Goal: Information Seeking & Learning: Understand process/instructions

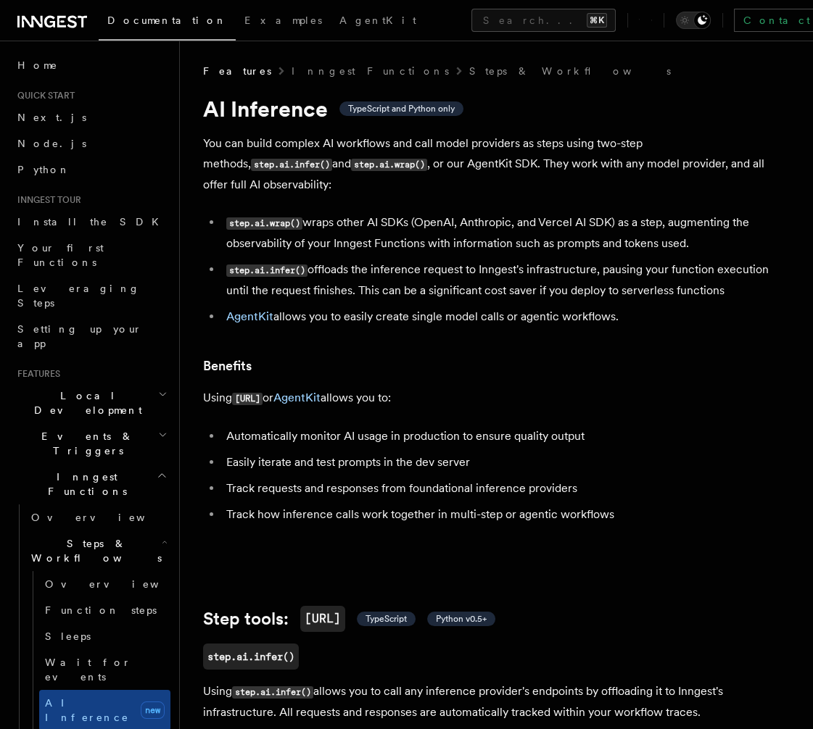
click at [441, 157] on p "You can build complex AI workflows and call model providers as steps using two-…" at bounding box center [493, 164] width 580 height 62
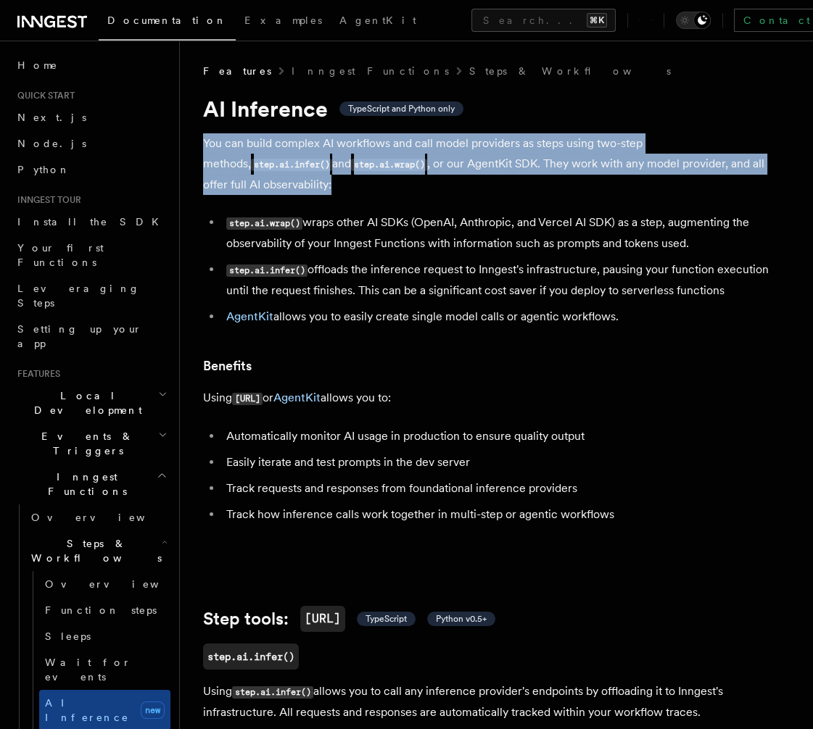
click at [441, 157] on p "You can build complex AI workflows and call model providers as steps using two-…" at bounding box center [493, 164] width 580 height 62
click at [494, 167] on p "You can build complex AI workflows and call model providers as steps using two-…" at bounding box center [493, 164] width 580 height 62
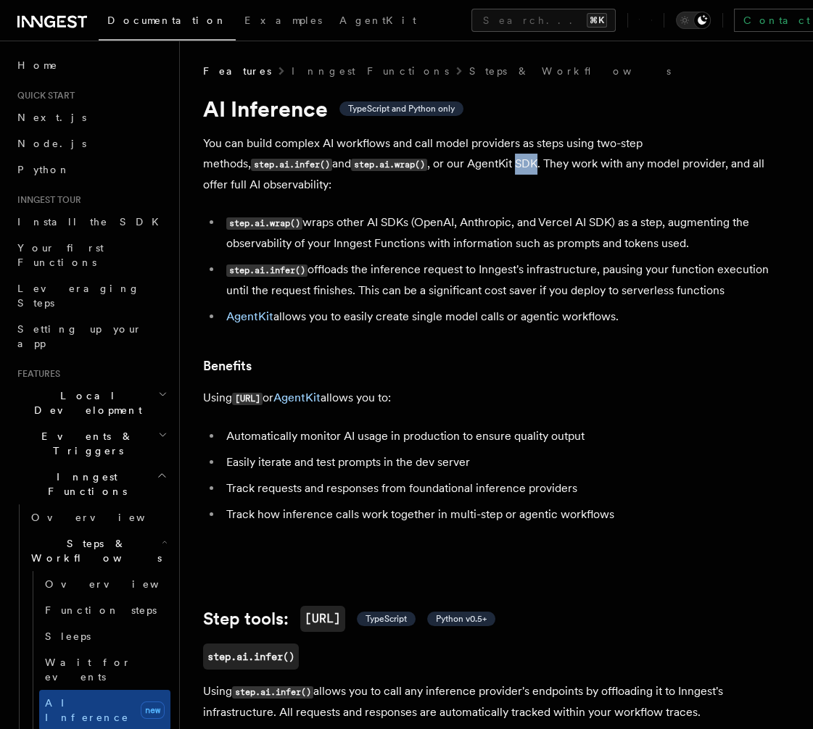
click at [494, 167] on p "You can build complex AI workflows and call model providers as steps using two-…" at bounding box center [493, 164] width 580 height 62
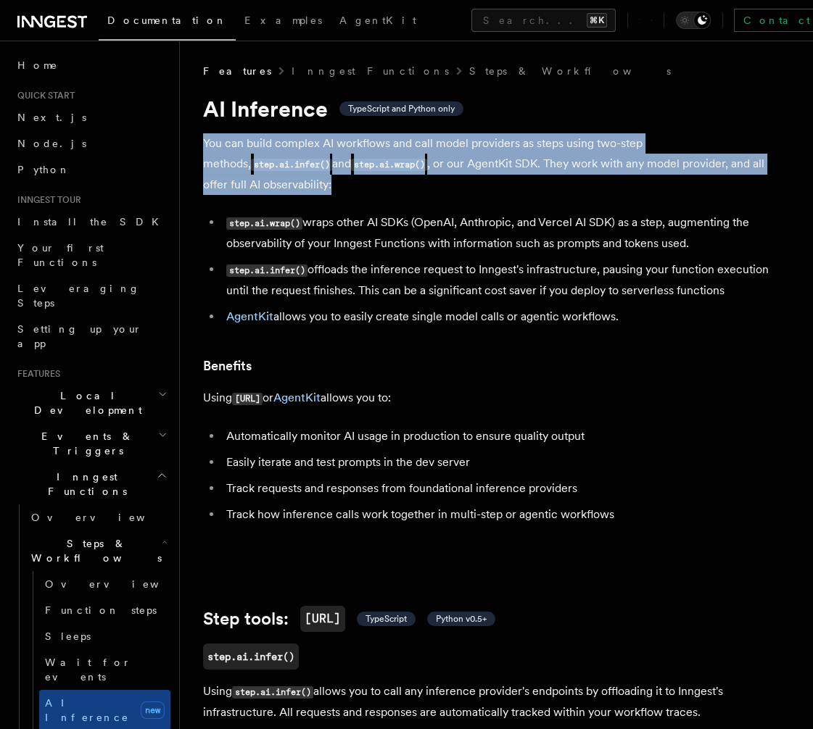
click at [494, 167] on p "You can build complex AI workflows and call model providers as steps using two-…" at bounding box center [493, 164] width 580 height 62
click at [511, 168] on p "You can build complex AI workflows and call model providers as steps using two-…" at bounding box center [493, 164] width 580 height 62
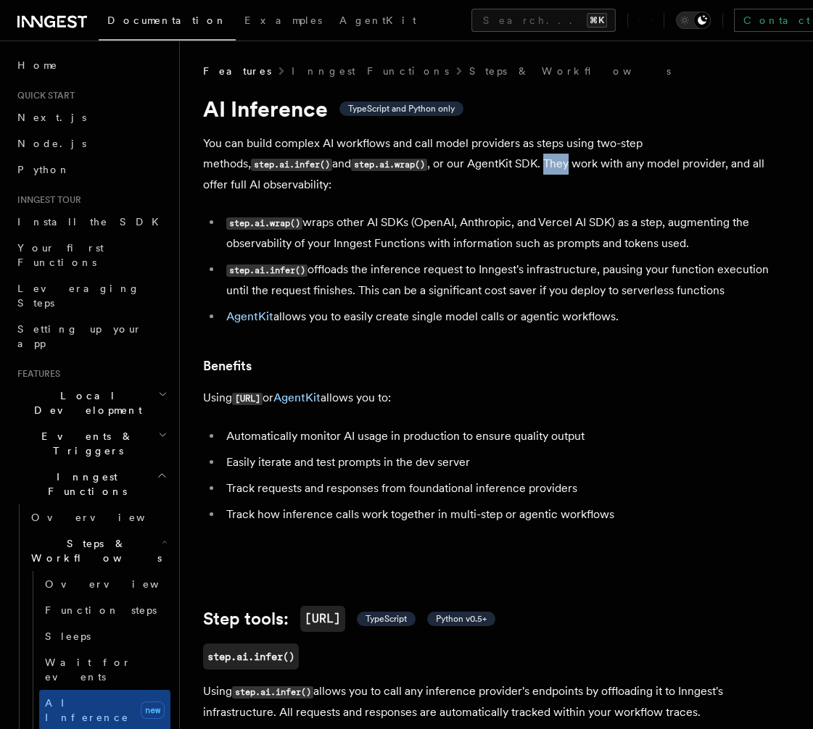
click at [511, 168] on p "You can build complex AI workflows and call model providers as steps using two-…" at bounding box center [493, 164] width 580 height 62
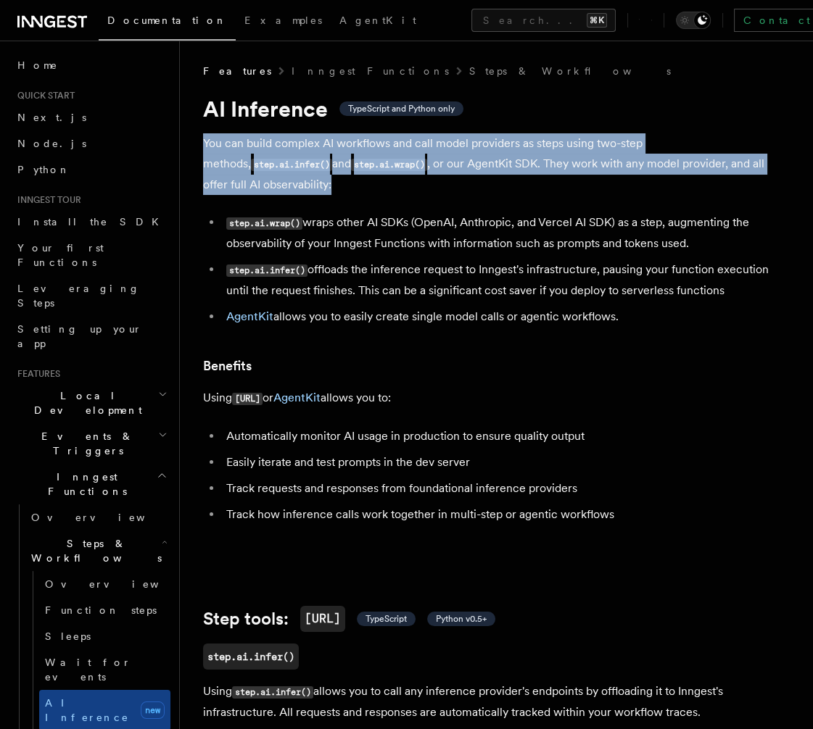
click at [511, 168] on p "You can build complex AI workflows and call model providers as steps using two-…" at bounding box center [493, 164] width 580 height 62
click at [533, 168] on p "You can build complex AI workflows and call model providers as steps using two-…" at bounding box center [493, 164] width 580 height 62
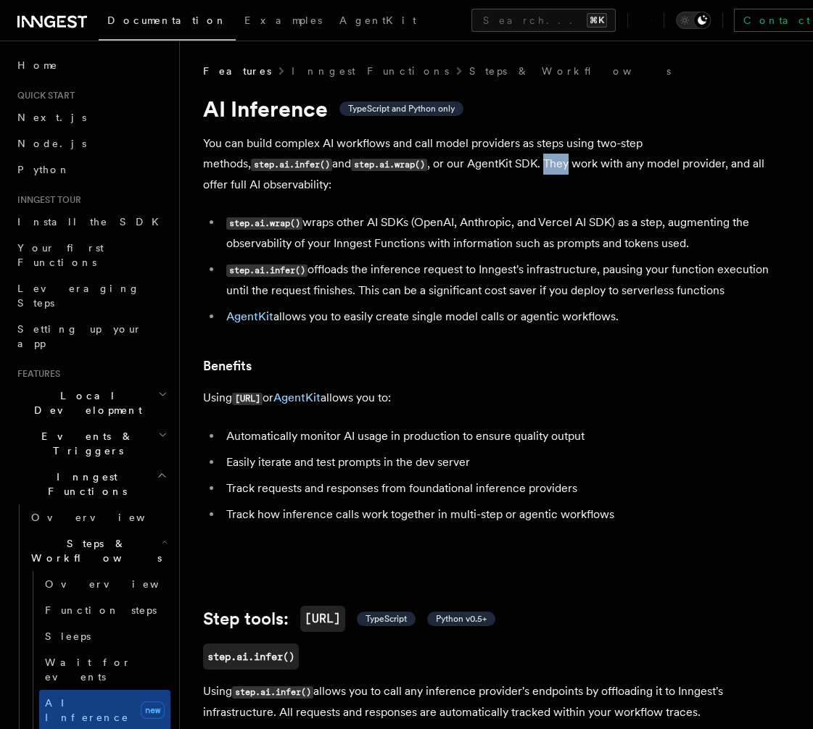
click at [533, 168] on p "You can build complex AI workflows and call model providers as steps using two-…" at bounding box center [493, 164] width 580 height 62
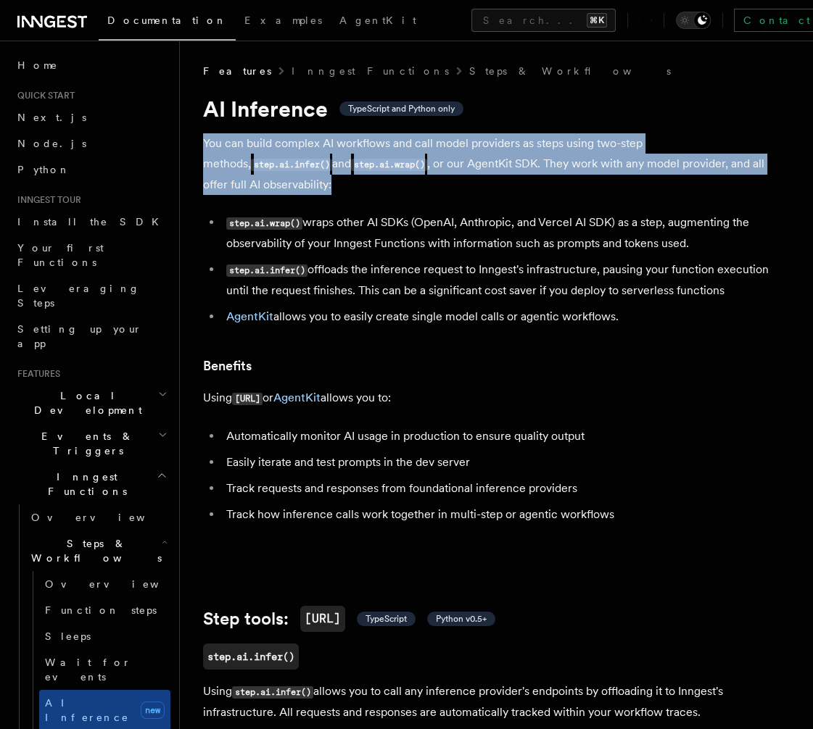
click at [533, 168] on p "You can build complex AI workflows and call model providers as steps using two-…" at bounding box center [493, 164] width 580 height 62
click at [556, 168] on p "You can build complex AI workflows and call model providers as steps using two-…" at bounding box center [493, 164] width 580 height 62
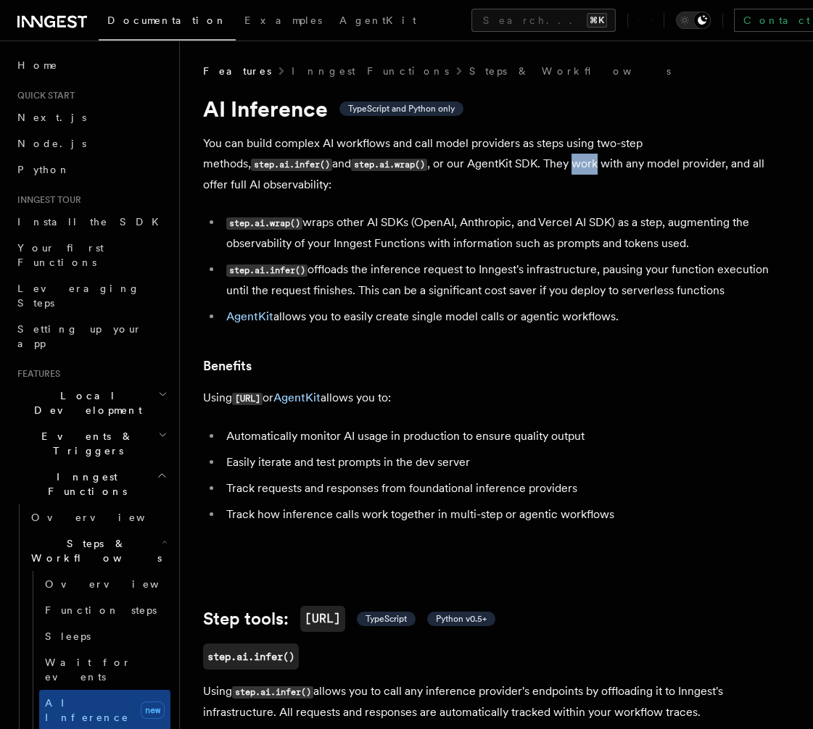
click at [556, 168] on p "You can build complex AI workflows and call model providers as steps using two-…" at bounding box center [493, 164] width 580 height 62
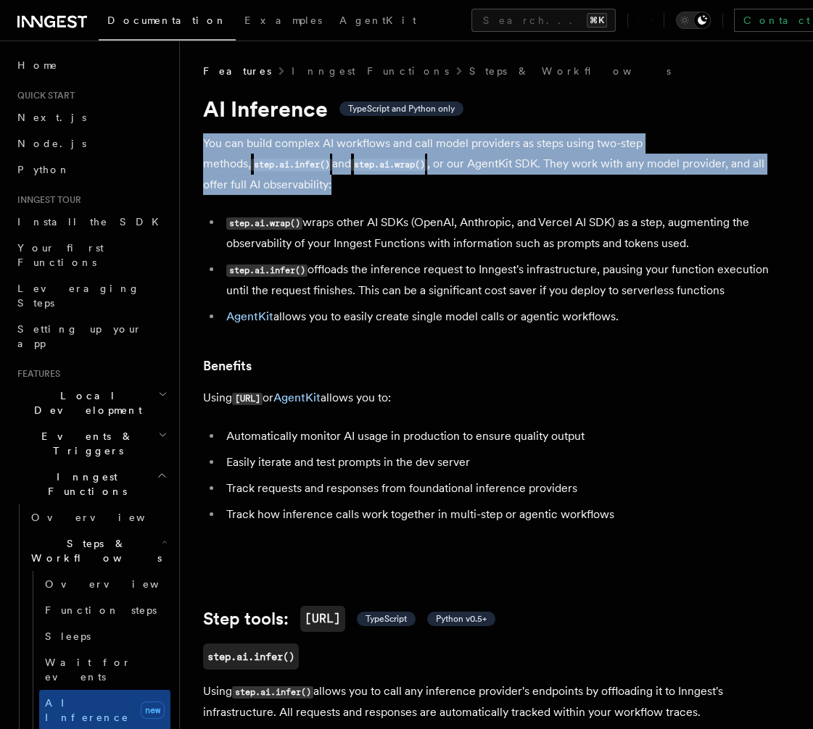
click at [556, 168] on p "You can build complex AI workflows and call model providers as steps using two-…" at bounding box center [493, 164] width 580 height 62
click at [570, 169] on p "You can build complex AI workflows and call model providers as steps using two-…" at bounding box center [493, 164] width 580 height 62
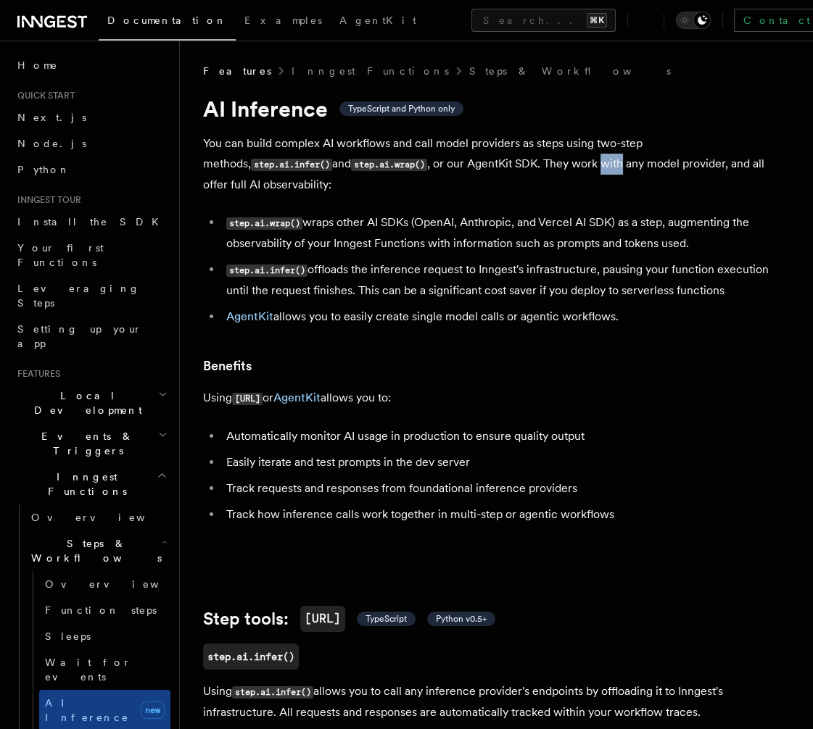
click at [570, 169] on p "You can build complex AI workflows and call model providers as steps using two-…" at bounding box center [493, 164] width 580 height 62
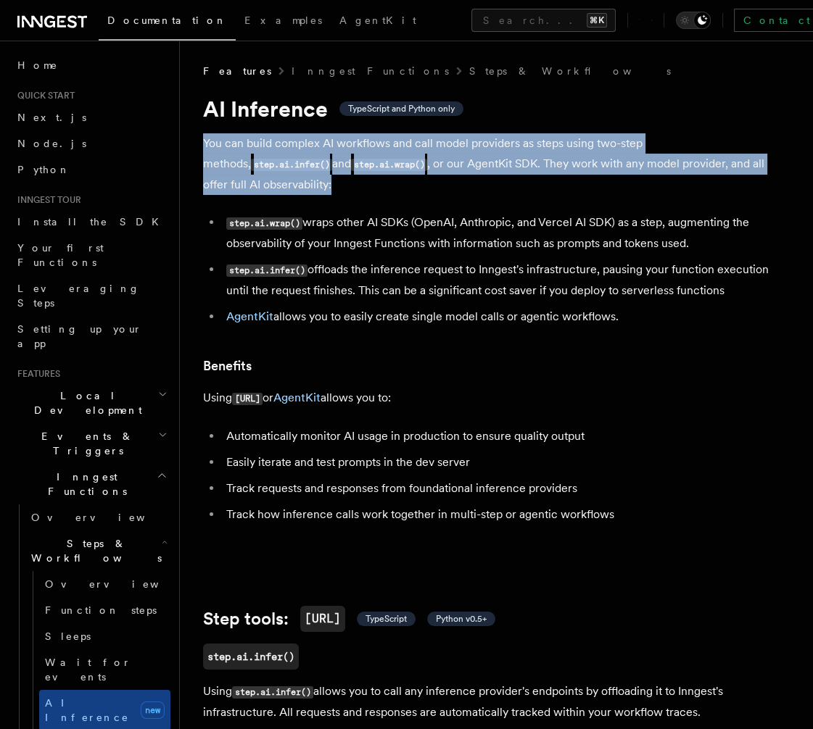
click at [570, 169] on p "You can build complex AI workflows and call model providers as steps using two-…" at bounding box center [493, 164] width 580 height 62
click at [582, 167] on p "You can build complex AI workflows and call model providers as steps using two-…" at bounding box center [493, 164] width 580 height 62
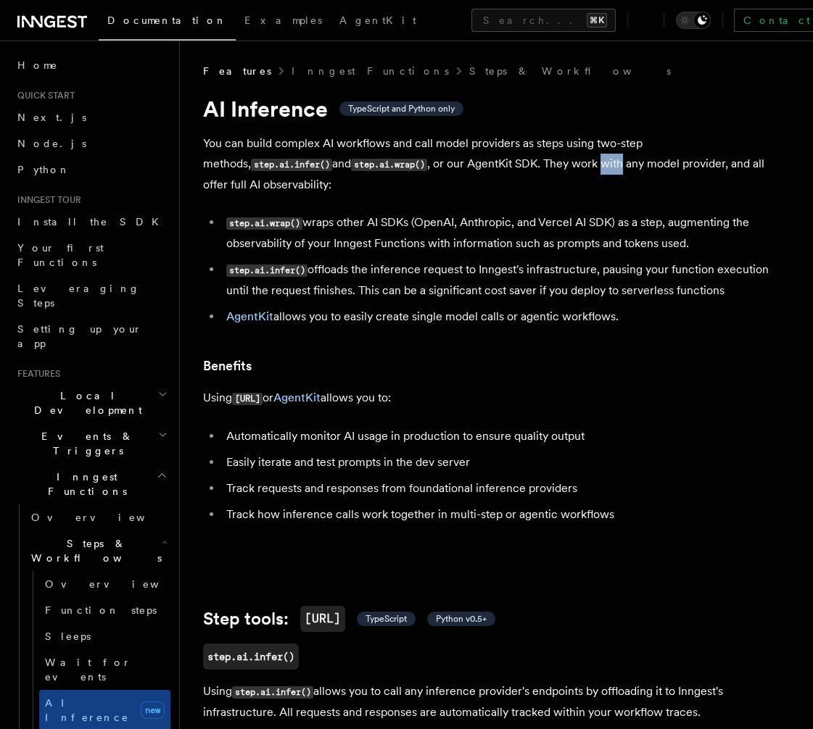
click at [582, 167] on p "You can build complex AI workflows and call model providers as steps using two-…" at bounding box center [493, 164] width 580 height 62
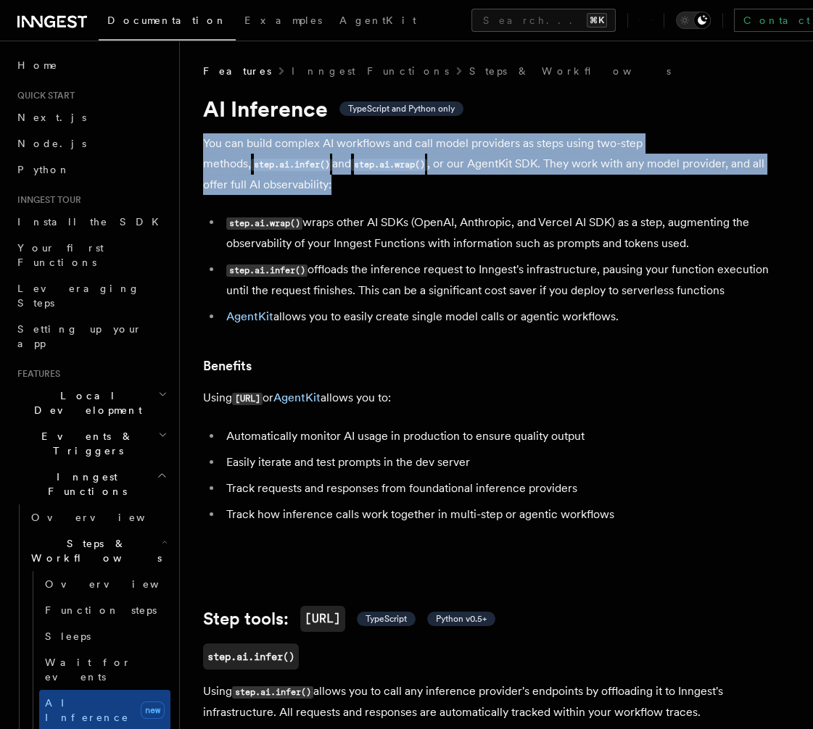
click at [582, 167] on p "You can build complex AI workflows and call model providers as steps using two-…" at bounding box center [493, 164] width 580 height 62
click at [590, 167] on p "You can build complex AI workflows and call model providers as steps using two-…" at bounding box center [493, 164] width 580 height 62
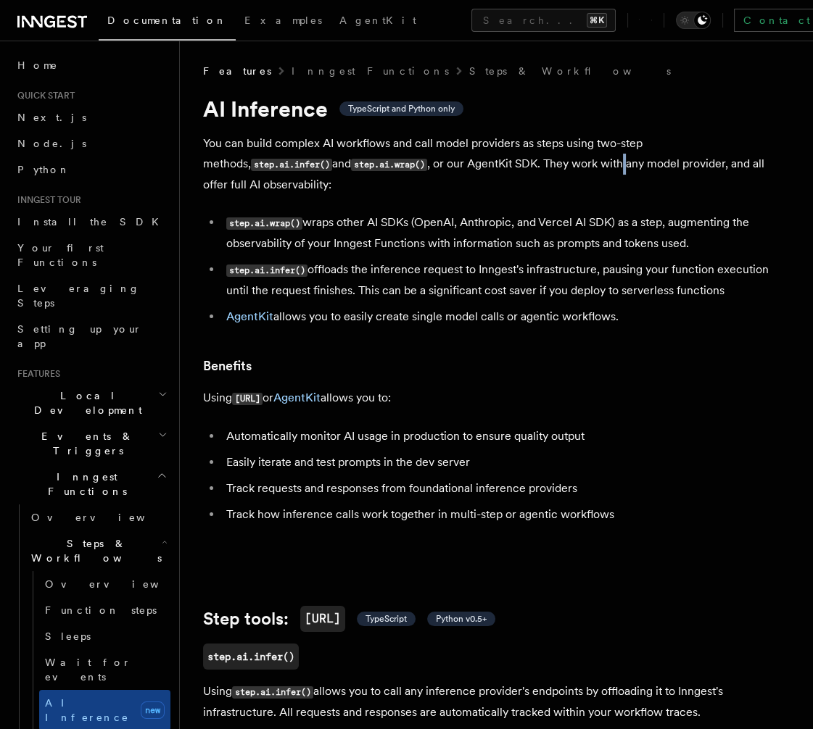
click at [590, 167] on p "You can build complex AI workflows and call model providers as steps using two-…" at bounding box center [493, 164] width 580 height 62
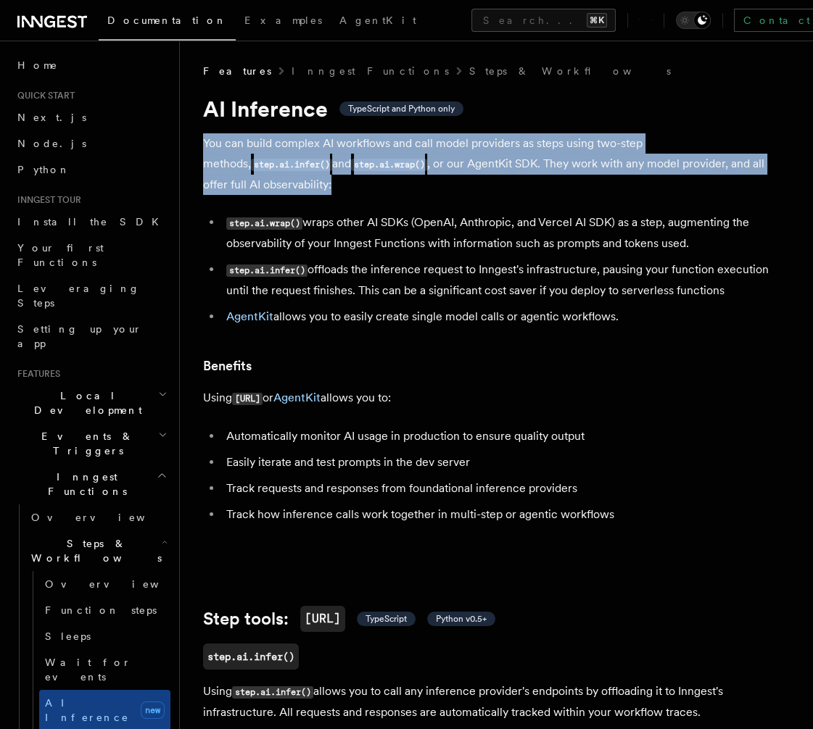
click at [590, 167] on p "You can build complex AI workflows and call model providers as steps using two-…" at bounding box center [493, 164] width 580 height 62
click at [609, 170] on p "You can build complex AI workflows and call model providers as steps using two-…" at bounding box center [493, 164] width 580 height 62
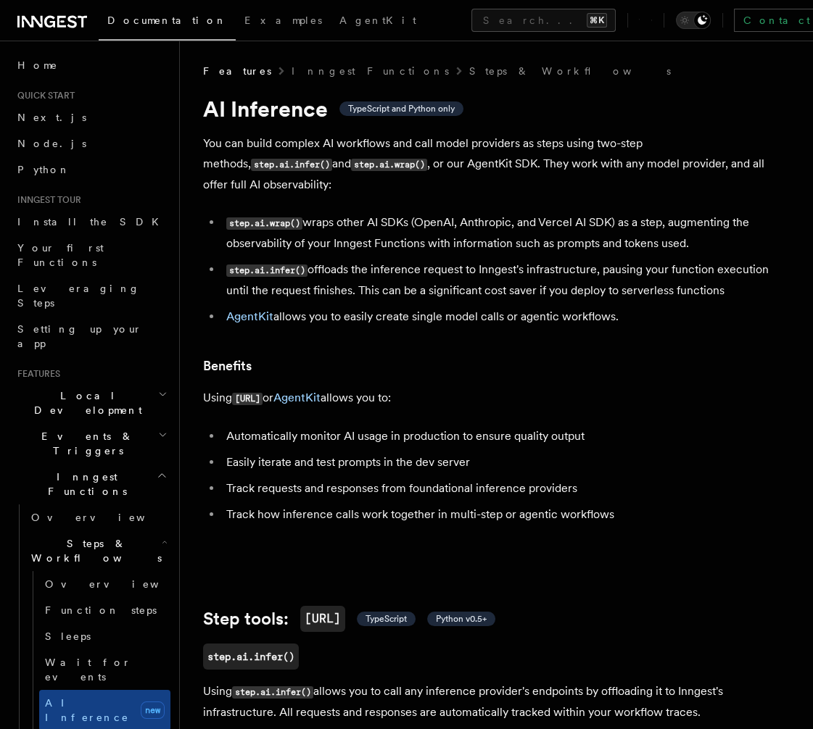
click at [467, 160] on p "You can build complex AI workflows and call model providers as steps using two-…" at bounding box center [493, 164] width 580 height 62
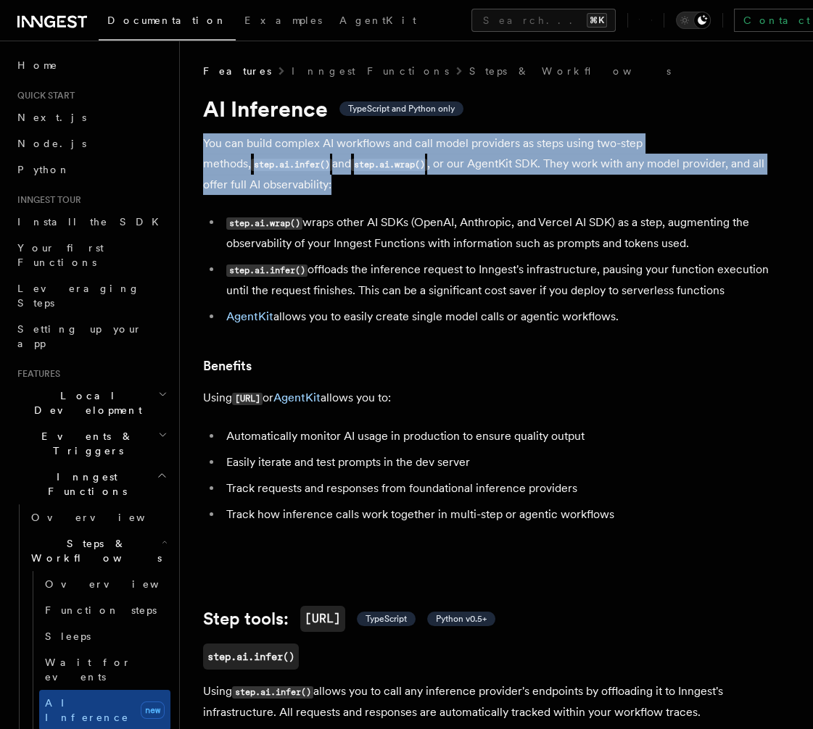
click at [467, 160] on p "You can build complex AI workflows and call model providers as steps using two-…" at bounding box center [493, 164] width 580 height 62
click at [494, 161] on p "You can build complex AI workflows and call model providers as steps using two-…" at bounding box center [493, 164] width 580 height 62
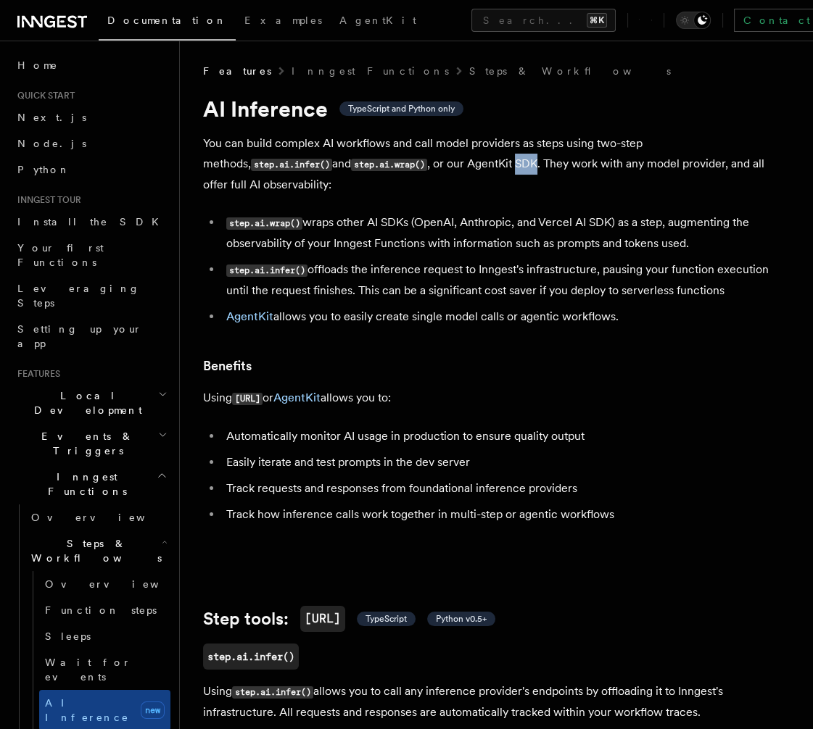
click at [494, 161] on p "You can build complex AI workflows and call model providers as steps using two-…" at bounding box center [493, 164] width 580 height 62
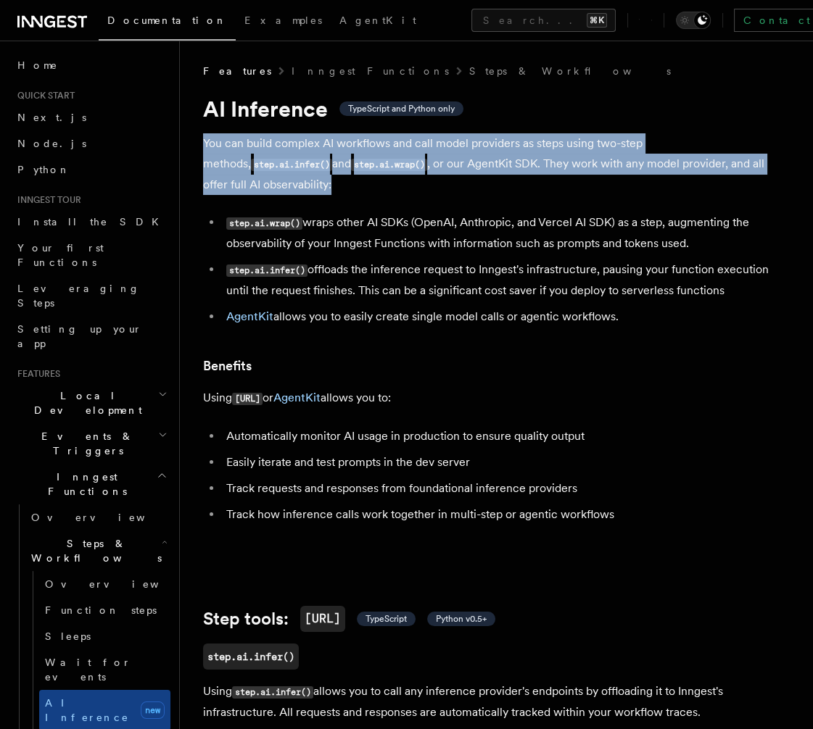
click at [494, 161] on p "You can build complex AI workflows and call model providers as steps using two-…" at bounding box center [493, 164] width 580 height 62
click at [526, 163] on p "You can build complex AI workflows and call model providers as steps using two-…" at bounding box center [493, 164] width 580 height 62
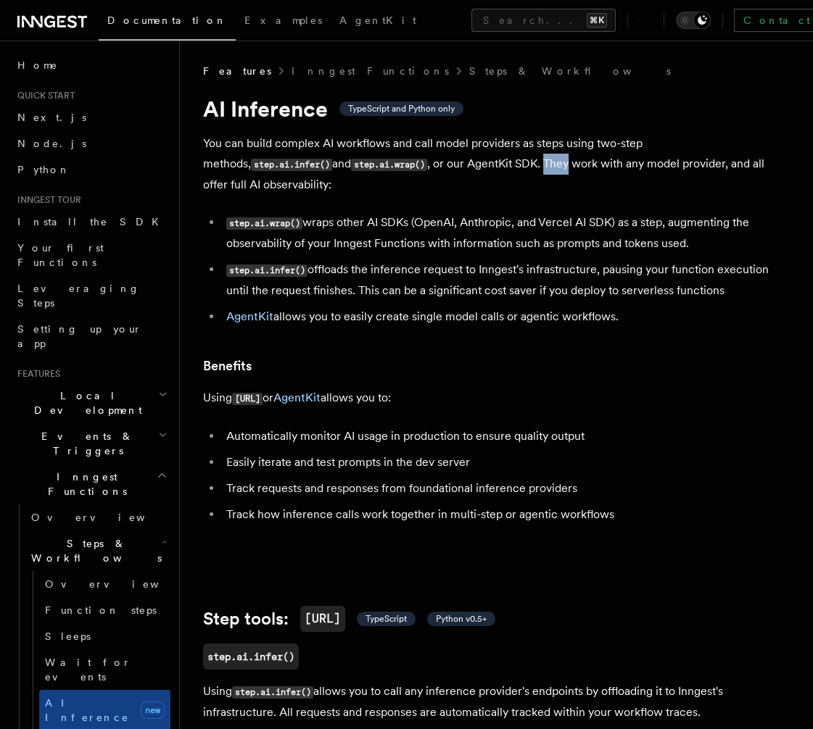
click at [526, 163] on p "You can build complex AI workflows and call model providers as steps using two-…" at bounding box center [493, 164] width 580 height 62
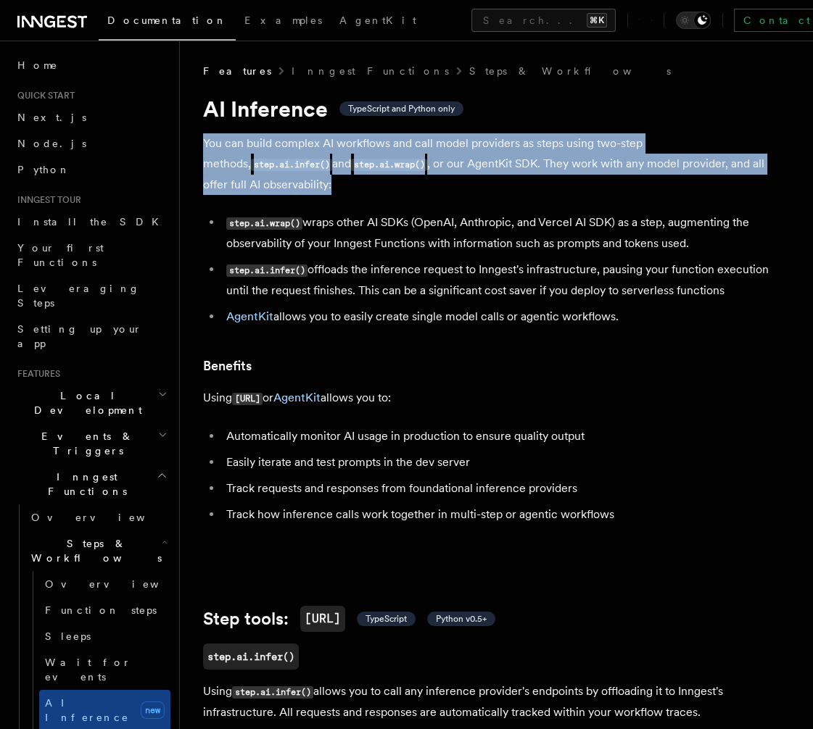
click at [526, 163] on p "You can build complex AI workflows and call model providers as steps using two-…" at bounding box center [493, 164] width 580 height 62
click at [544, 164] on p "You can build complex AI workflows and call model providers as steps using two-…" at bounding box center [493, 164] width 580 height 62
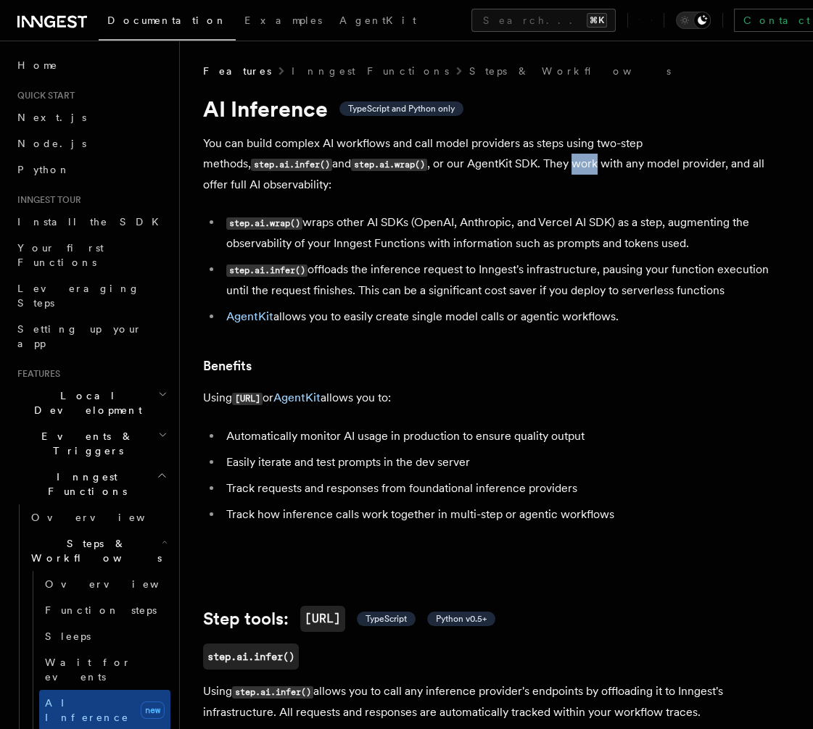
click at [544, 164] on p "You can build complex AI workflows and call model providers as steps using two-…" at bounding box center [493, 164] width 580 height 62
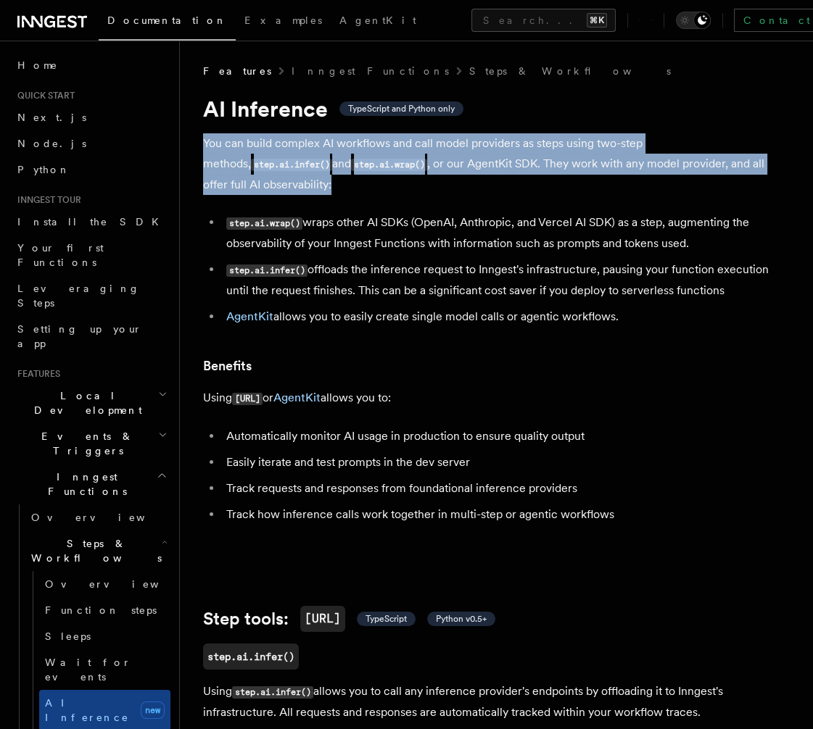
click at [544, 164] on p "You can build complex AI workflows and call model providers as steps using two-…" at bounding box center [493, 164] width 580 height 62
click at [578, 168] on p "You can build complex AI workflows and call model providers as steps using two-…" at bounding box center [493, 164] width 580 height 62
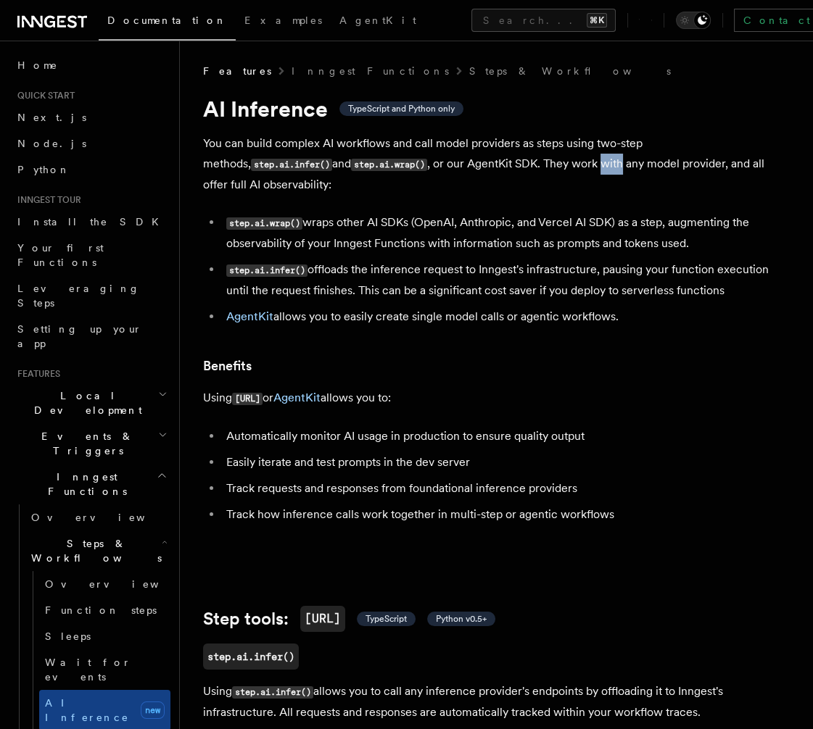
click at [578, 168] on p "You can build complex AI workflows and call model providers as steps using two-…" at bounding box center [493, 164] width 580 height 62
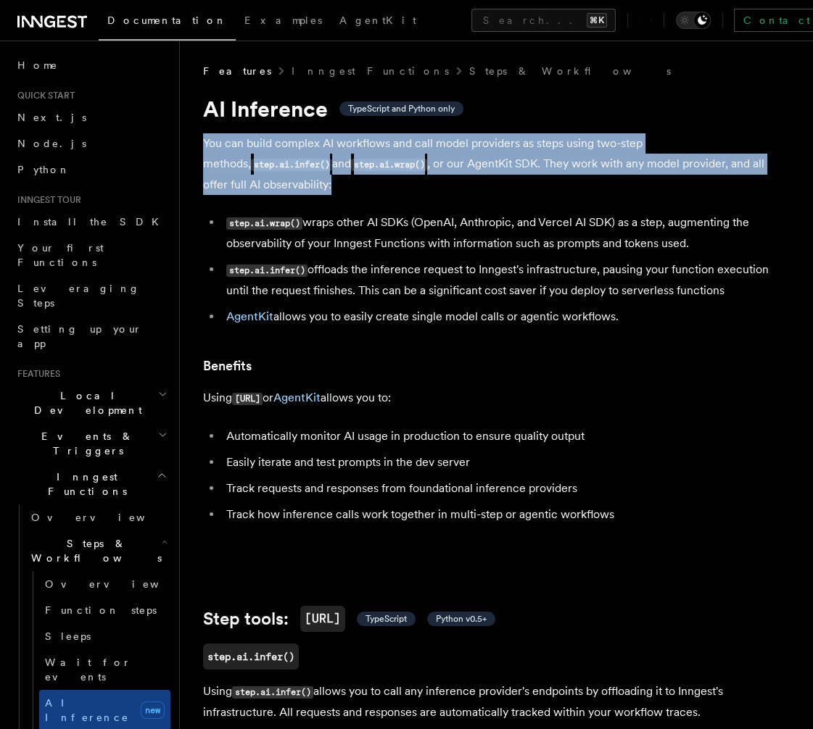
click at [578, 168] on p "You can build complex AI workflows and call model providers as steps using two-…" at bounding box center [493, 164] width 580 height 62
click at [579, 170] on p "You can build complex AI workflows and call model providers as steps using two-…" at bounding box center [493, 164] width 580 height 62
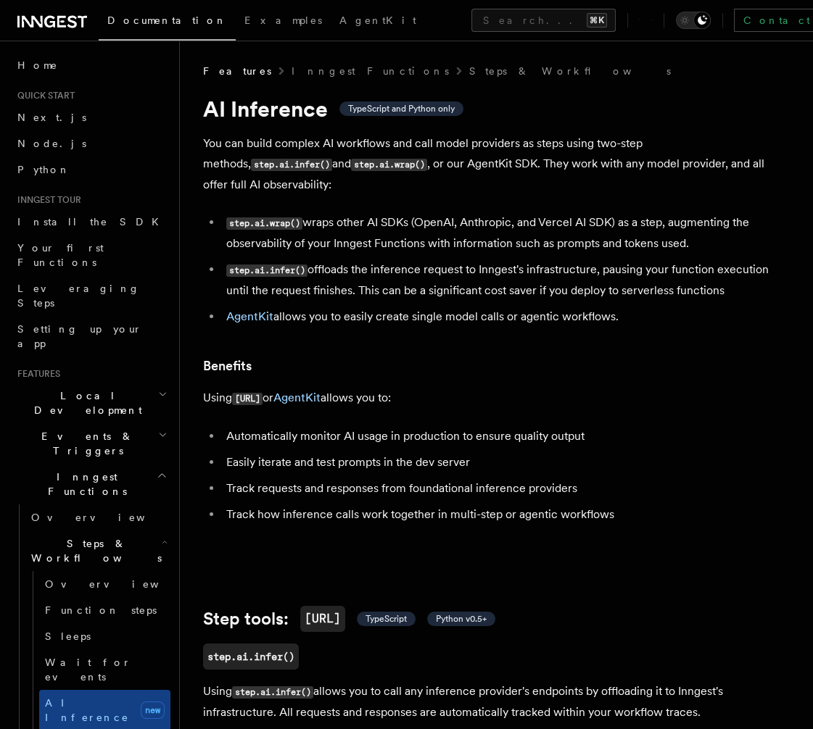
click at [571, 215] on li "step.ai.wrap() wraps other AI SDKs (OpenAI, Anthropic, and Vercel AI SDK) as a …" at bounding box center [502, 232] width 561 height 41
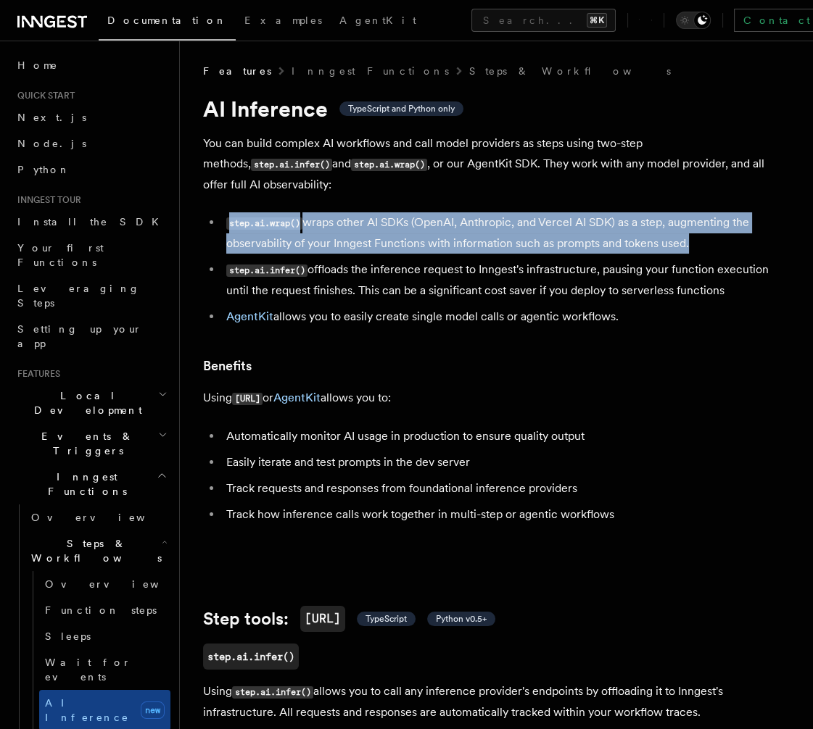
click at [571, 215] on li "step.ai.wrap() wraps other AI SDKs (OpenAI, Anthropic, and Vercel AI SDK) as a …" at bounding box center [502, 232] width 561 height 41
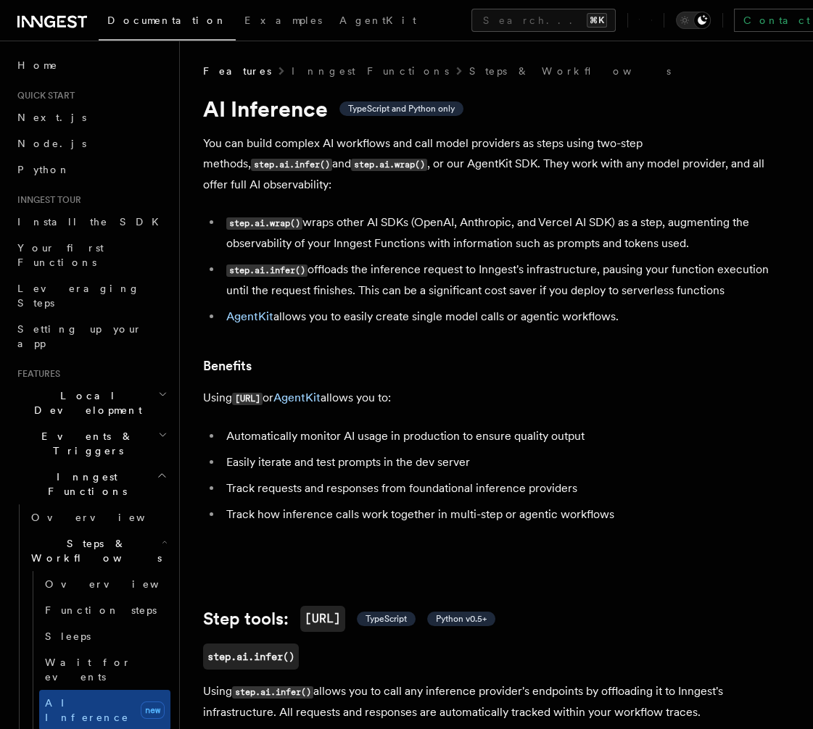
click at [567, 275] on li "step.ai.infer() offloads the inference request to Inngest's infrastructure, pau…" at bounding box center [502, 280] width 561 height 41
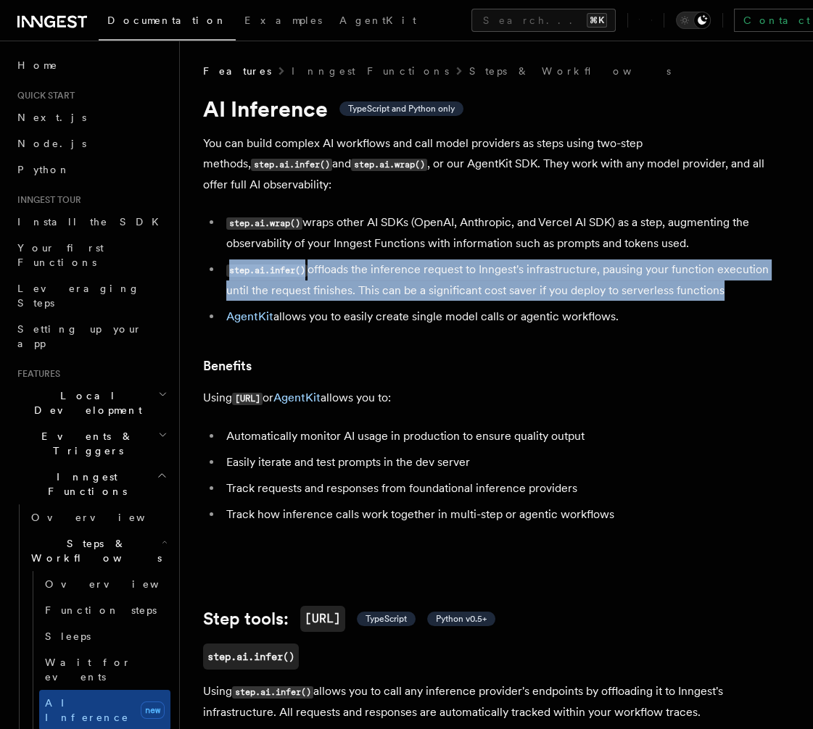
click at [567, 275] on li "step.ai.infer() offloads the inference request to Inngest's infrastructure, pau…" at bounding box center [502, 280] width 561 height 41
click at [565, 286] on li "step.ai.infer() offloads the inference request to Inngest's infrastructure, pau…" at bounding box center [502, 280] width 561 height 41
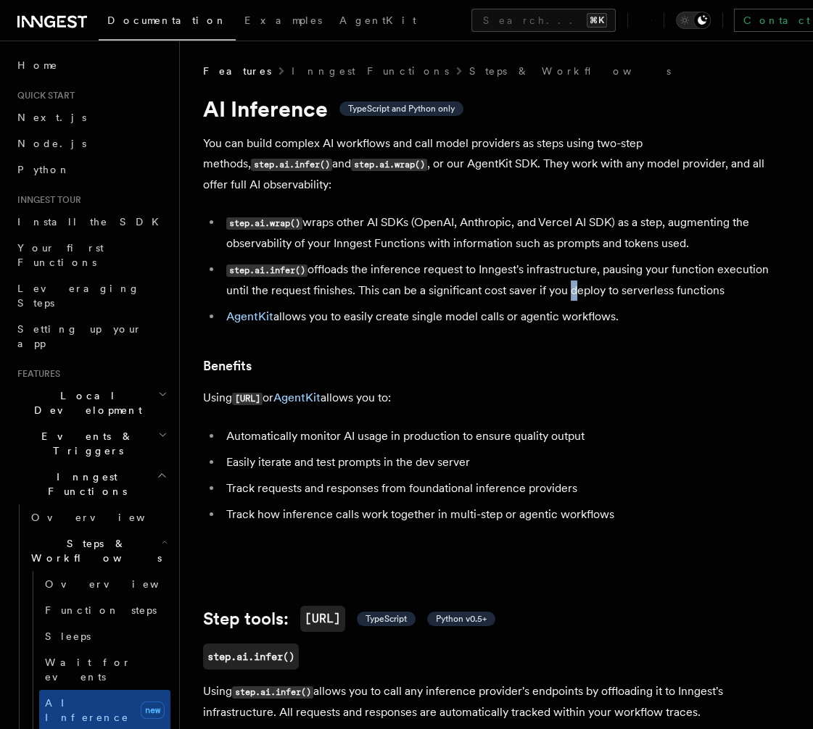
click at [565, 286] on li "step.ai.infer() offloads the inference request to Inngest's infrastructure, pau…" at bounding box center [502, 280] width 561 height 41
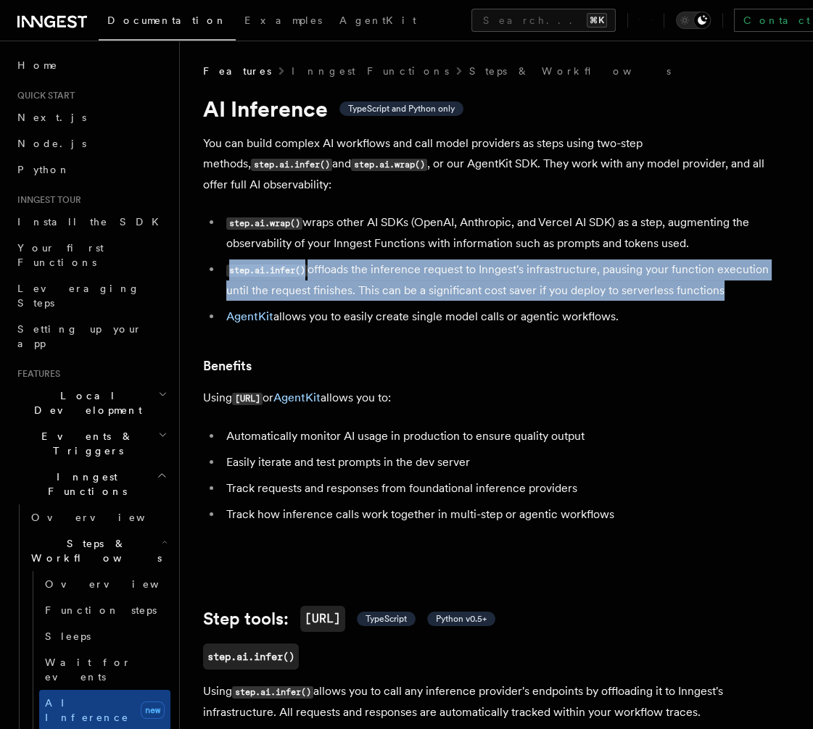
click at [565, 286] on li "step.ai.infer() offloads the inference request to Inngest's infrastructure, pau…" at bounding box center [502, 280] width 561 height 41
click at [568, 280] on li "step.ai.infer() offloads the inference request to Inngest's infrastructure, pau…" at bounding box center [502, 280] width 561 height 41
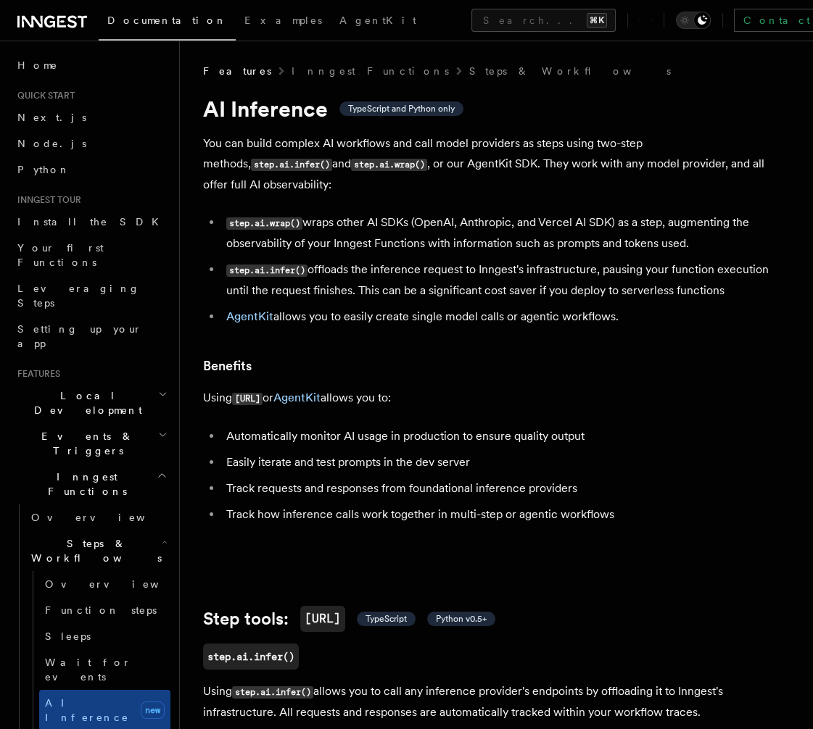
click at [568, 272] on li "step.ai.infer() offloads the inference request to Inngest's infrastructure, pau…" at bounding box center [502, 280] width 561 height 41
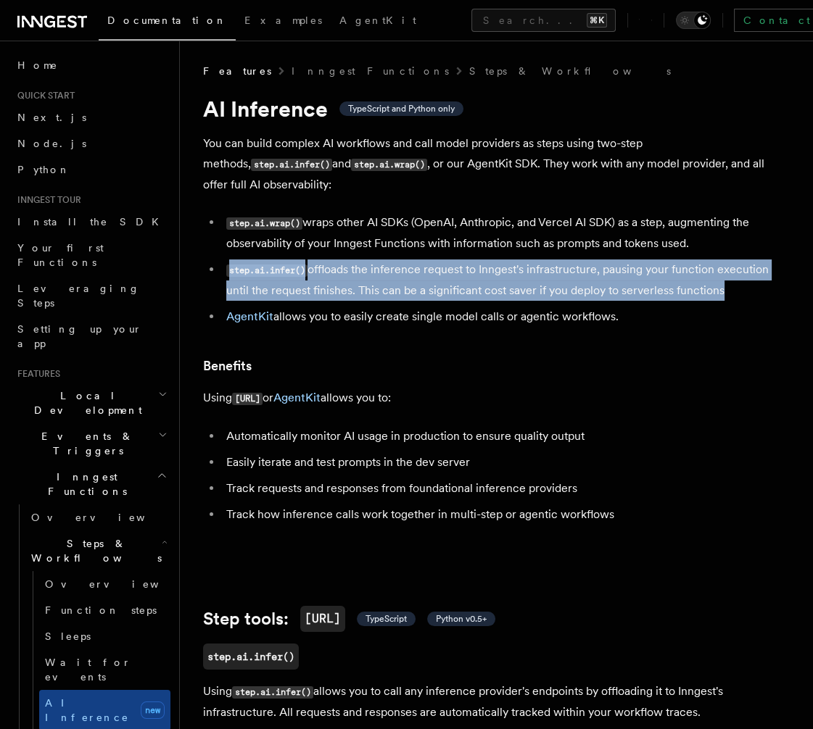
click at [568, 272] on li "step.ai.infer() offloads the inference request to Inngest's infrastructure, pau…" at bounding box center [502, 280] width 561 height 41
click at [565, 276] on li "step.ai.infer() offloads the inference request to Inngest's infrastructure, pau…" at bounding box center [502, 280] width 561 height 41
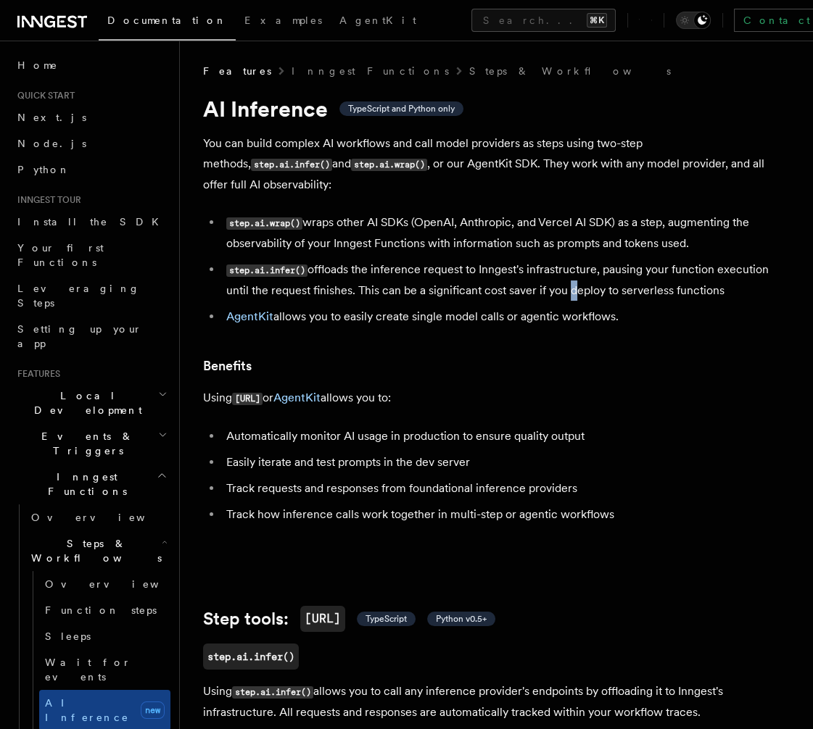
click at [565, 276] on li "step.ai.infer() offloads the inference request to Inngest's infrastructure, pau…" at bounding box center [502, 280] width 561 height 41
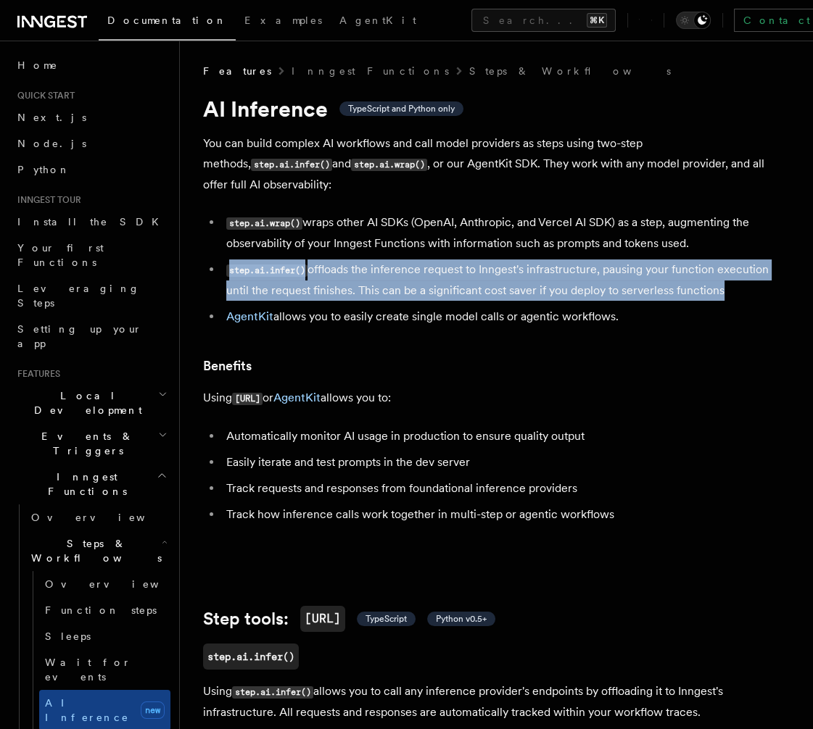
click at [565, 276] on li "step.ai.infer() offloads the inference request to Inngest's infrastructure, pau…" at bounding box center [502, 280] width 561 height 41
click at [567, 274] on li "step.ai.infer() offloads the inference request to Inngest's infrastructure, pau…" at bounding box center [502, 280] width 561 height 41
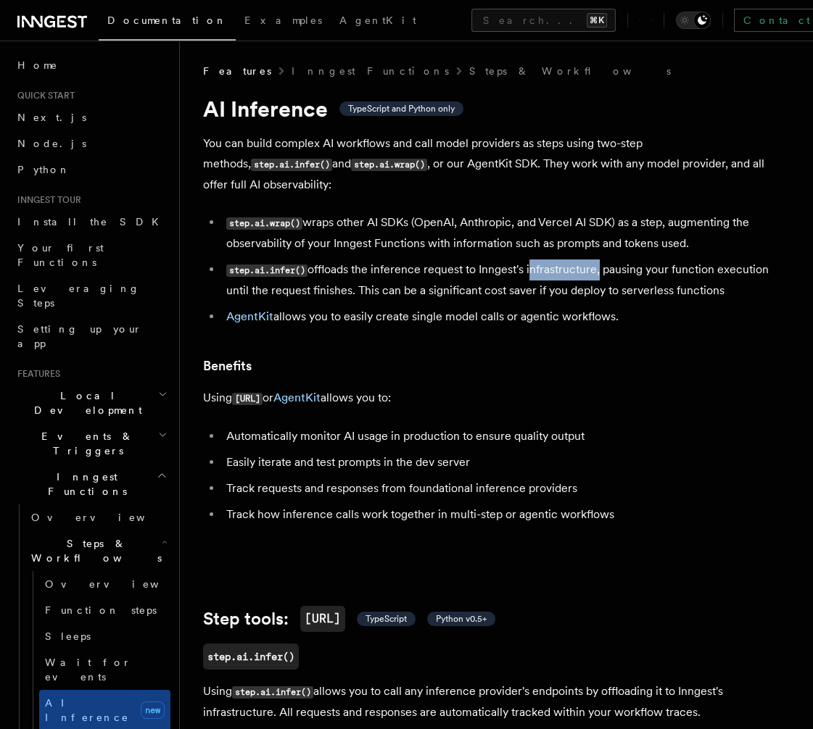
click at [567, 274] on li "step.ai.infer() offloads the inference request to Inngest's infrastructure, pau…" at bounding box center [502, 280] width 561 height 41
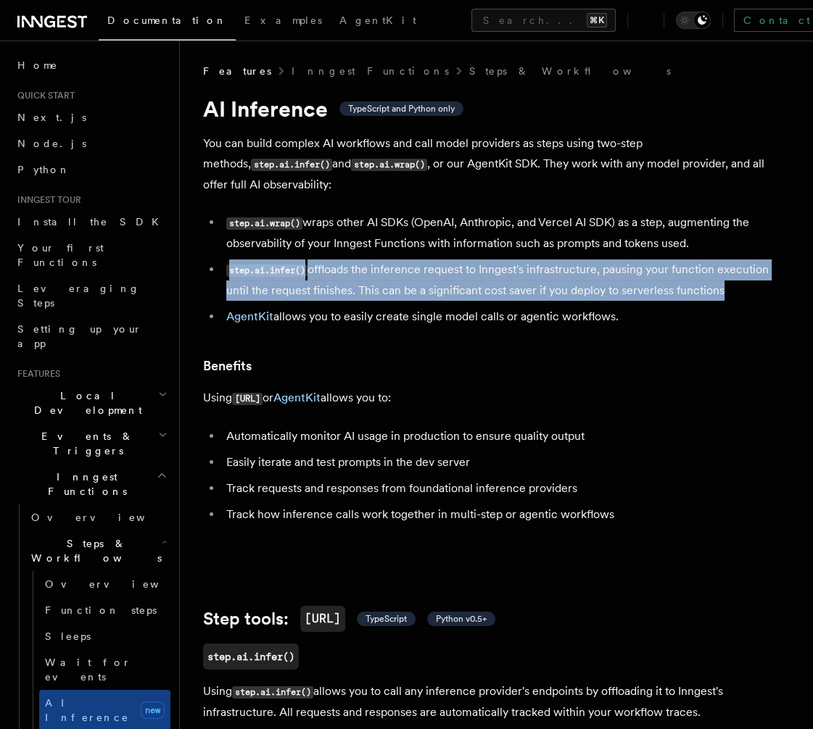
click at [567, 274] on li "step.ai.infer() offloads the inference request to Inngest's infrastructure, pau…" at bounding box center [502, 280] width 561 height 41
click at [565, 278] on li "step.ai.infer() offloads the inference request to Inngest's infrastructure, pau…" at bounding box center [502, 280] width 561 height 41
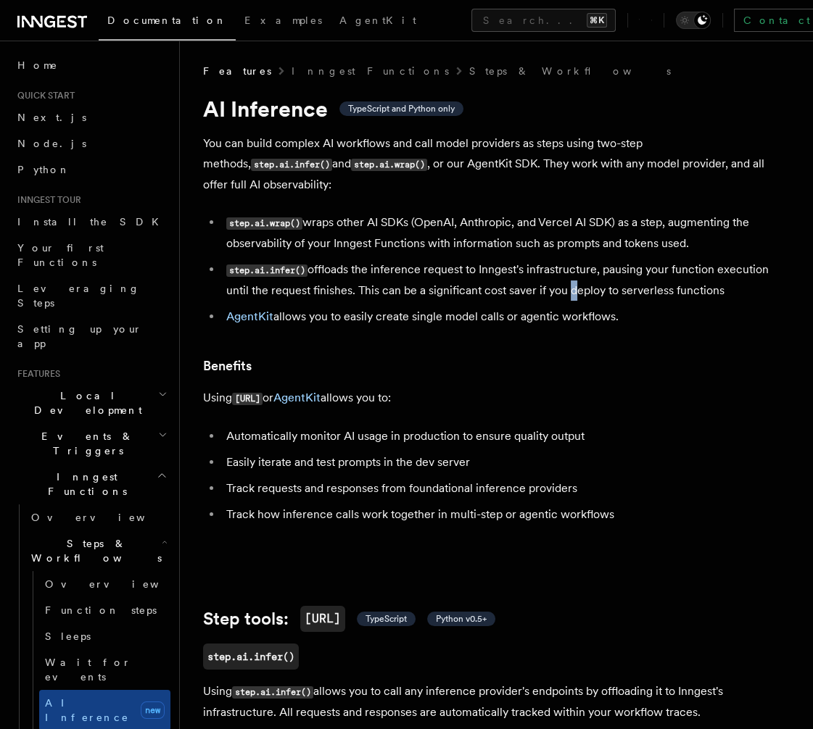
click at [565, 278] on li "step.ai.infer() offloads the inference request to Inngest's infrastructure, pau…" at bounding box center [502, 280] width 561 height 41
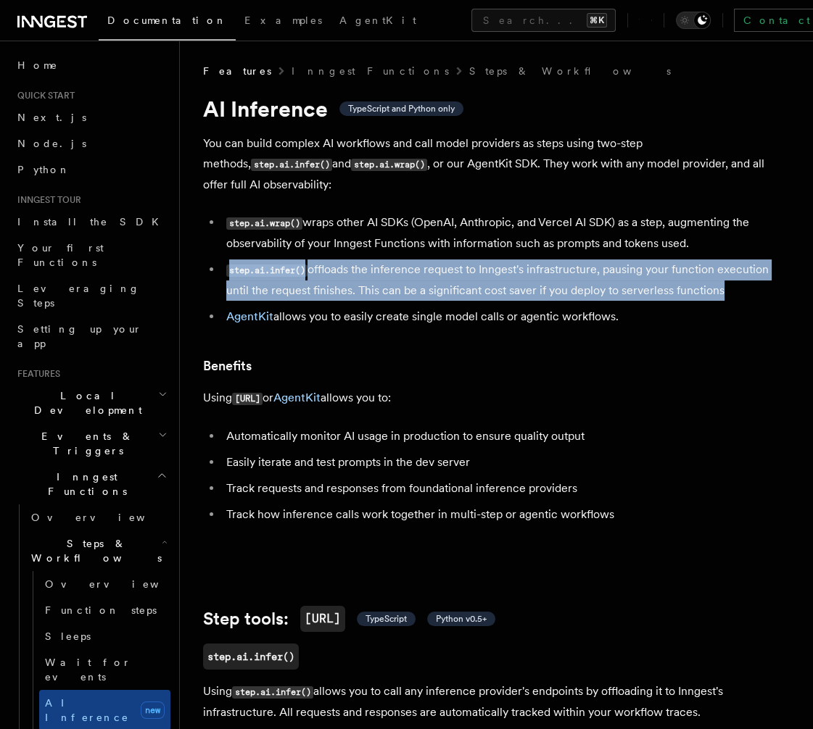
click at [565, 278] on li "step.ai.infer() offloads the inference request to Inngest's infrastructure, pau…" at bounding box center [502, 280] width 561 height 41
click at [567, 275] on li "step.ai.infer() offloads the inference request to Inngest's infrastructure, pau…" at bounding box center [502, 280] width 561 height 41
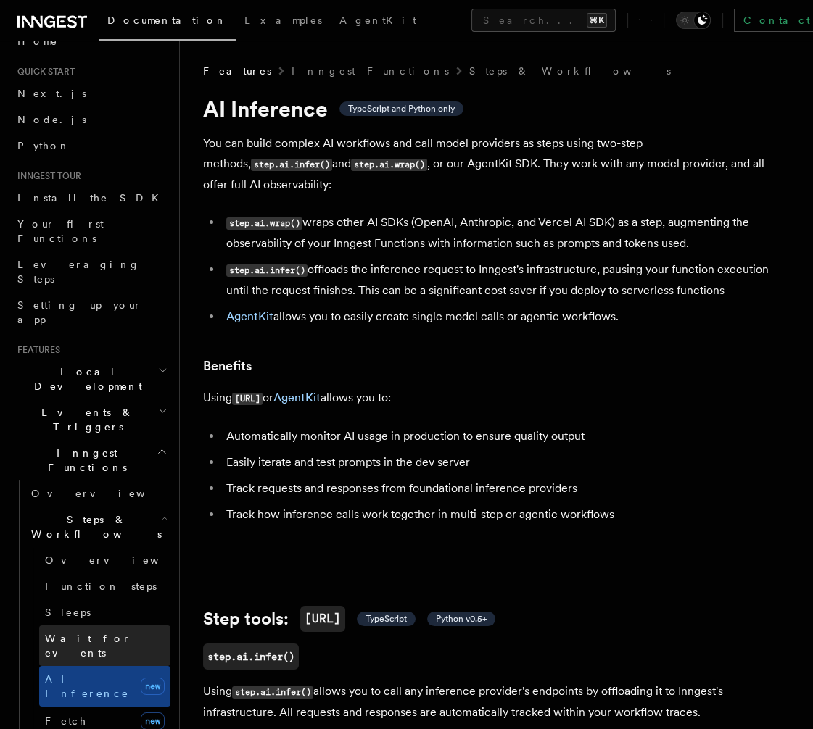
scroll to position [33, 0]
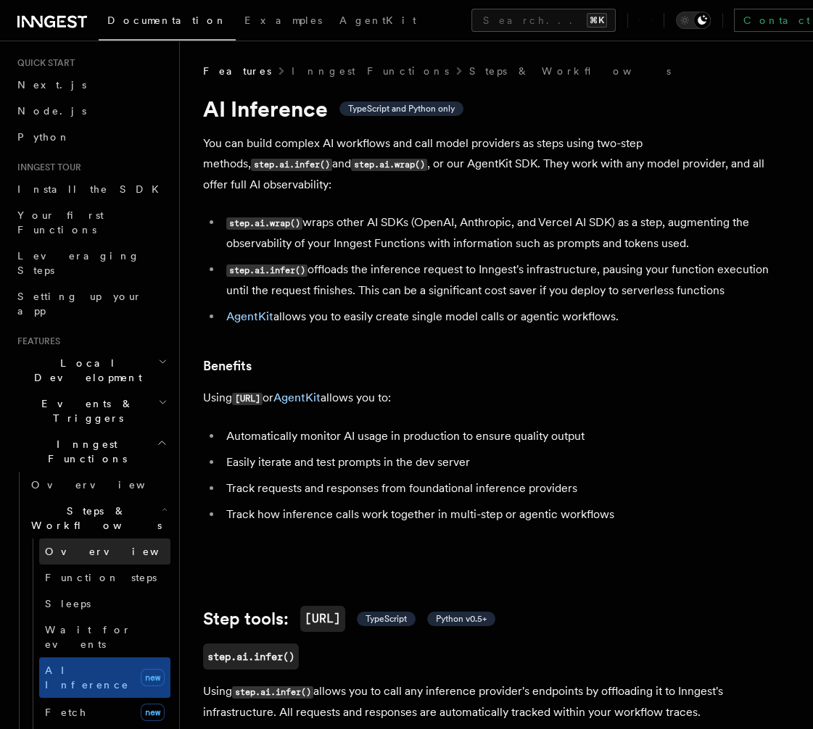
click at [102, 539] on link "Overview" at bounding box center [104, 552] width 131 height 26
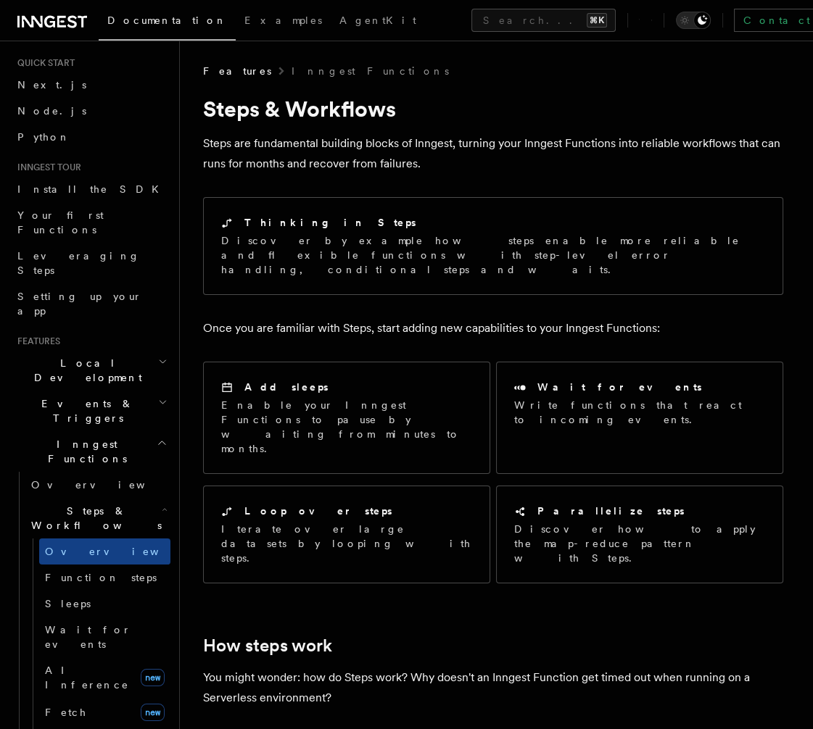
click at [338, 318] on p "Once you are familiar with Steps, start adding new capabilities to your Inngest…" at bounding box center [493, 328] width 580 height 20
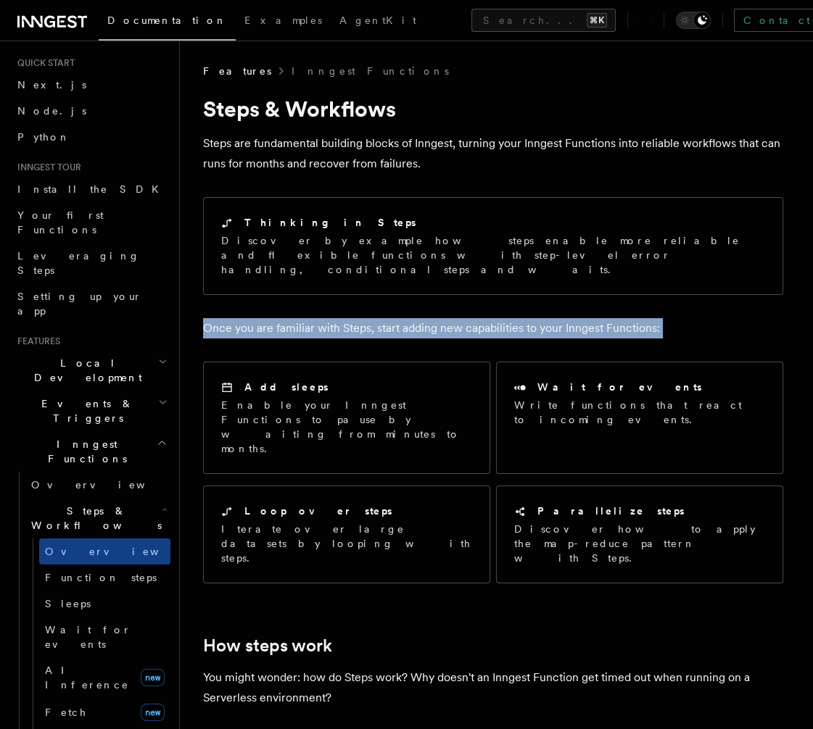
click at [338, 318] on p "Once you are familiar with Steps, start adding new capabilities to your Inngest…" at bounding box center [493, 328] width 580 height 20
click at [343, 318] on p "Once you are familiar with Steps, start adding new capabilities to your Inngest…" at bounding box center [493, 328] width 580 height 20
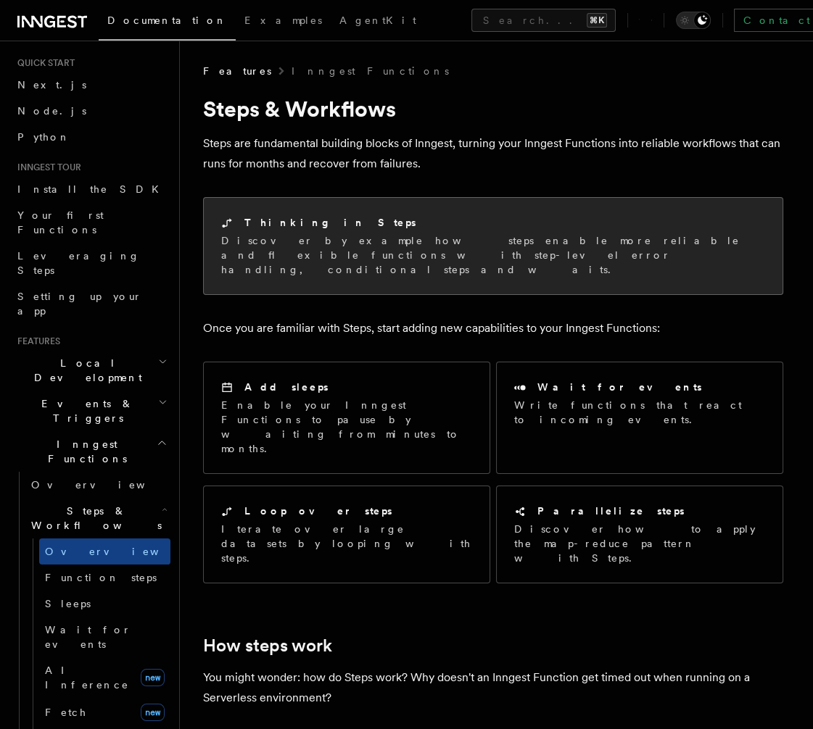
click at [376, 250] on p "Discover by example how steps enable more reliable and flexible functions with …" at bounding box center [493, 254] width 544 height 43
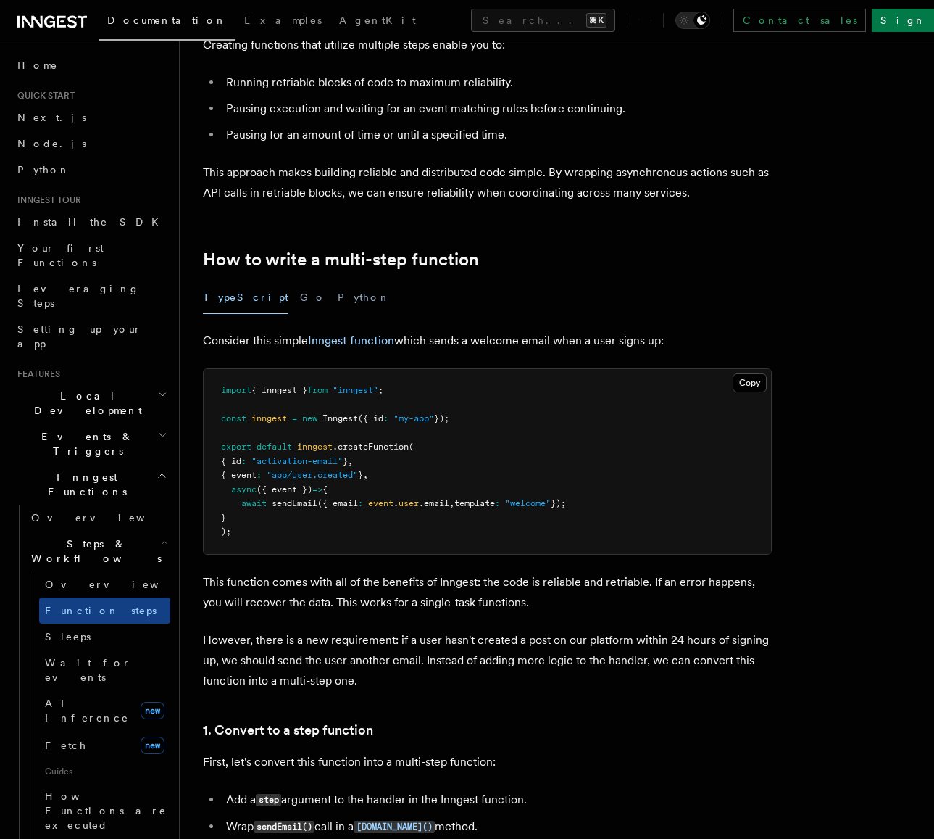
scroll to position [276, 0]
click at [513, 340] on p "Consider this simple Inngest function which sends a welcome email when a user s…" at bounding box center [487, 340] width 569 height 20
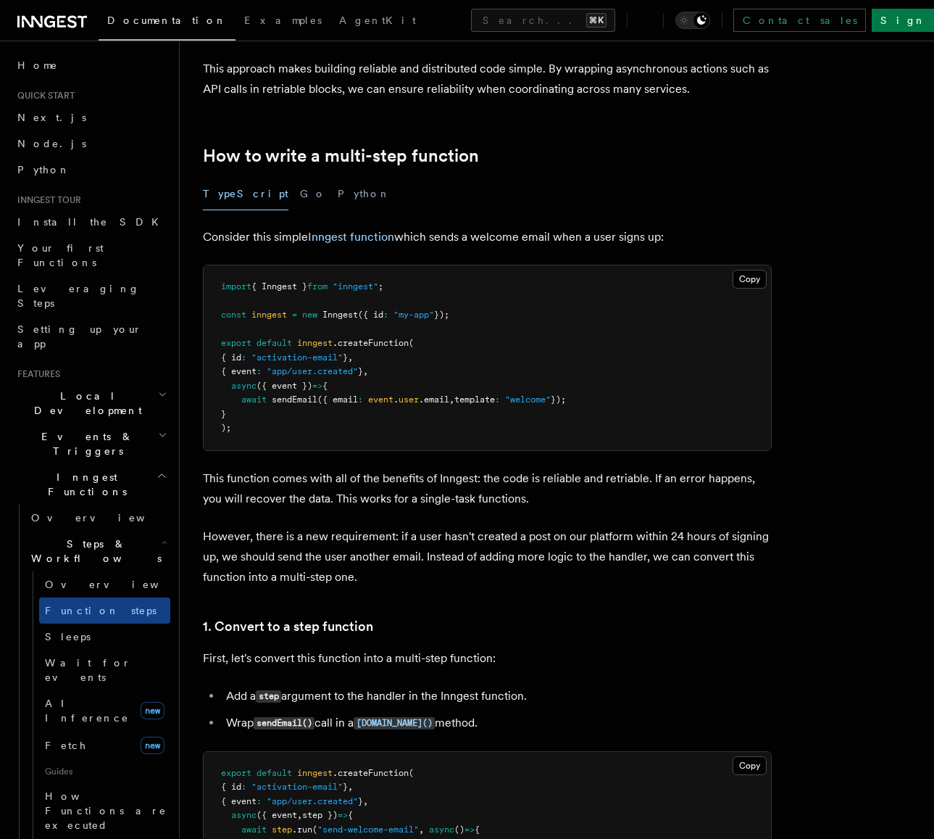
scroll to position [399, 0]
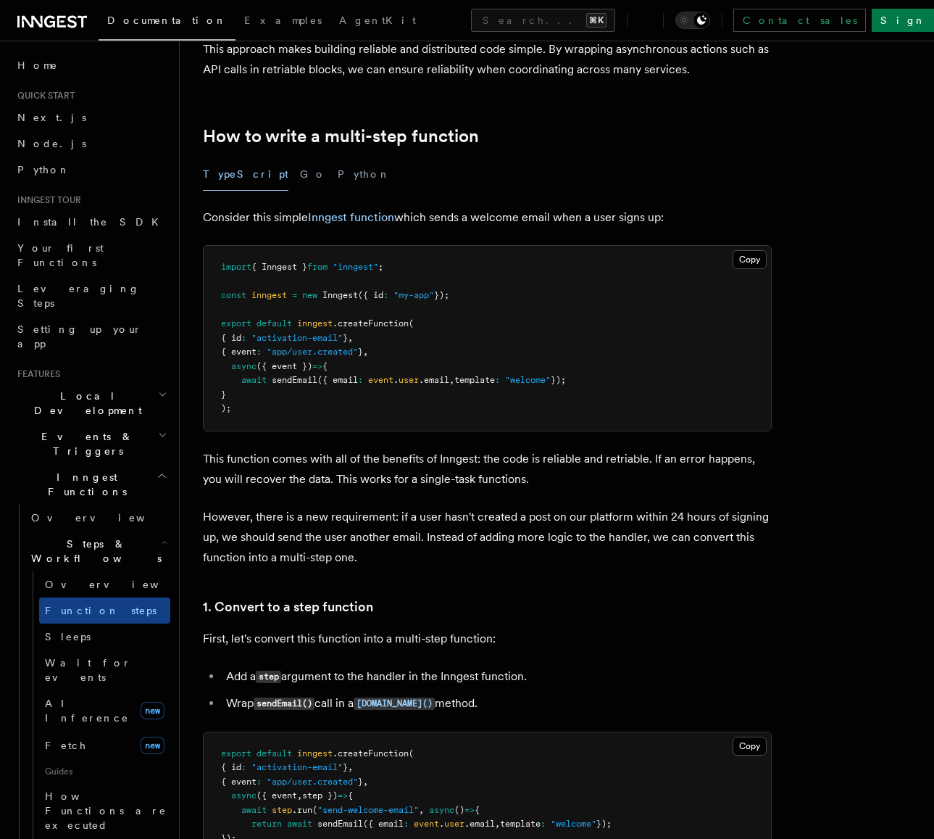
click at [705, 469] on p "This function comes with all of the benefits of Inngest: the code is reliable a…" at bounding box center [487, 469] width 569 height 41
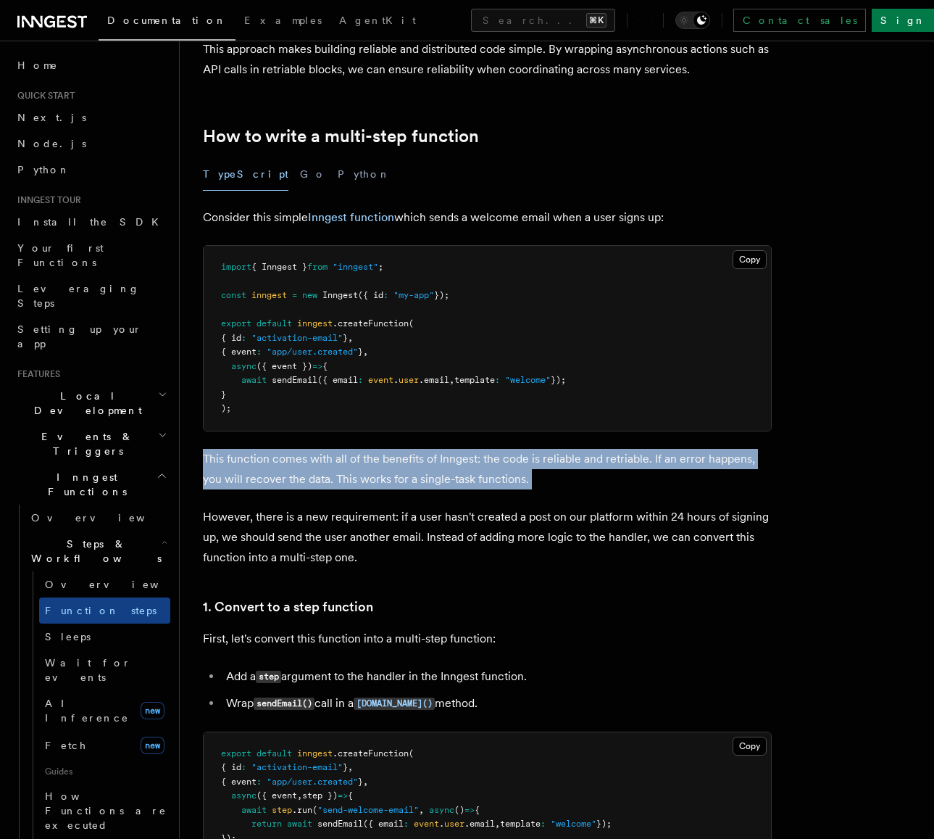
click at [705, 469] on p "This function comes with all of the benefits of Inngest: the code is reliable a…" at bounding box center [487, 469] width 569 height 41
click at [749, 473] on p "This function comes with all of the benefits of Inngest: the code is reliable a…" at bounding box center [487, 469] width 569 height 41
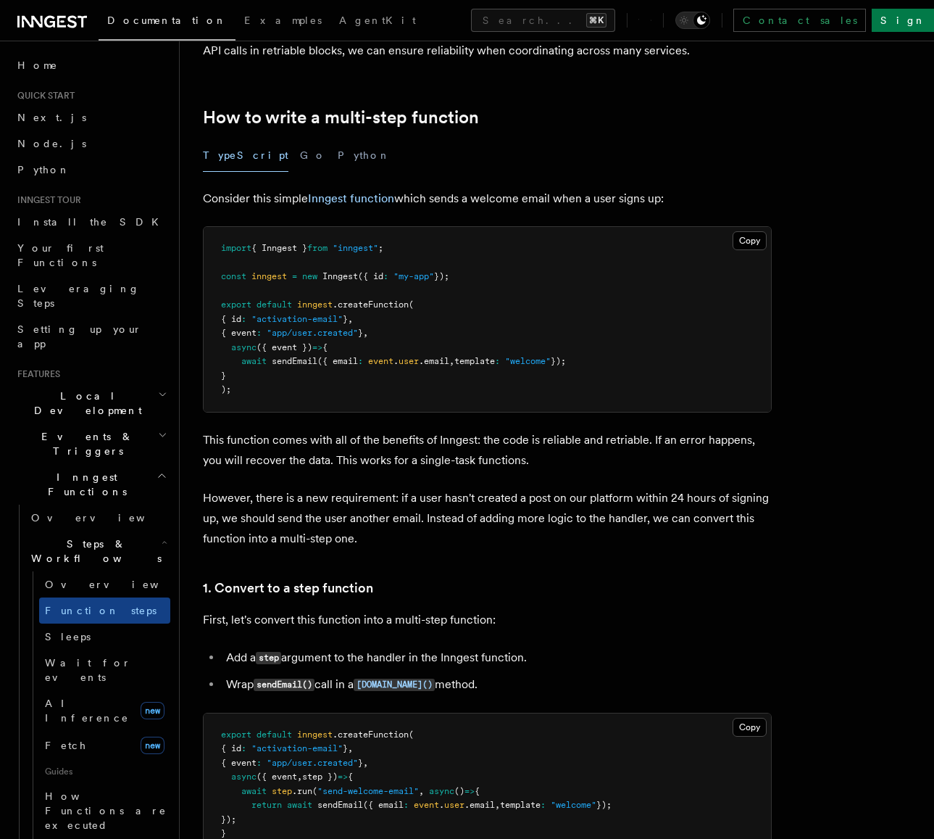
scroll to position [607, 0]
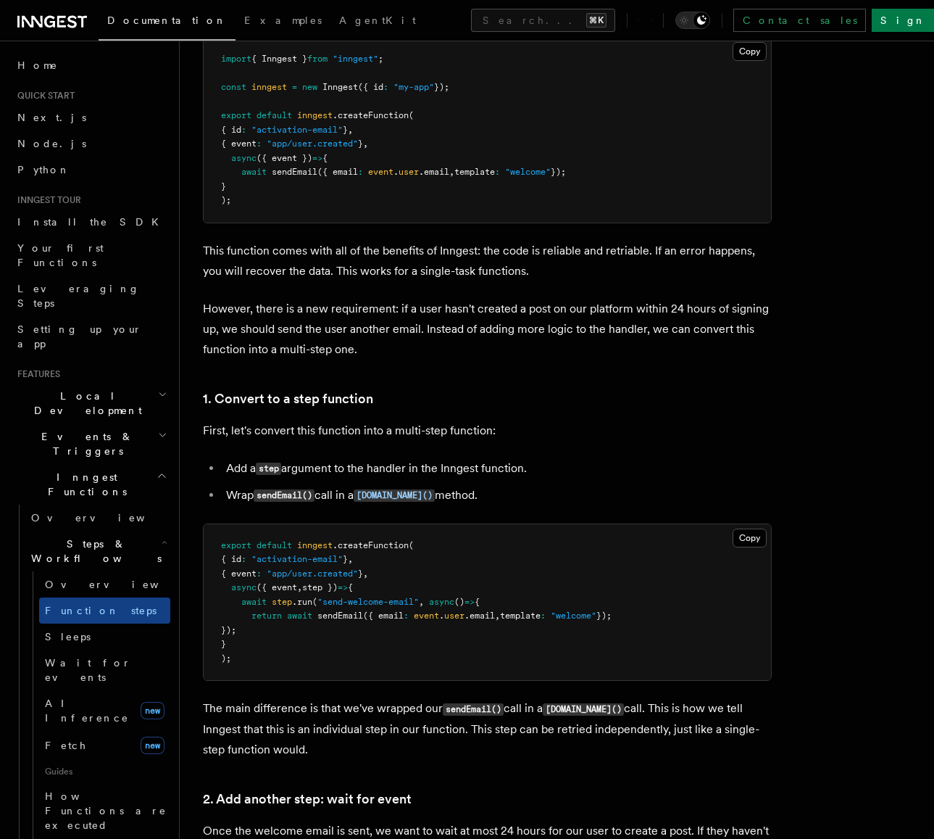
click at [528, 249] on p "This function comes with all of the benefits of Inngest: the code is reliable a…" at bounding box center [487, 261] width 569 height 41
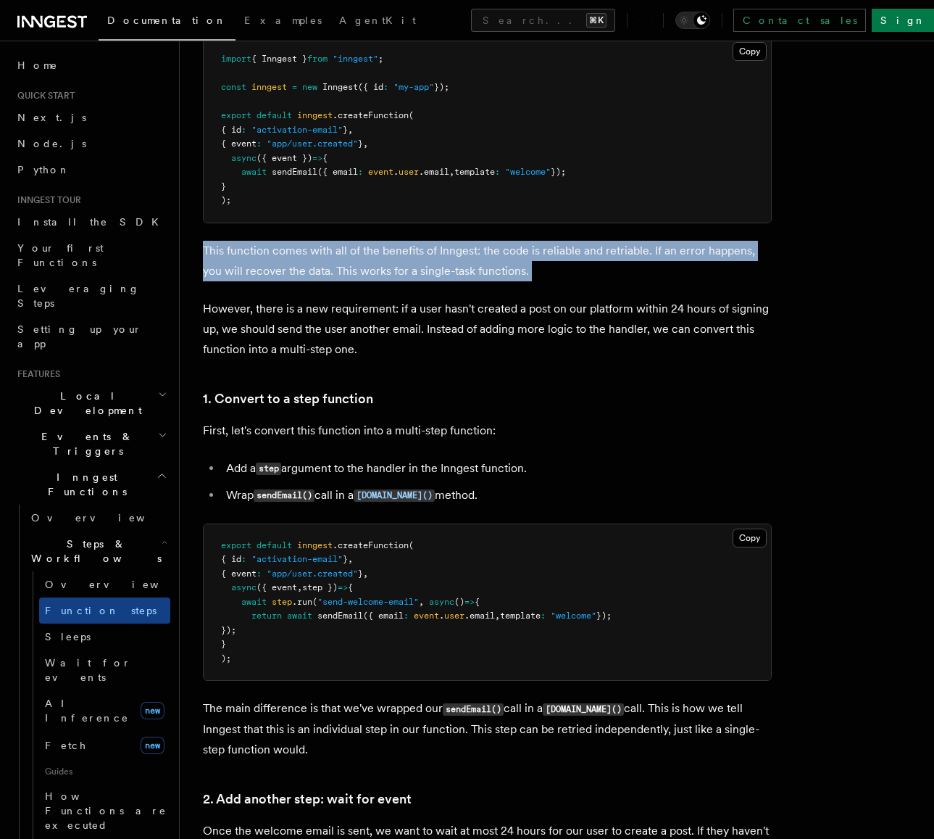
click at [528, 249] on p "This function comes with all of the benefits of Inngest: the code is reliable a…" at bounding box center [487, 261] width 569 height 41
click at [636, 264] on p "This function comes with all of the benefits of Inngest: the code is reliable a…" at bounding box center [487, 261] width 569 height 41
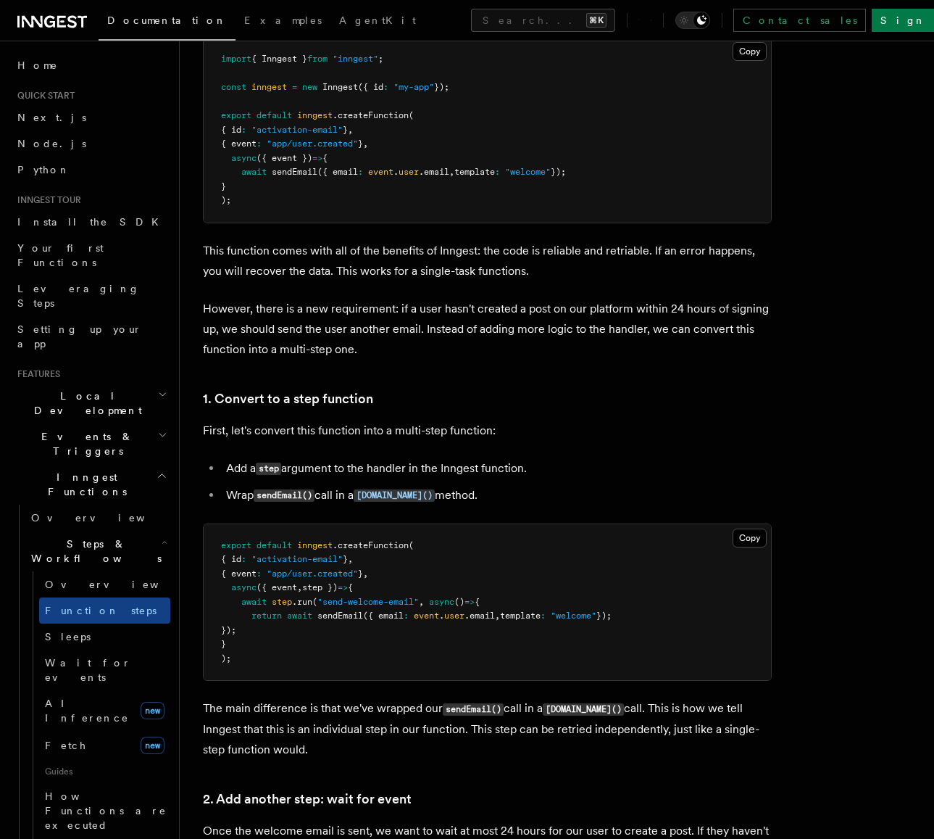
click at [636, 264] on p "This function comes with all of the benefits of Inngest: the code is reliable a…" at bounding box center [487, 261] width 569 height 41
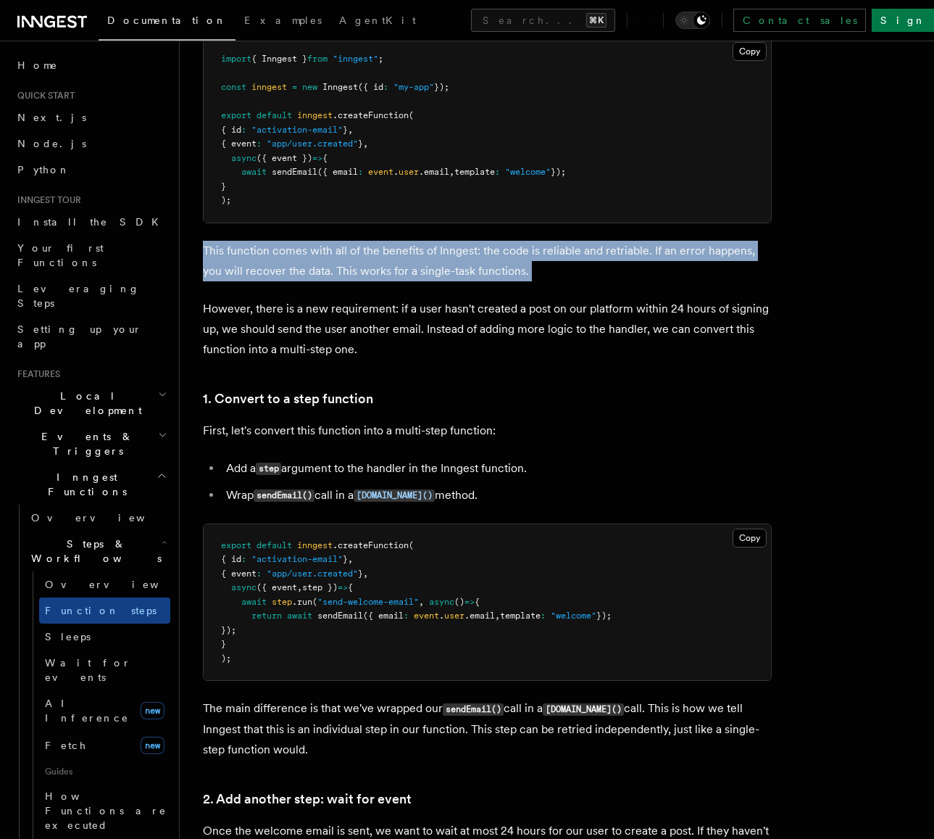
click at [636, 264] on p "This function comes with all of the benefits of Inngest: the code is reliable a…" at bounding box center [487, 261] width 569 height 41
click at [654, 263] on p "This function comes with all of the benefits of Inngest: the code is reliable a…" at bounding box center [487, 261] width 569 height 41
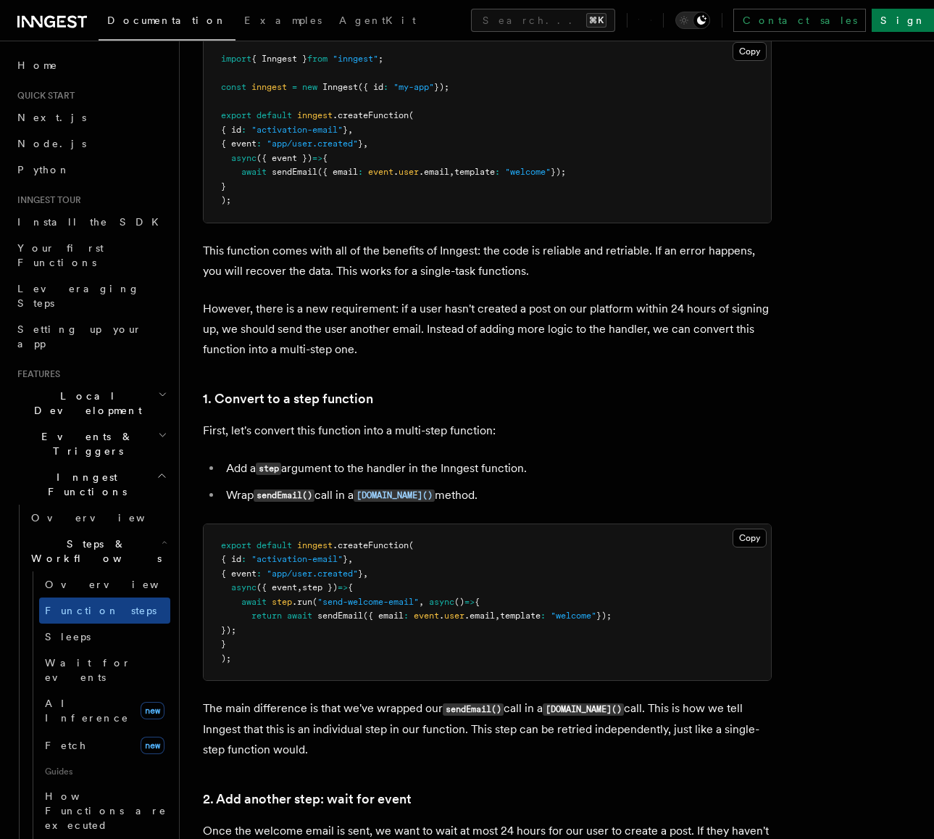
click at [654, 263] on p "This function comes with all of the benefits of Inngest: the code is reliable a…" at bounding box center [487, 261] width 569 height 41
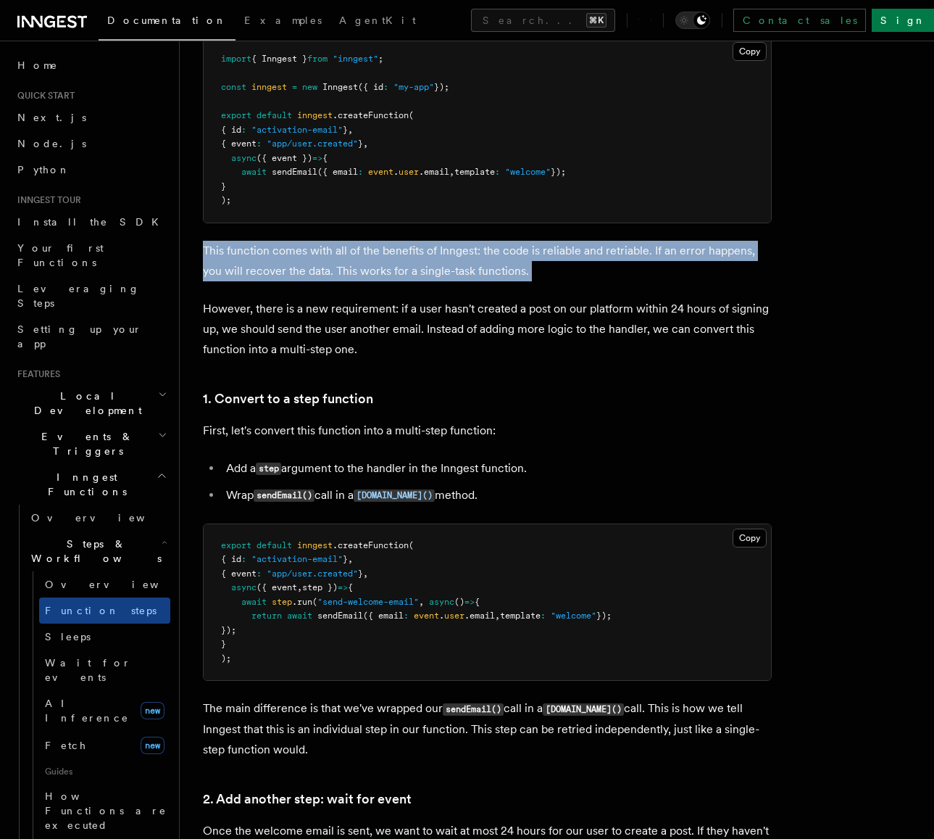
click at [654, 263] on p "This function comes with all of the benefits of Inngest: the code is reliable a…" at bounding box center [487, 261] width 569 height 41
click at [686, 265] on p "This function comes with all of the benefits of Inngest: the code is reliable a…" at bounding box center [487, 261] width 569 height 41
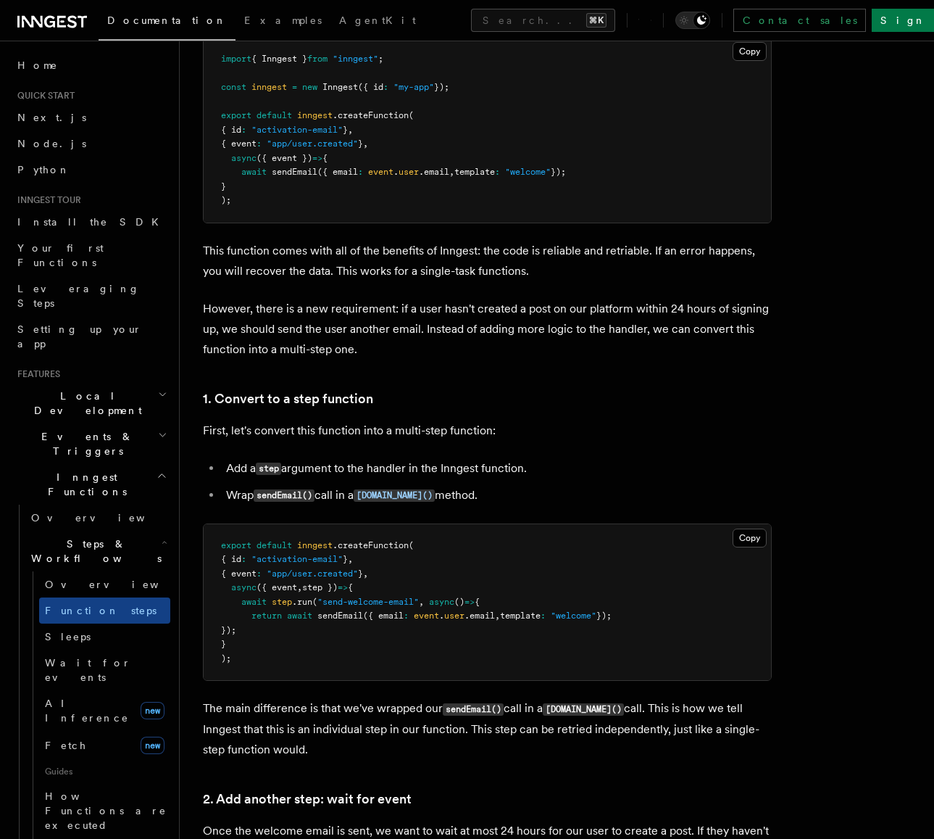
click at [685, 265] on p "This function comes with all of the benefits of Inngest: the code is reliable a…" at bounding box center [487, 261] width 569 height 41
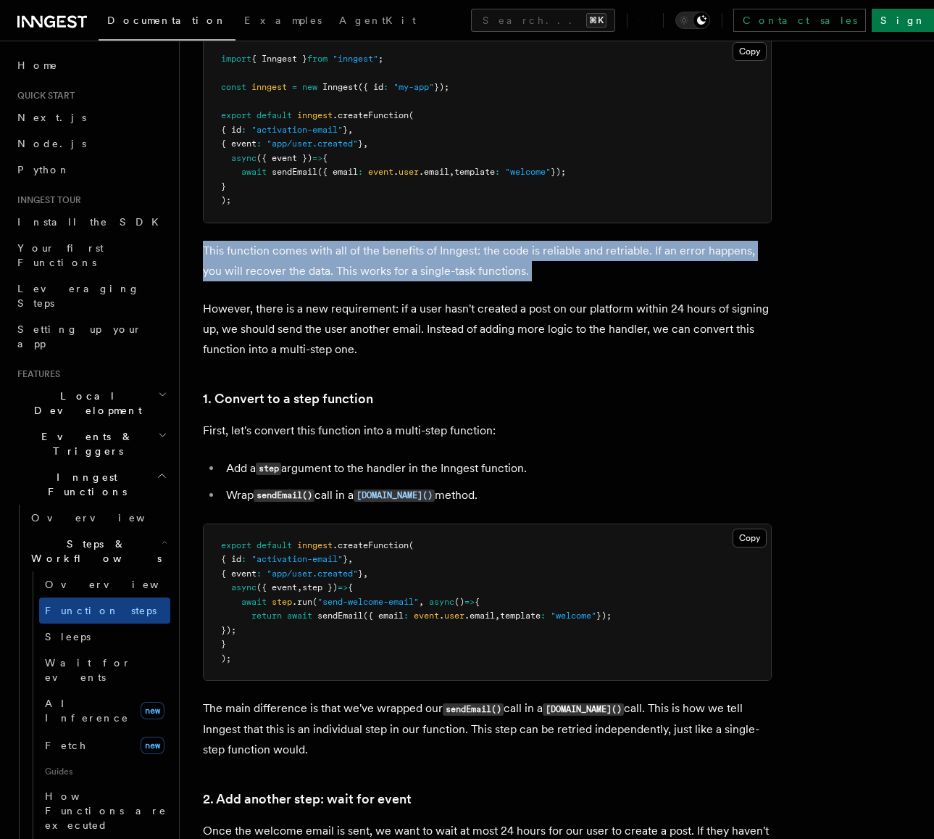
click at [685, 265] on p "This function comes with all of the benefits of Inngest: the code is reliable a…" at bounding box center [487, 261] width 569 height 41
click at [690, 263] on p "This function comes with all of the benefits of Inngest: the code is reliable a…" at bounding box center [487, 261] width 569 height 41
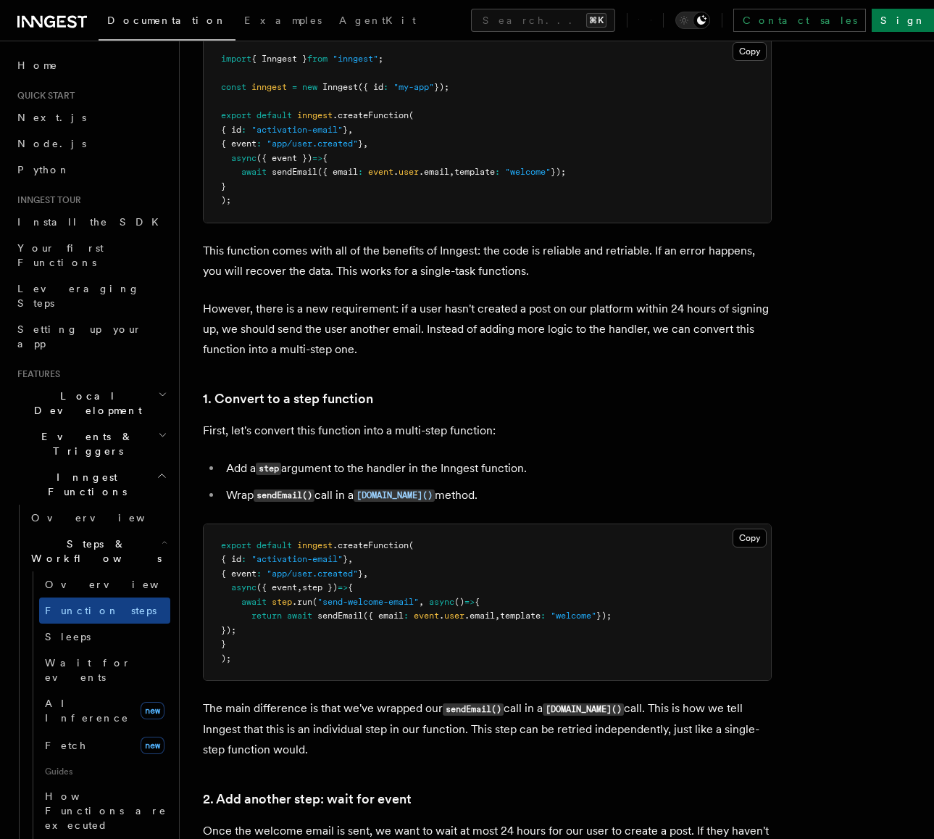
click at [690, 263] on p "This function comes with all of the benefits of Inngest: the code is reliable a…" at bounding box center [487, 261] width 569 height 41
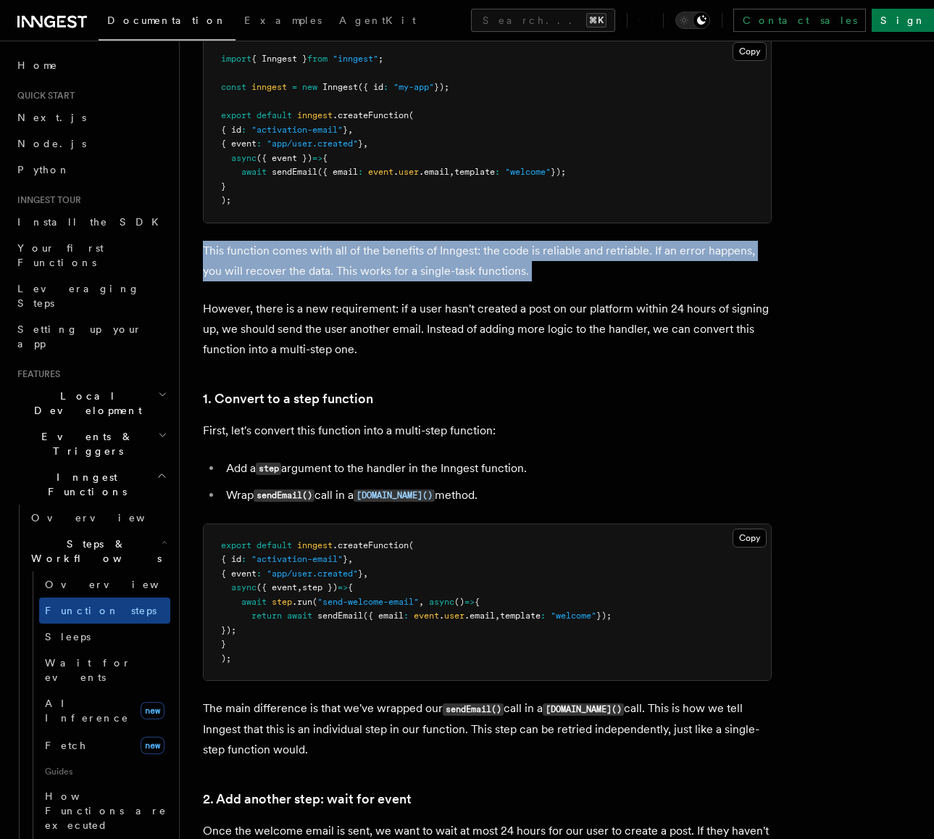
click at [690, 263] on p "This function comes with all of the benefits of Inngest: the code is reliable a…" at bounding box center [487, 261] width 569 height 41
click at [704, 262] on p "This function comes with all of the benefits of Inngest: the code is reliable a…" at bounding box center [487, 261] width 569 height 41
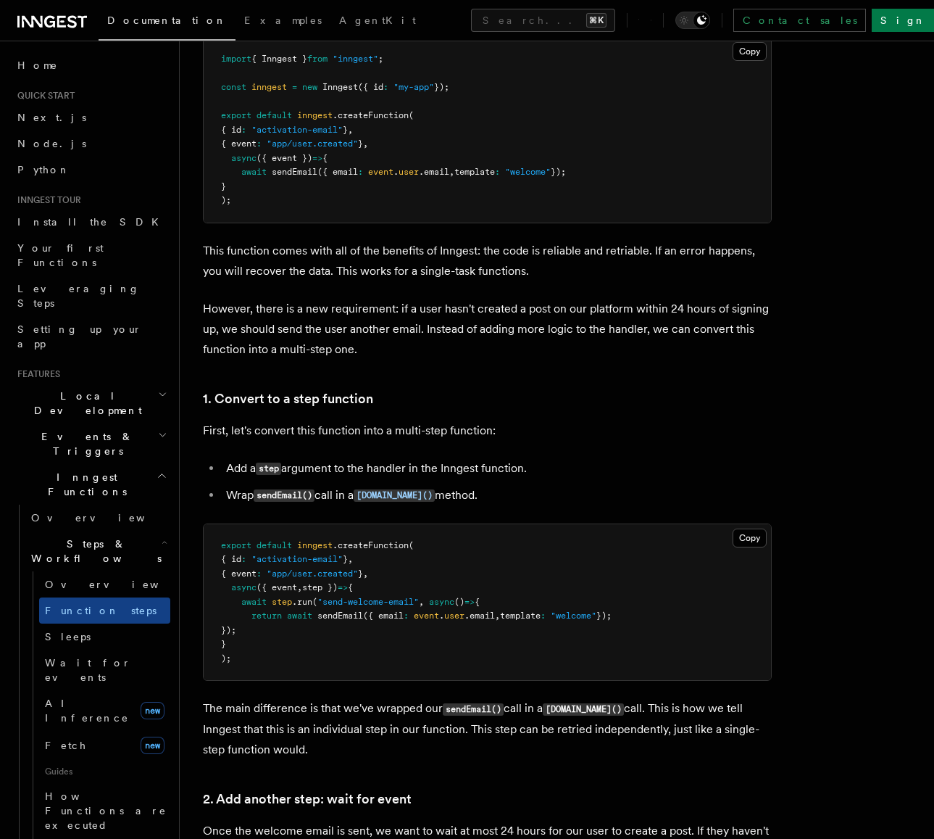
click at [704, 262] on p "This function comes with all of the benefits of Inngest: the code is reliable a…" at bounding box center [487, 261] width 569 height 41
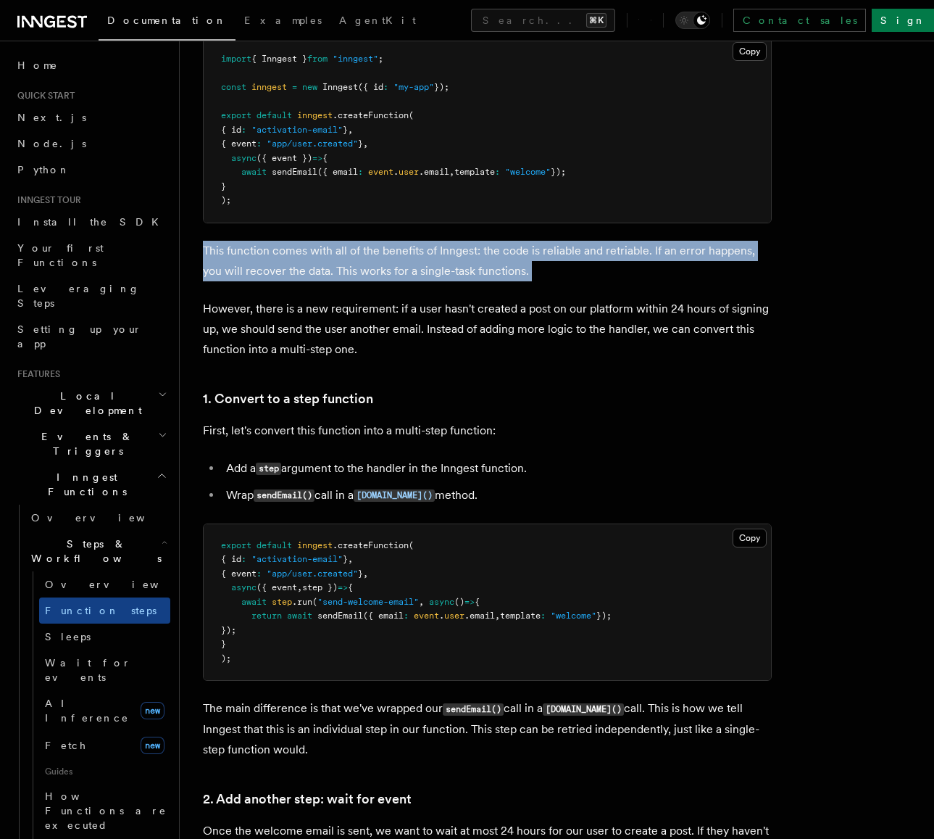
click at [704, 262] on p "This function comes with all of the benefits of Inngest: the code is reliable a…" at bounding box center [487, 261] width 569 height 41
click at [691, 265] on p "This function comes with all of the benefits of Inngest: the code is reliable a…" at bounding box center [487, 261] width 569 height 41
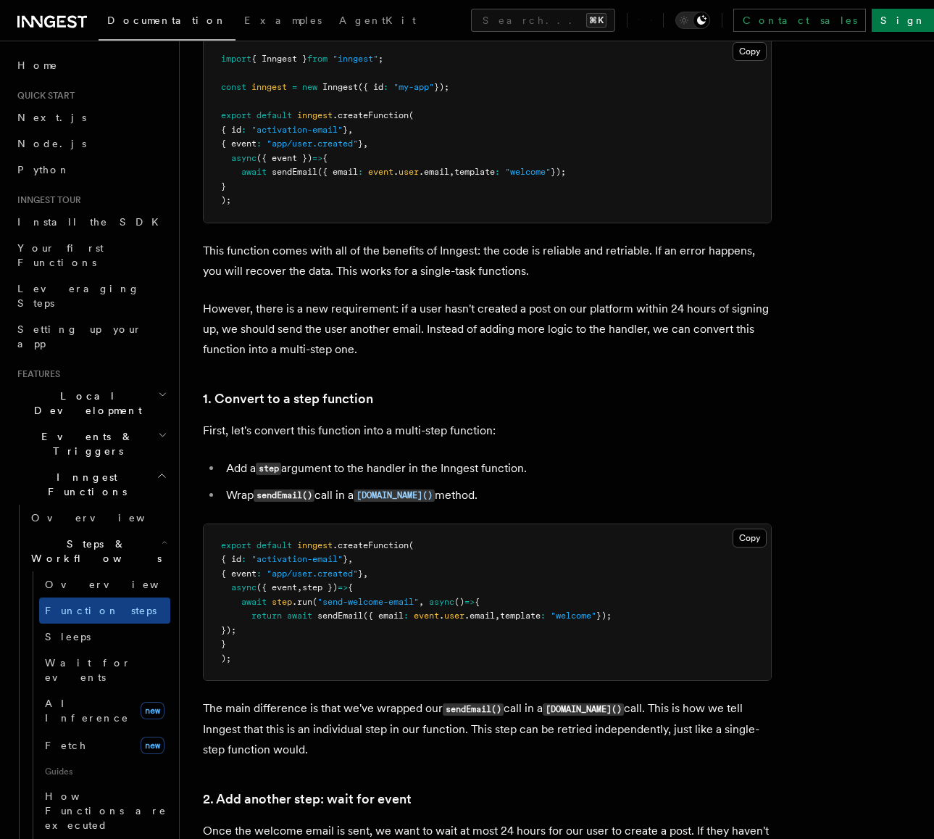
click at [691, 265] on p "This function comes with all of the benefits of Inngest: the code is reliable a…" at bounding box center [487, 261] width 569 height 41
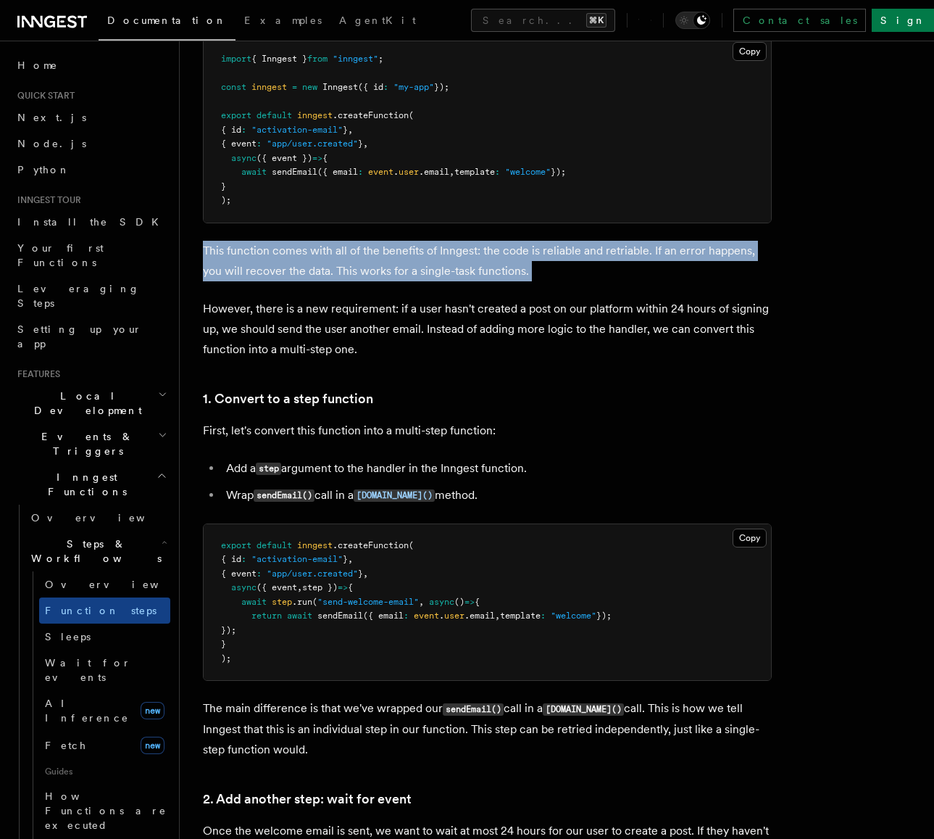
click at [691, 265] on p "This function comes with all of the benefits of Inngest: the code is reliable a…" at bounding box center [487, 261] width 569 height 41
click at [694, 263] on p "This function comes with all of the benefits of Inngest: the code is reliable a…" at bounding box center [487, 261] width 569 height 41
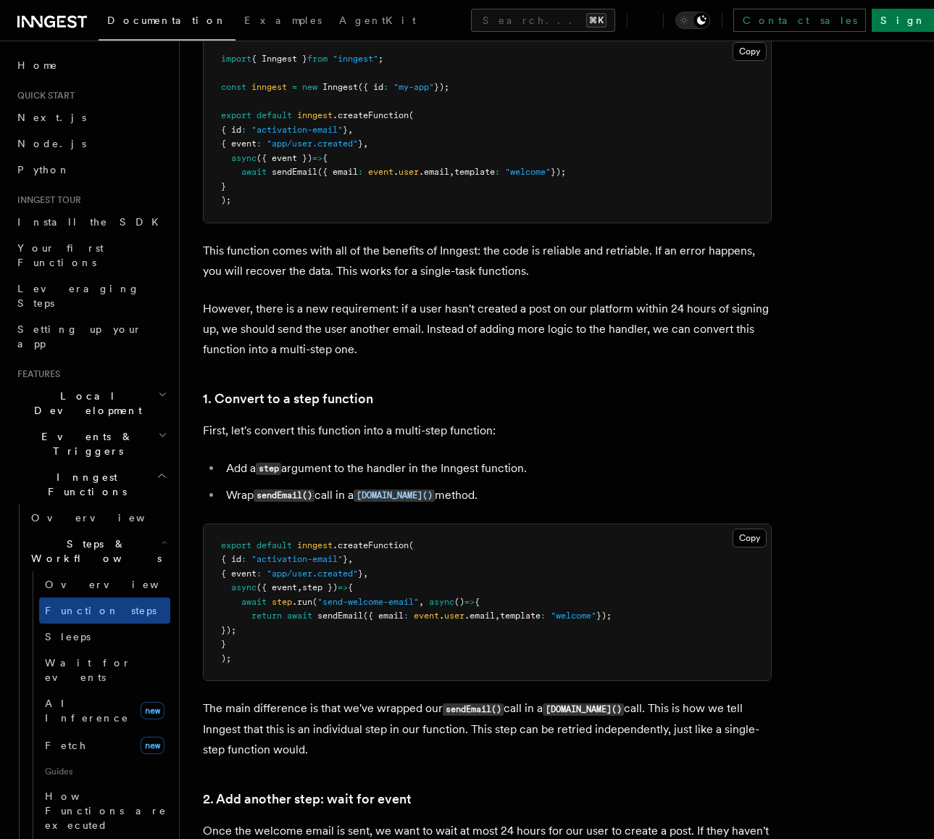
click at [694, 263] on p "This function comes with all of the benefits of Inngest: the code is reliable a…" at bounding box center [487, 261] width 569 height 41
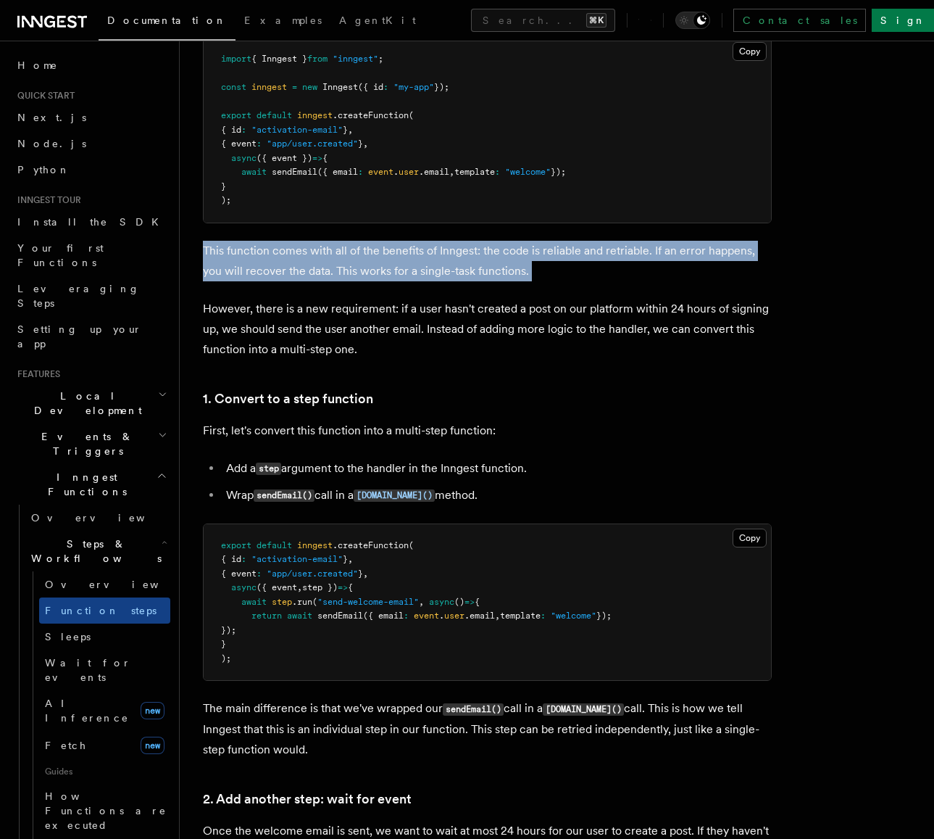
click at [694, 263] on p "This function comes with all of the benefits of Inngest: the code is reliable a…" at bounding box center [487, 261] width 569 height 41
click at [651, 265] on p "This function comes with all of the benefits of Inngest: the code is reliable a…" at bounding box center [487, 261] width 569 height 41
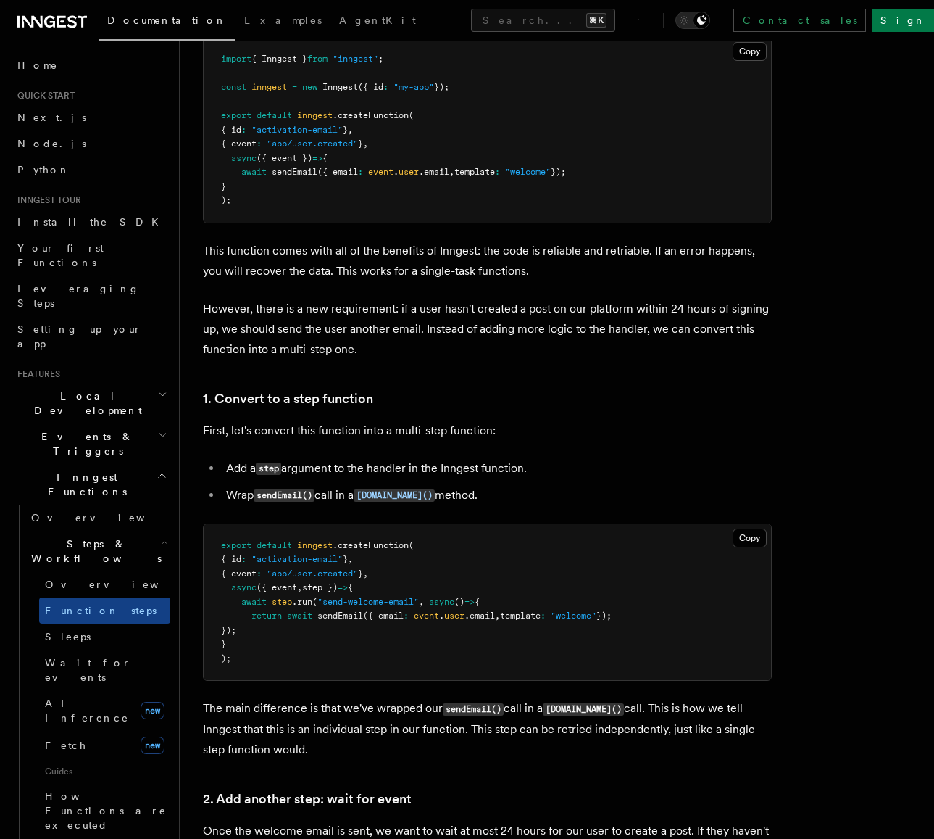
click at [651, 265] on p "This function comes with all of the benefits of Inngest: the code is reliable a…" at bounding box center [487, 261] width 569 height 41
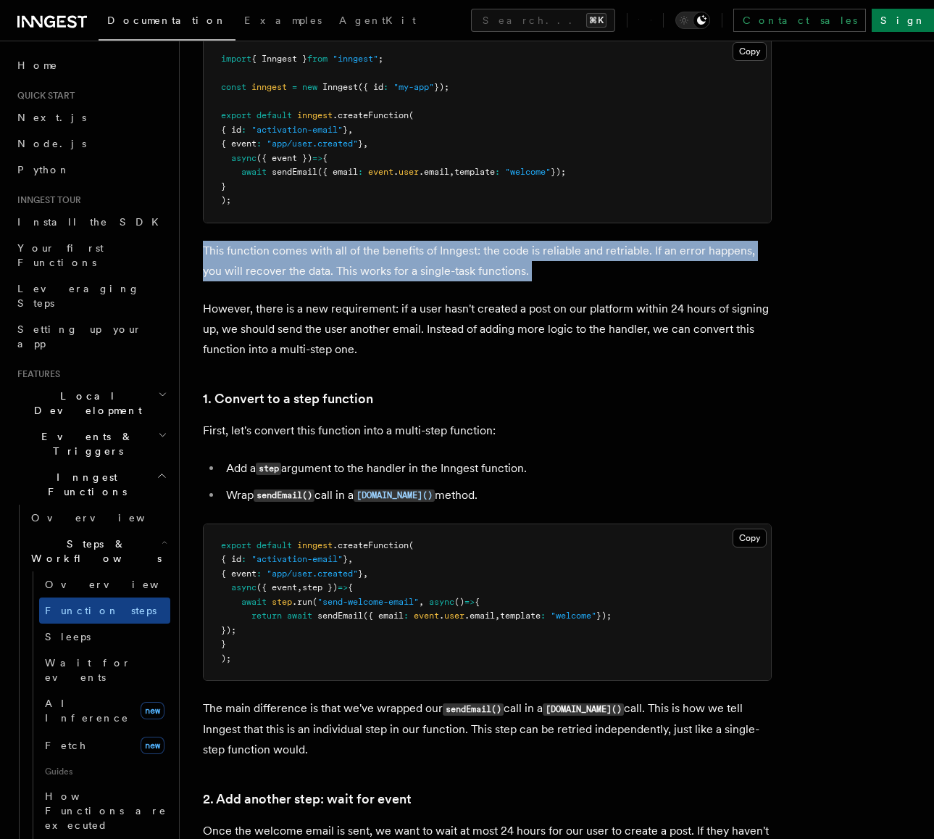
click at [651, 265] on p "This function comes with all of the benefits of Inngest: the code is reliable a…" at bounding box center [487, 261] width 569 height 41
click at [652, 261] on p "This function comes with all of the benefits of Inngest: the code is reliable a…" at bounding box center [487, 261] width 569 height 41
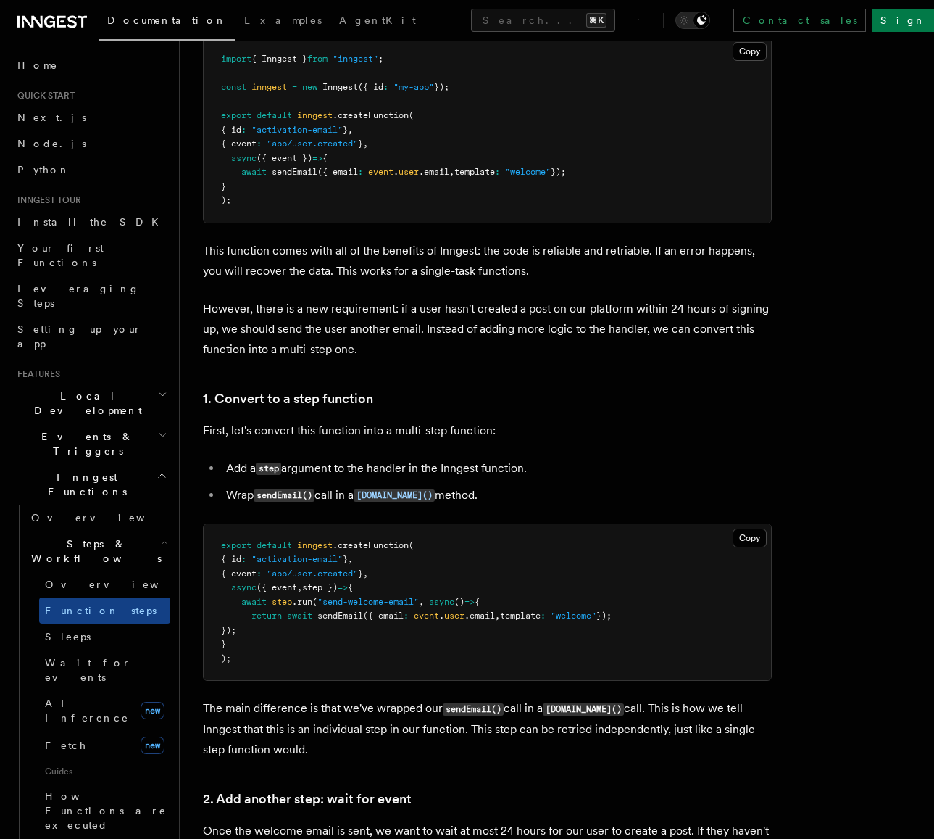
click at [652, 261] on p "This function comes with all of the benefits of Inngest: the code is reliable a…" at bounding box center [487, 261] width 569 height 41
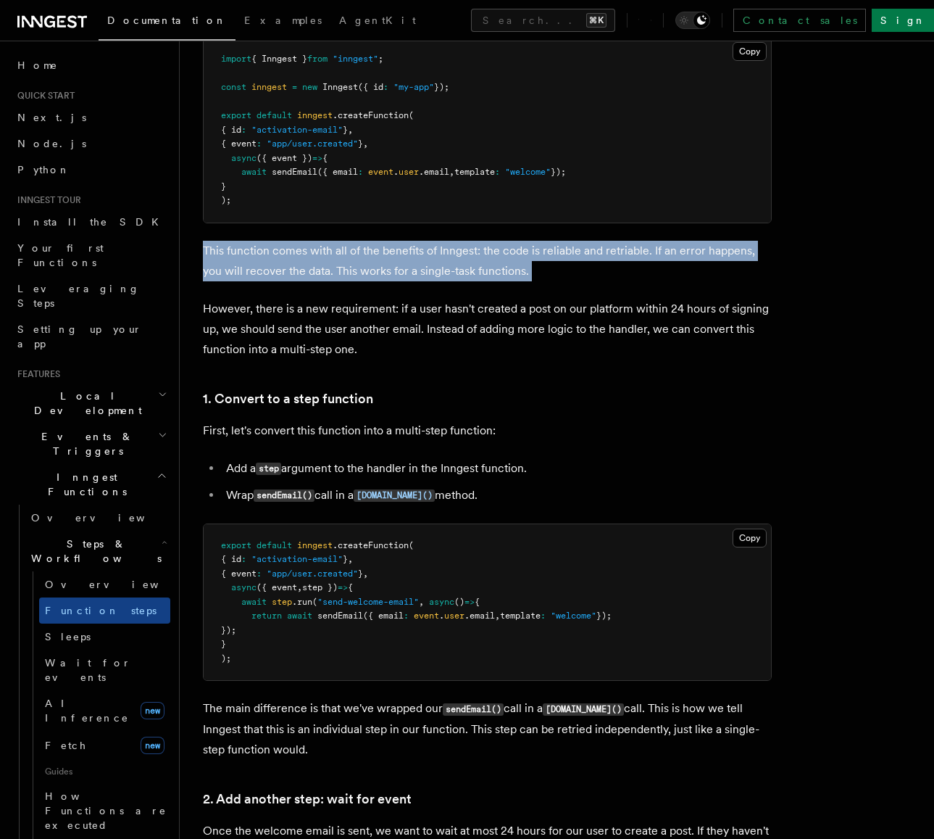
click at [652, 261] on p "This function comes with all of the benefits of Inngest: the code is reliable a…" at bounding box center [487, 261] width 569 height 41
click at [644, 263] on p "This function comes with all of the benefits of Inngest: the code is reliable a…" at bounding box center [487, 261] width 569 height 41
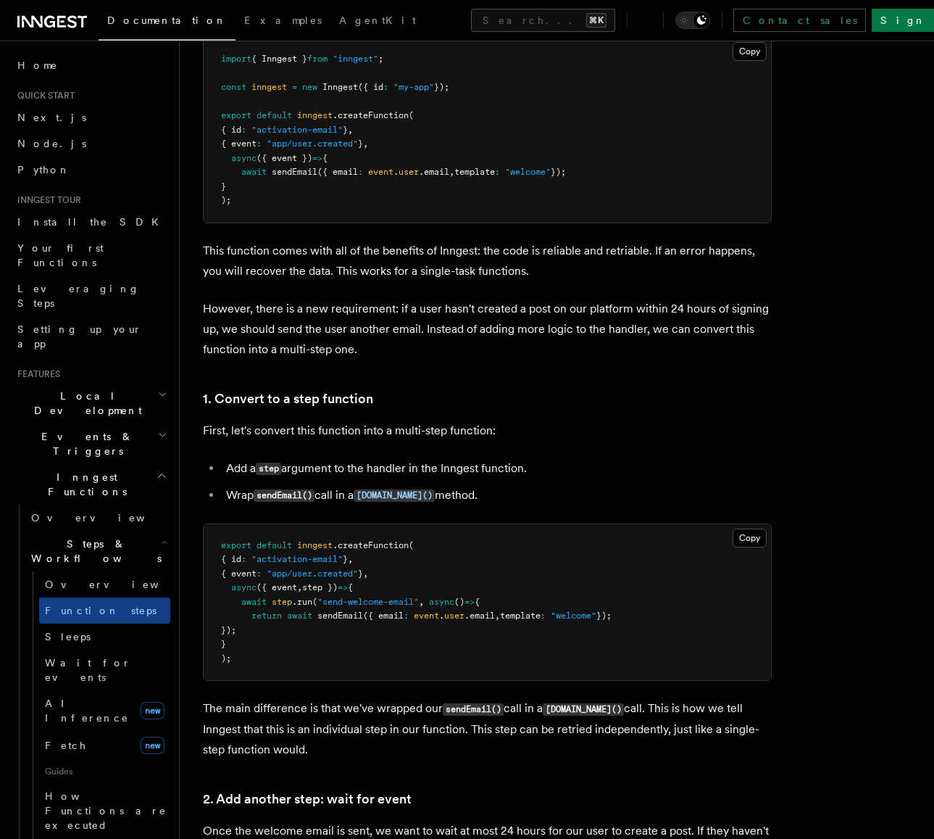
click at [644, 263] on p "This function comes with all of the benefits of Inngest: the code is reliable a…" at bounding box center [487, 261] width 569 height 41
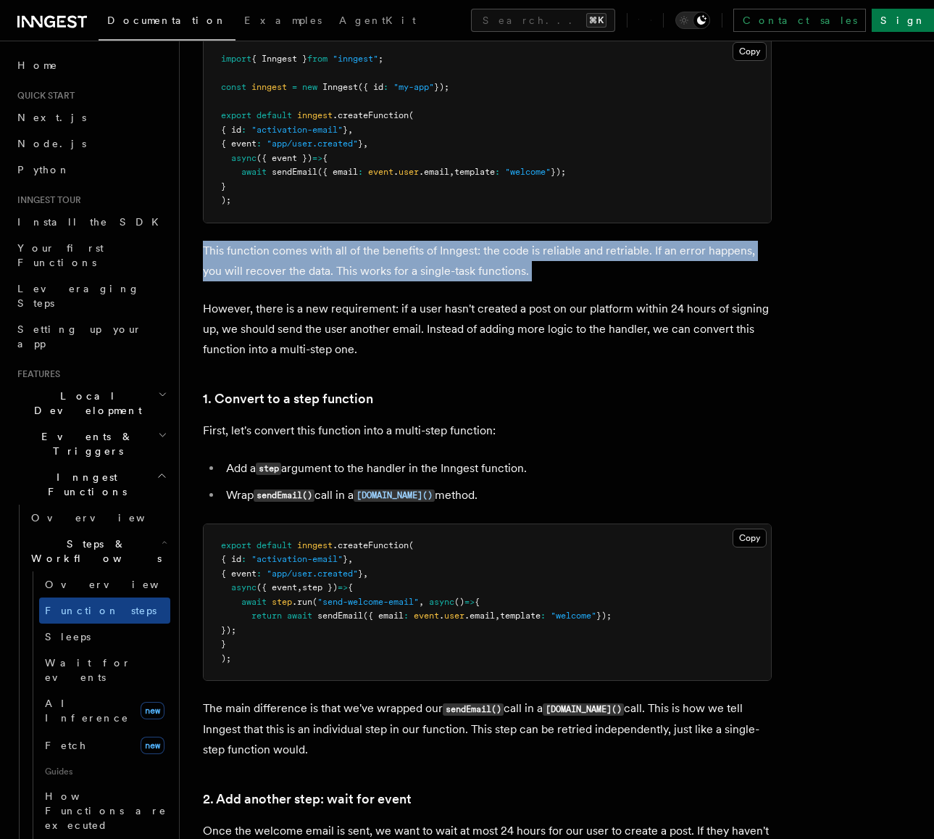
click at [644, 263] on p "This function comes with all of the benefits of Inngest: the code is reliable a…" at bounding box center [487, 261] width 569 height 41
click at [647, 260] on p "This function comes with all of the benefits of Inngest: the code is reliable a…" at bounding box center [487, 261] width 569 height 41
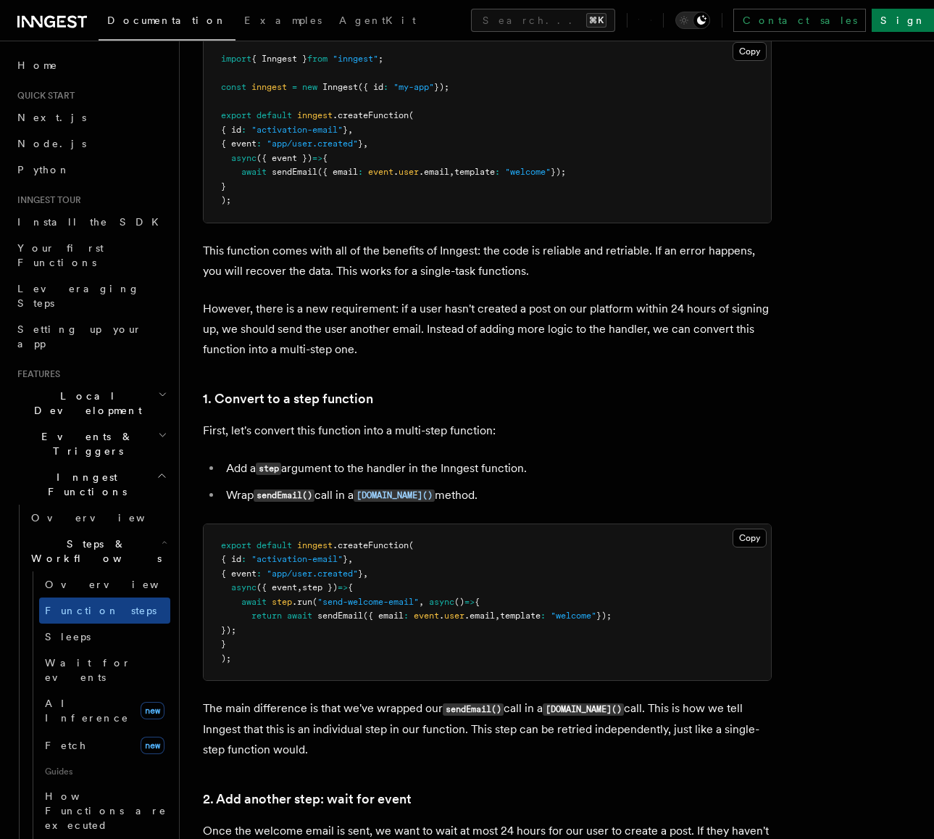
click at [647, 260] on p "This function comes with all of the benefits of Inngest: the code is reliable a…" at bounding box center [487, 261] width 569 height 41
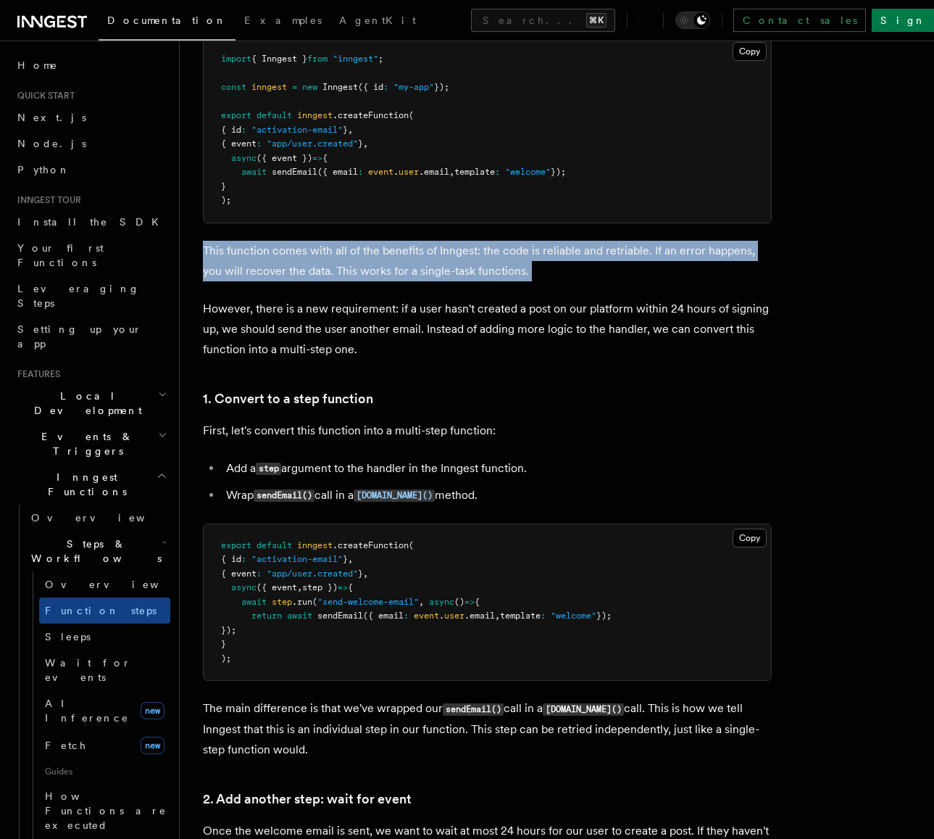
click at [647, 260] on p "This function comes with all of the benefits of Inngest: the code is reliable a…" at bounding box center [487, 261] width 569 height 41
click at [644, 262] on p "This function comes with all of the benefits of Inngest: the code is reliable a…" at bounding box center [487, 261] width 569 height 41
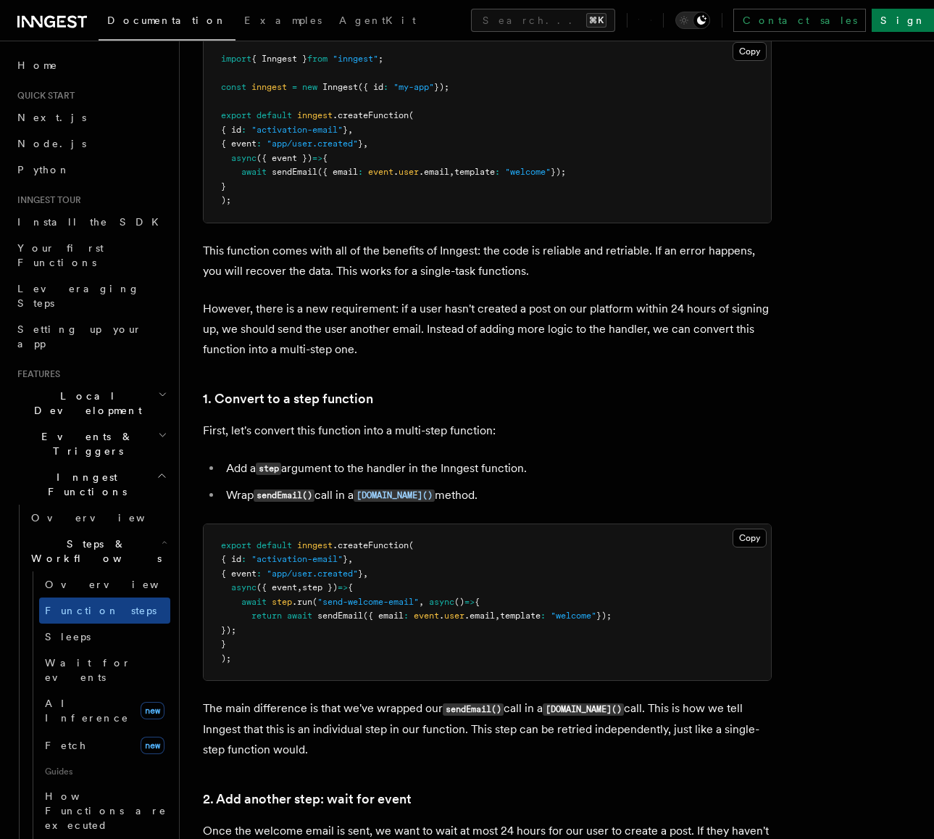
click at [644, 262] on p "This function comes with all of the benefits of Inngest: the code is reliable a…" at bounding box center [487, 261] width 569 height 41
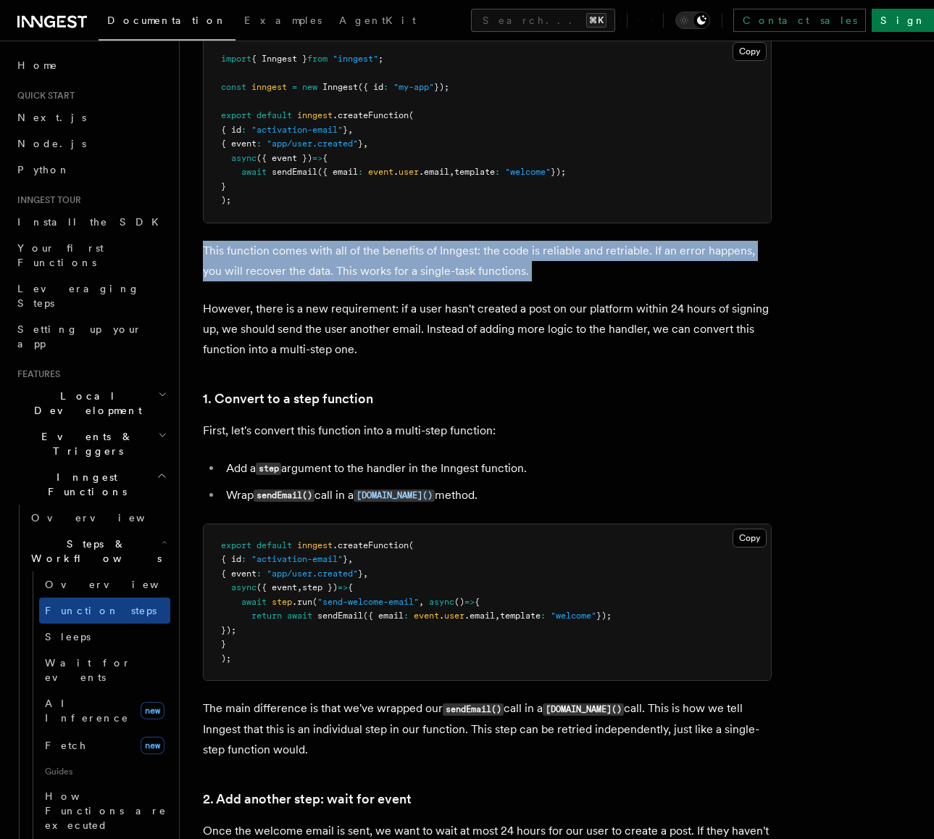
click at [644, 262] on p "This function comes with all of the benefits of Inngest: the code is reliable a…" at bounding box center [487, 261] width 569 height 41
click at [645, 258] on p "This function comes with all of the benefits of Inngest: the code is reliable a…" at bounding box center [487, 261] width 569 height 41
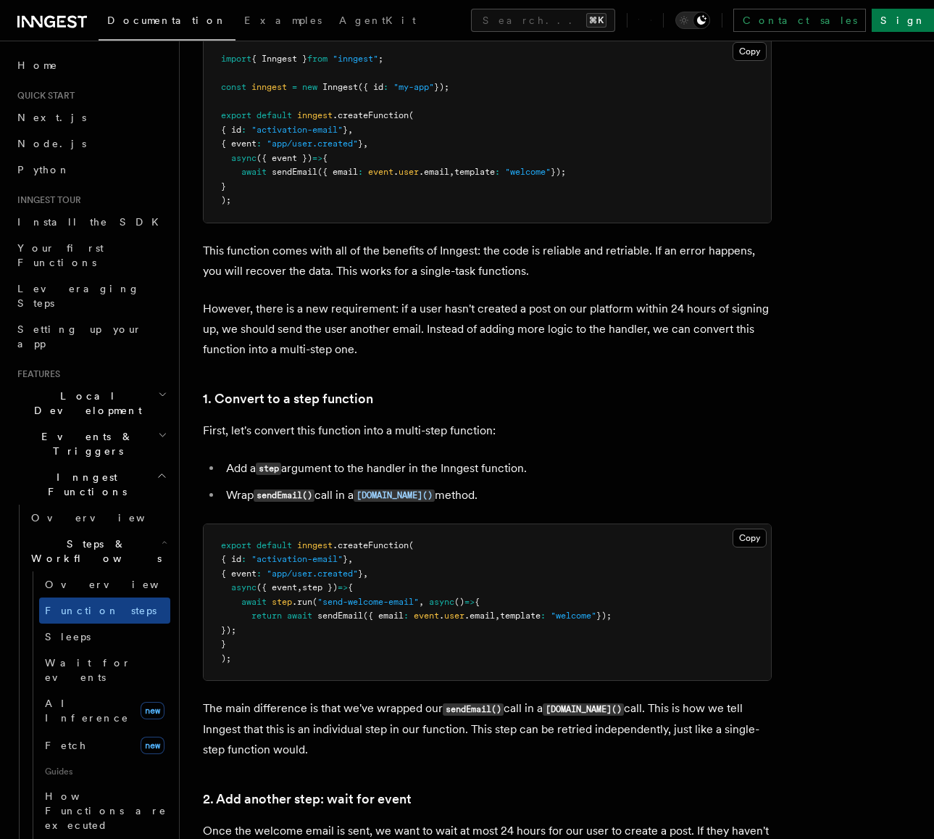
click at [645, 258] on p "This function comes with all of the benefits of Inngest: the code is reliable a…" at bounding box center [487, 261] width 569 height 41
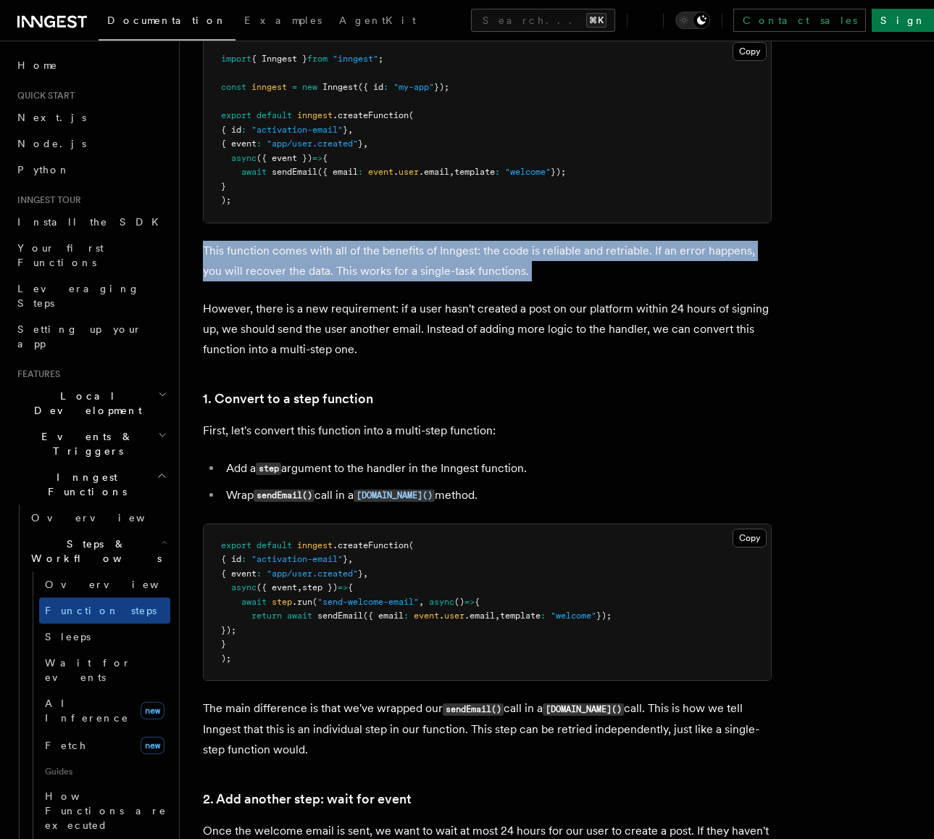
click at [645, 258] on p "This function comes with all of the benefits of Inngest: the code is reliable a…" at bounding box center [487, 261] width 569 height 41
click at [642, 260] on p "This function comes with all of the benefits of Inngest: the code is reliable a…" at bounding box center [487, 261] width 569 height 41
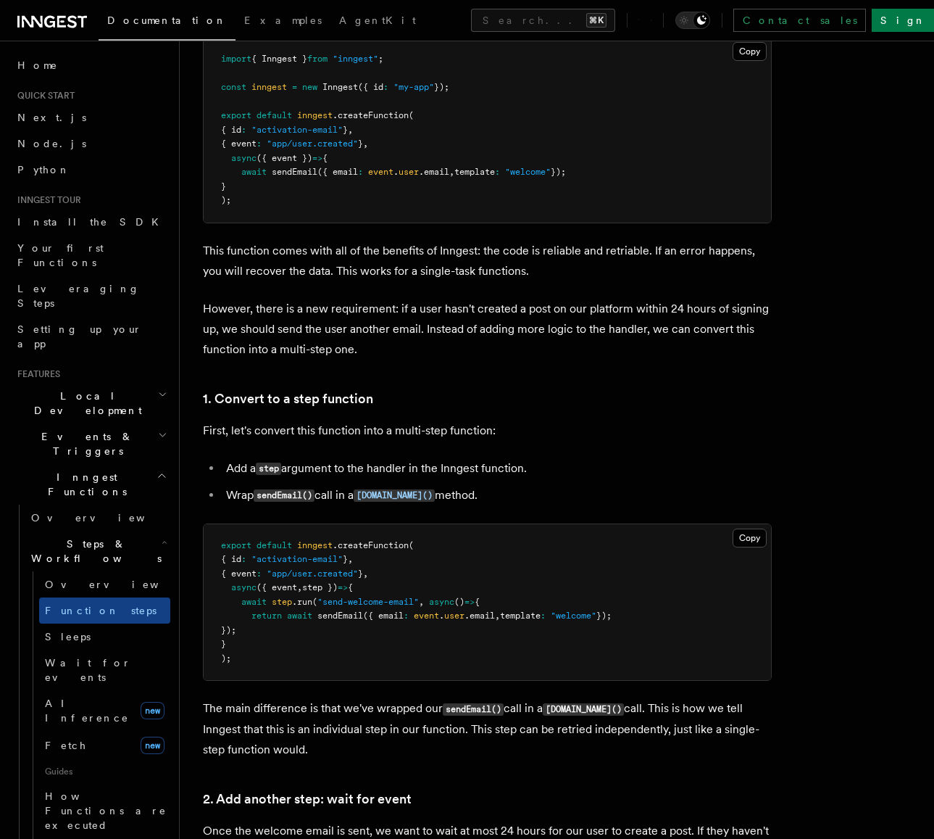
click at [642, 260] on p "This function comes with all of the benefits of Inngest: the code is reliable a…" at bounding box center [487, 261] width 569 height 41
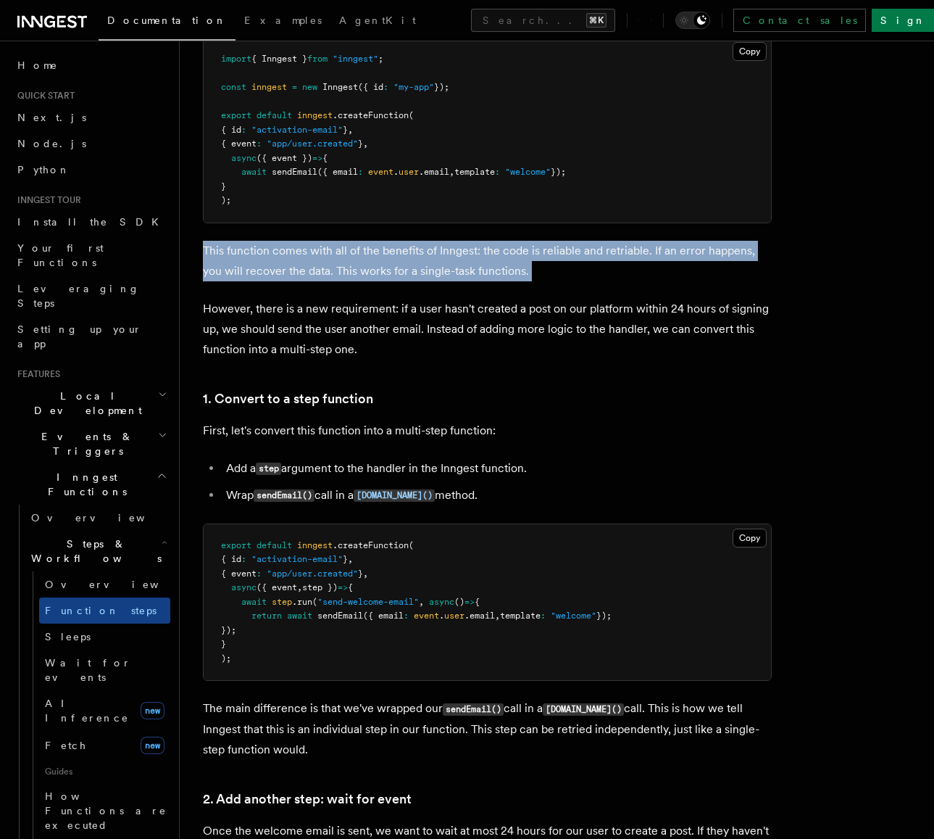
click at [642, 260] on p "This function comes with all of the benefits of Inngest: the code is reliable a…" at bounding box center [487, 261] width 569 height 41
click at [644, 257] on p "This function comes with all of the benefits of Inngest: the code is reliable a…" at bounding box center [487, 261] width 569 height 41
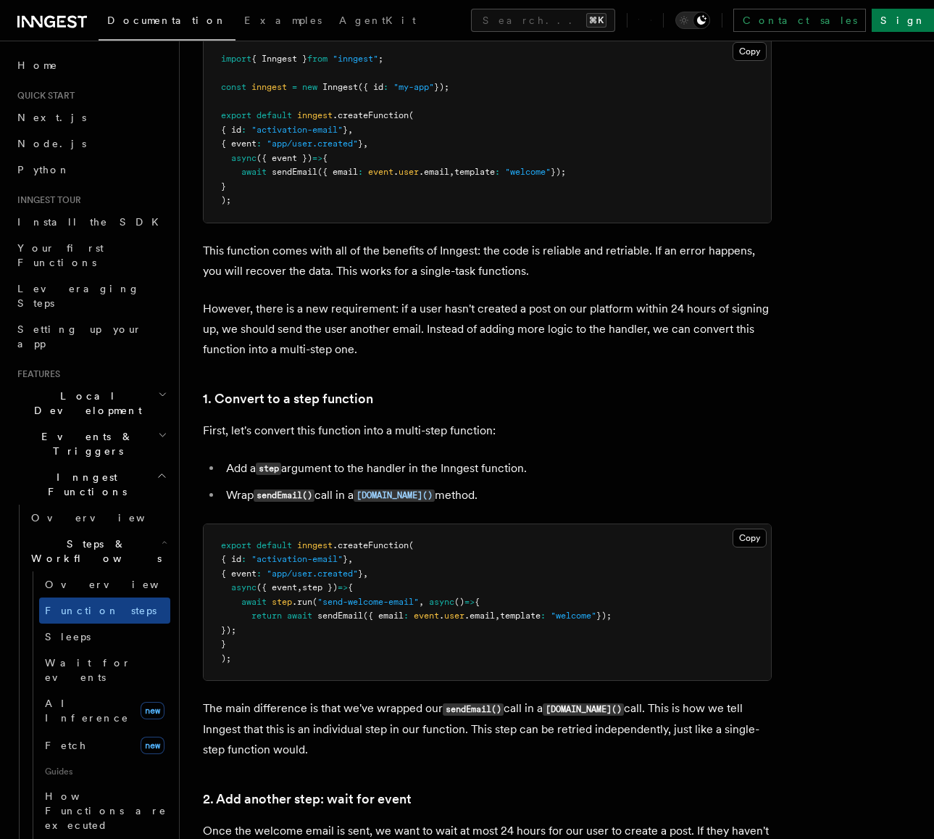
click at [644, 257] on p "This function comes with all of the benefits of Inngest: the code is reliable a…" at bounding box center [487, 261] width 569 height 41
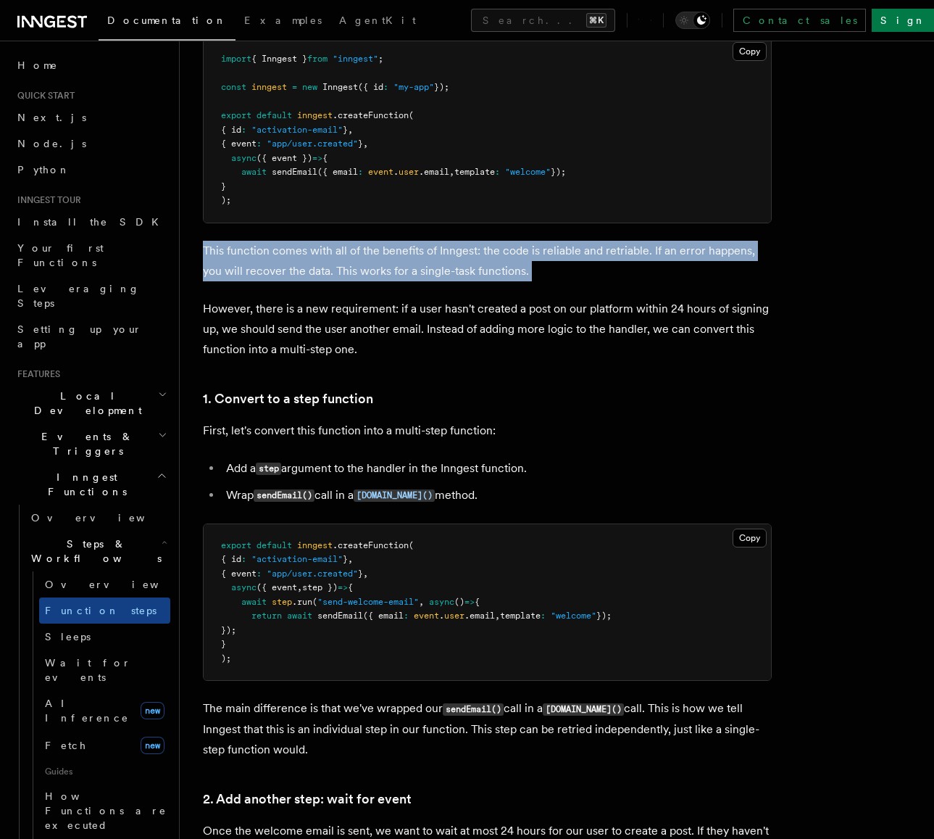
click at [644, 257] on p "This function comes with all of the benefits of Inngest: the code is reliable a…" at bounding box center [487, 261] width 569 height 41
click at [641, 260] on p "This function comes with all of the benefits of Inngest: the code is reliable a…" at bounding box center [487, 261] width 569 height 41
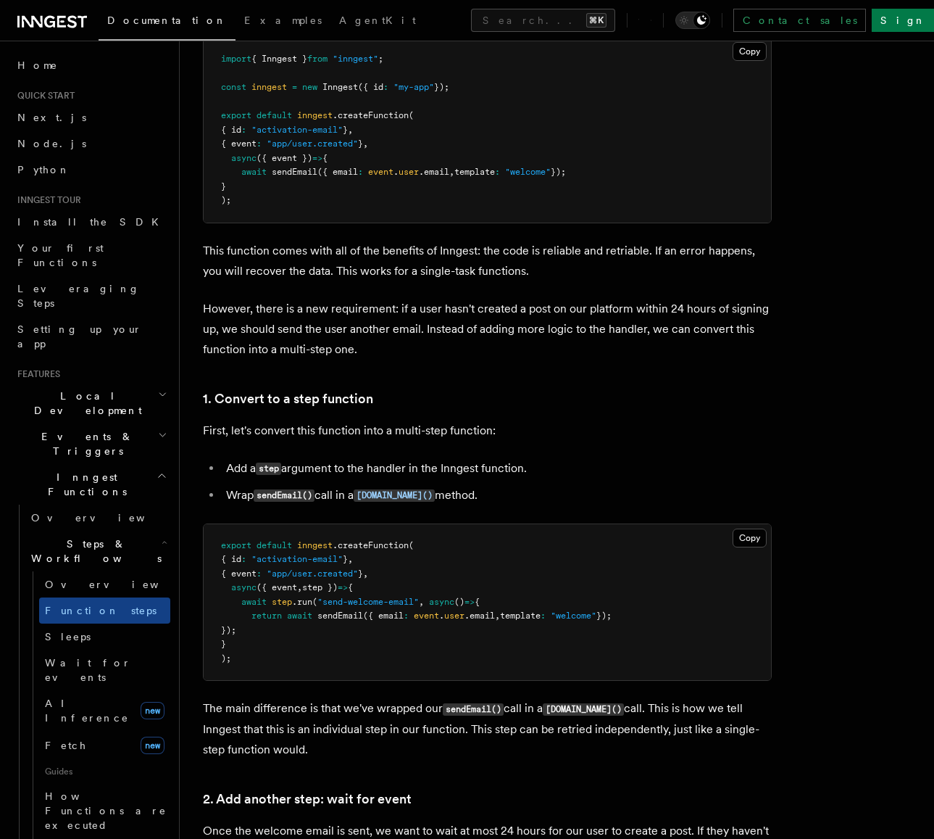
click at [641, 260] on p "This function comes with all of the benefits of Inngest: the code is reliable a…" at bounding box center [487, 261] width 569 height 41
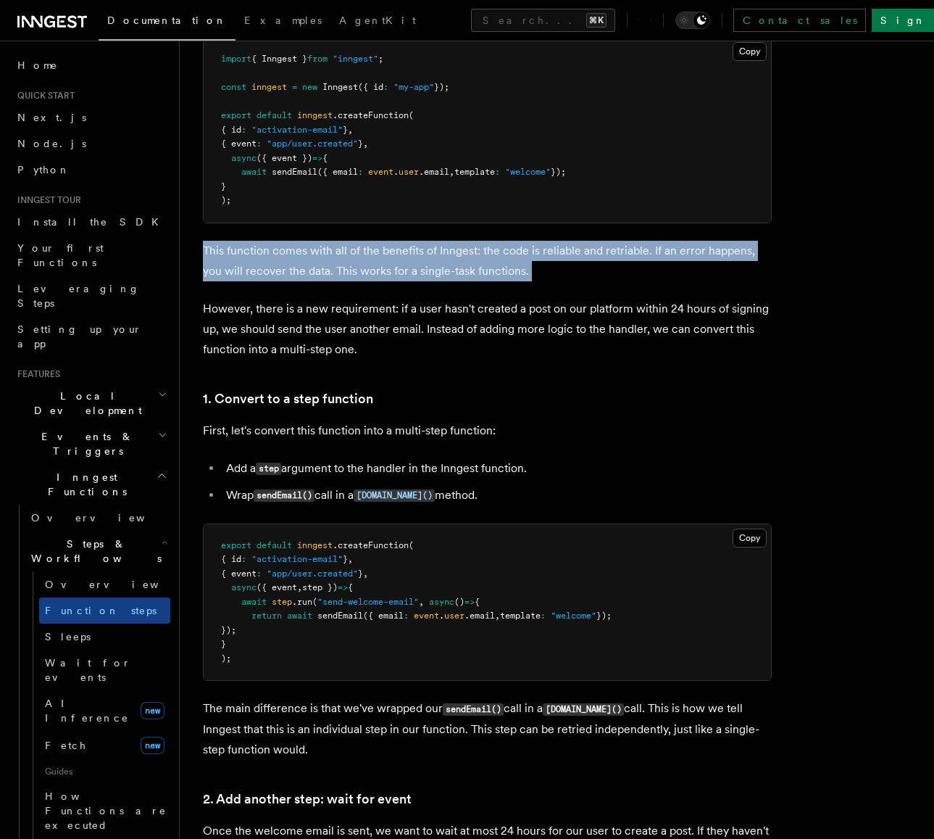
click at [641, 260] on p "This function comes with all of the benefits of Inngest: the code is reliable a…" at bounding box center [487, 261] width 569 height 41
click at [642, 254] on p "This function comes with all of the benefits of Inngest: the code is reliable a…" at bounding box center [487, 261] width 569 height 41
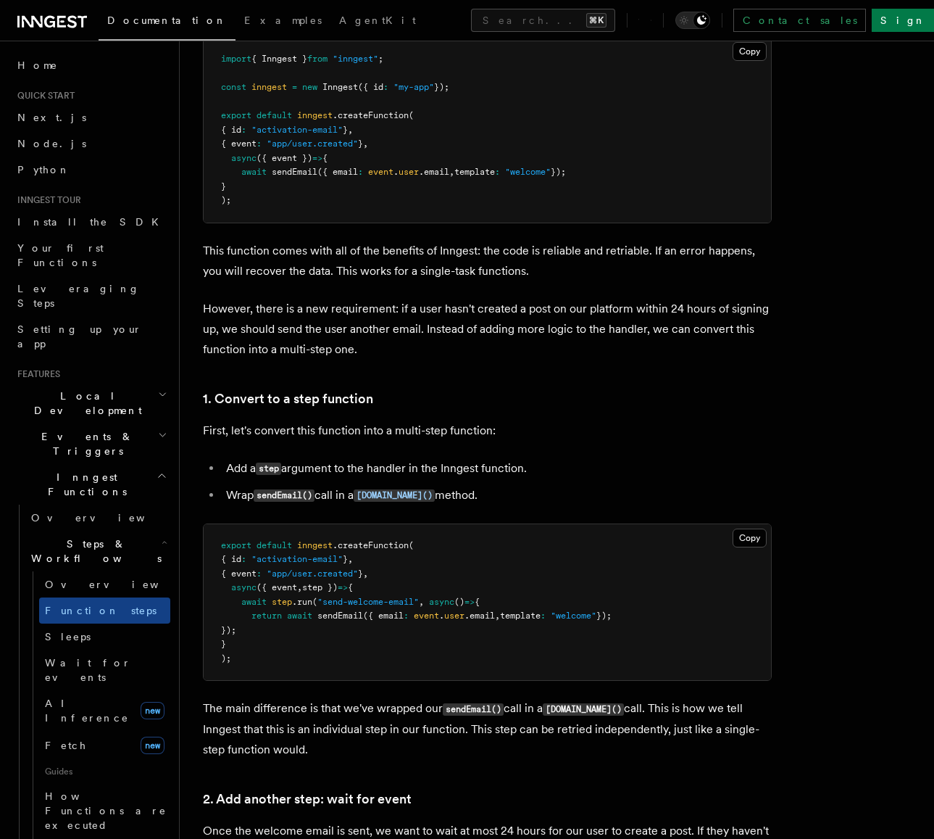
click at [642, 254] on p "This function comes with all of the benefits of Inngest: the code is reliable a…" at bounding box center [487, 261] width 569 height 41
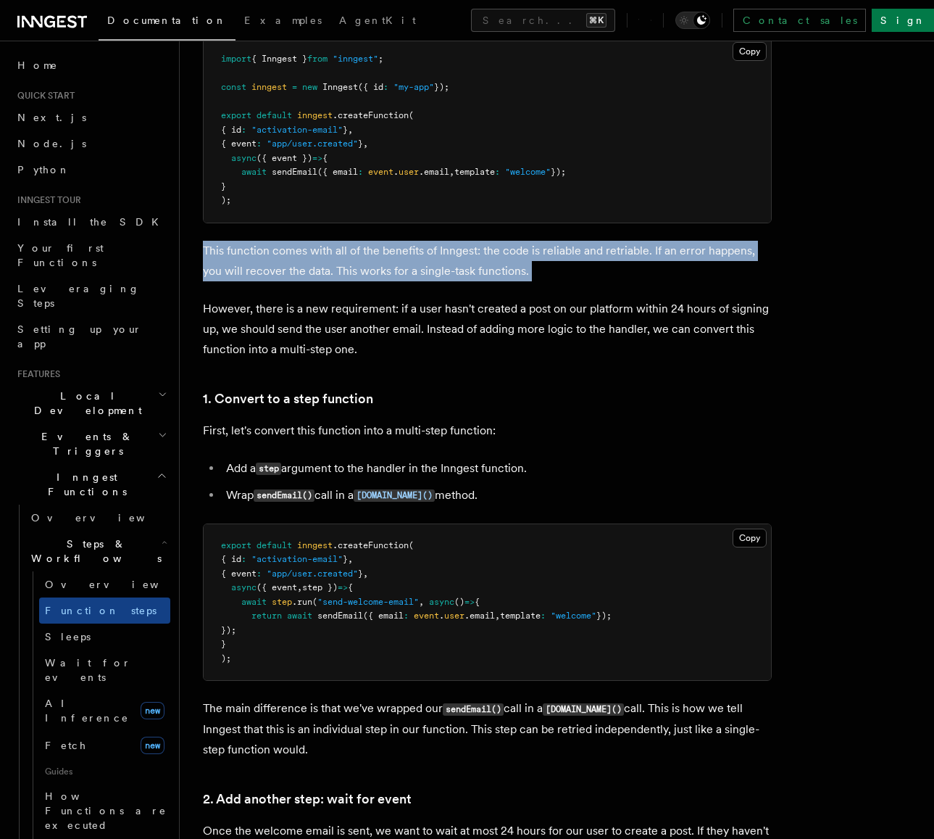
click at [642, 254] on p "This function comes with all of the benefits of Inngest: the code is reliable a…" at bounding box center [487, 261] width 569 height 41
click at [639, 258] on p "This function comes with all of the benefits of Inngest: the code is reliable a…" at bounding box center [487, 261] width 569 height 41
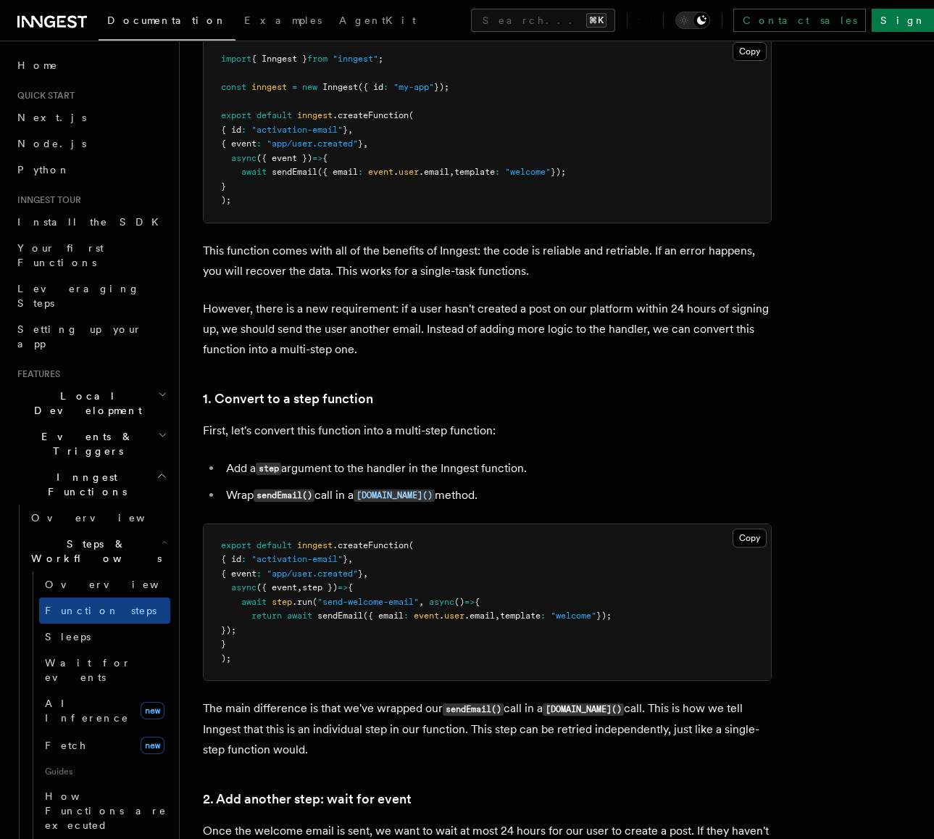
click at [639, 258] on p "This function comes with all of the benefits of Inngest: the code is reliable a…" at bounding box center [487, 261] width 569 height 41
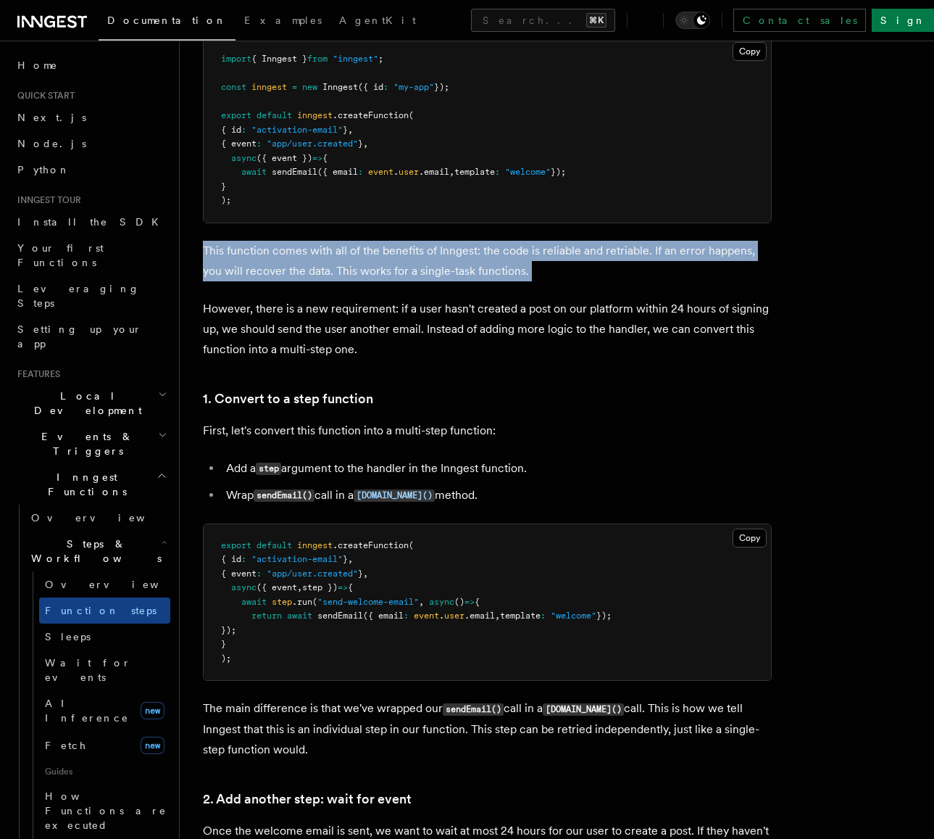
click at [639, 257] on p "This function comes with all of the benefits of Inngest: the code is reliable a…" at bounding box center [487, 261] width 569 height 41
click at [640, 254] on p "This function comes with all of the benefits of Inngest: the code is reliable a…" at bounding box center [487, 261] width 569 height 41
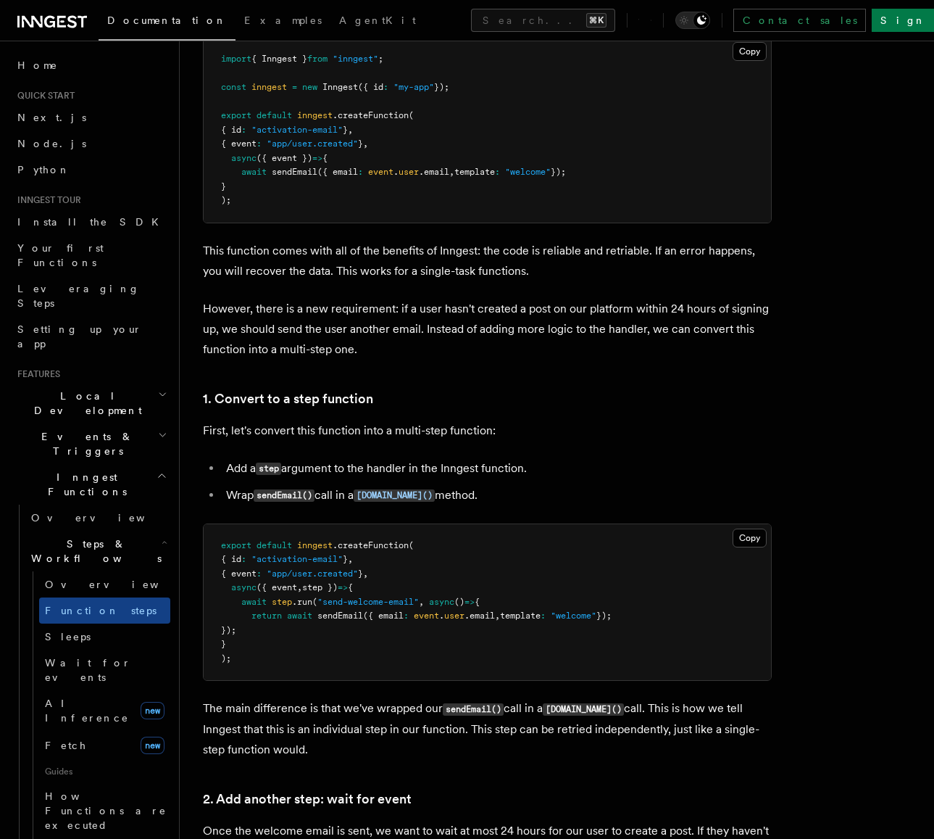
click at [640, 254] on p "This function comes with all of the benefits of Inngest: the code is reliable a…" at bounding box center [487, 261] width 569 height 41
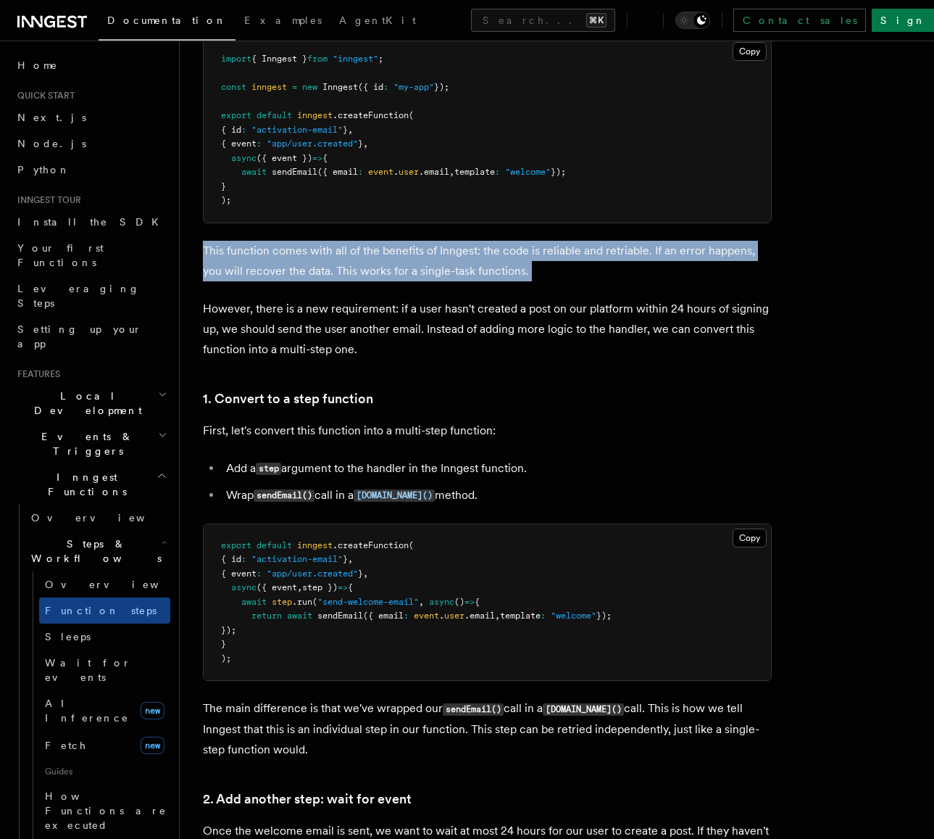
click at [640, 254] on p "This function comes with all of the benefits of Inngest: the code is reliable a…" at bounding box center [487, 261] width 569 height 41
click at [638, 259] on p "This function comes with all of the benefits of Inngest: the code is reliable a…" at bounding box center [487, 261] width 569 height 41
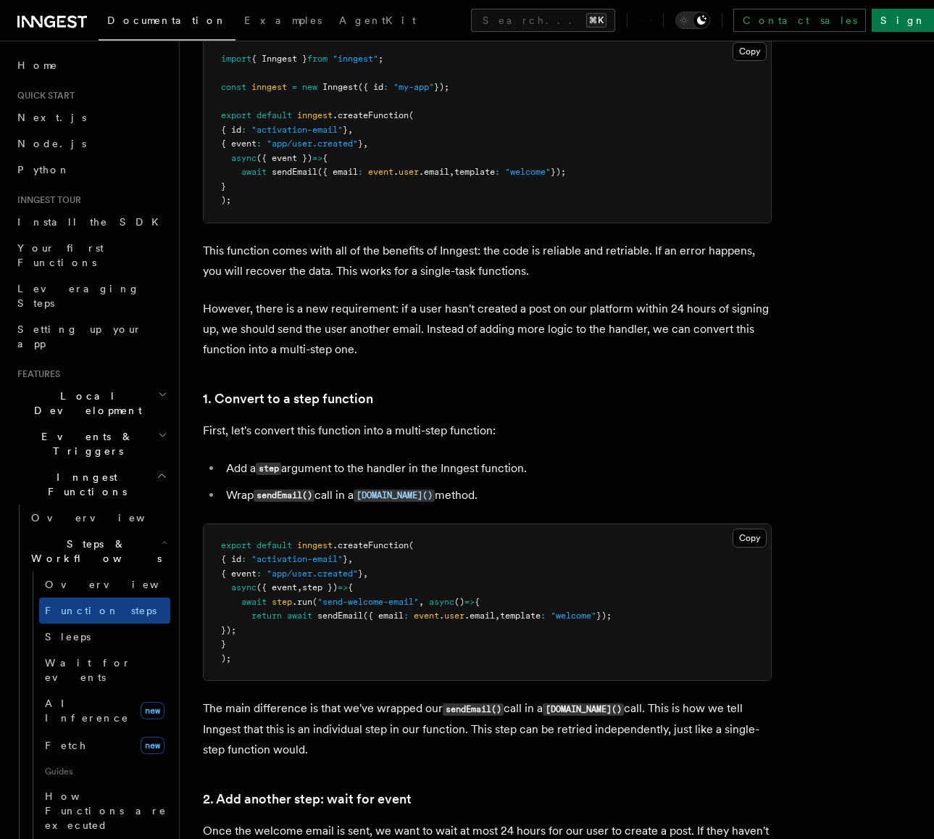
click at [638, 259] on p "This function comes with all of the benefits of Inngest: the code is reliable a…" at bounding box center [487, 261] width 569 height 41
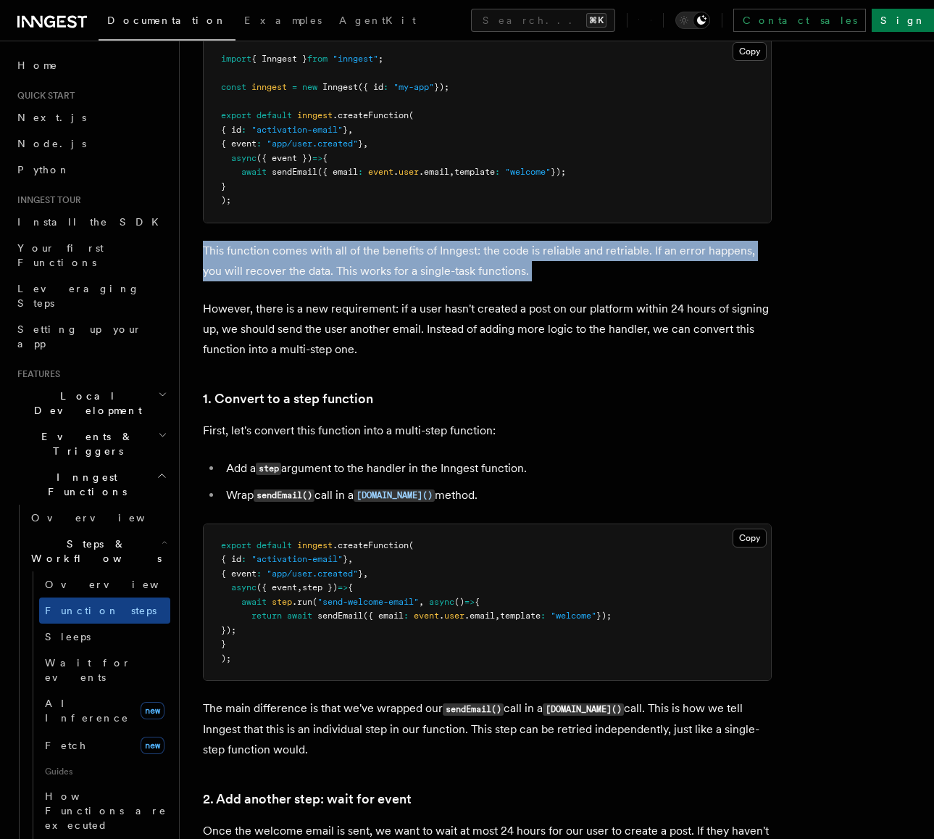
click at [638, 259] on p "This function comes with all of the benefits of Inngest: the code is reliable a…" at bounding box center [487, 261] width 569 height 41
click at [640, 255] on p "This function comes with all of the benefits of Inngest: the code is reliable a…" at bounding box center [487, 261] width 569 height 41
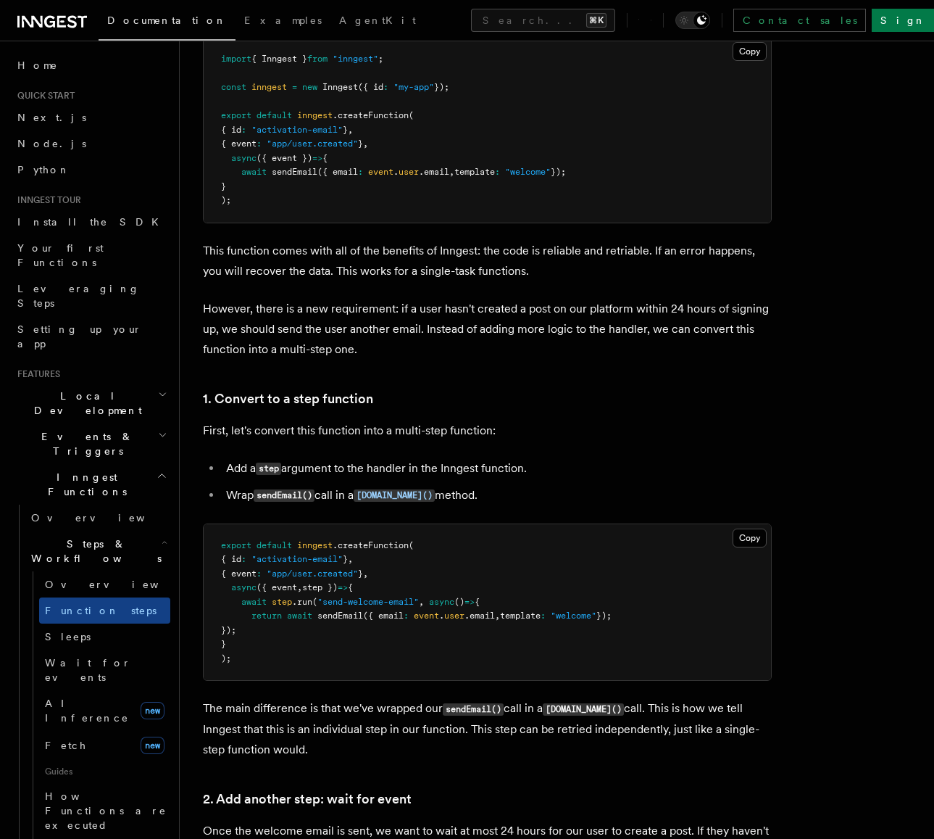
click at [640, 255] on p "This function comes with all of the benefits of Inngest: the code is reliable a…" at bounding box center [487, 261] width 569 height 41
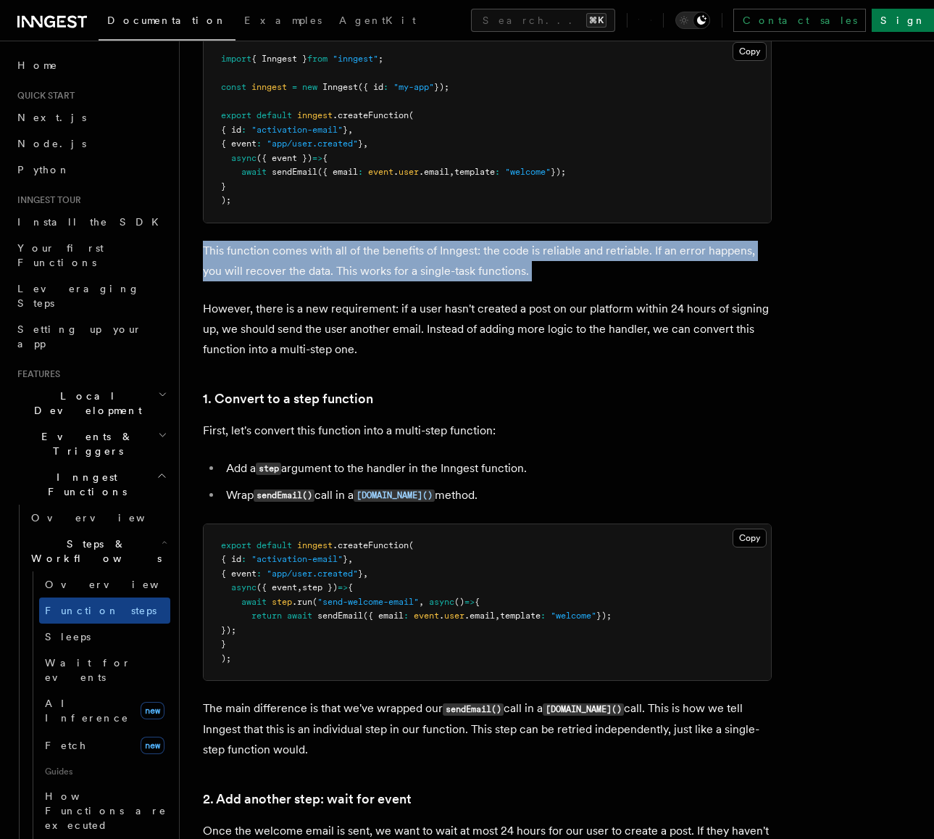
click at [640, 255] on p "This function comes with all of the benefits of Inngest: the code is reliable a…" at bounding box center [487, 261] width 569 height 41
click at [638, 258] on p "This function comes with all of the benefits of Inngest: the code is reliable a…" at bounding box center [487, 261] width 569 height 41
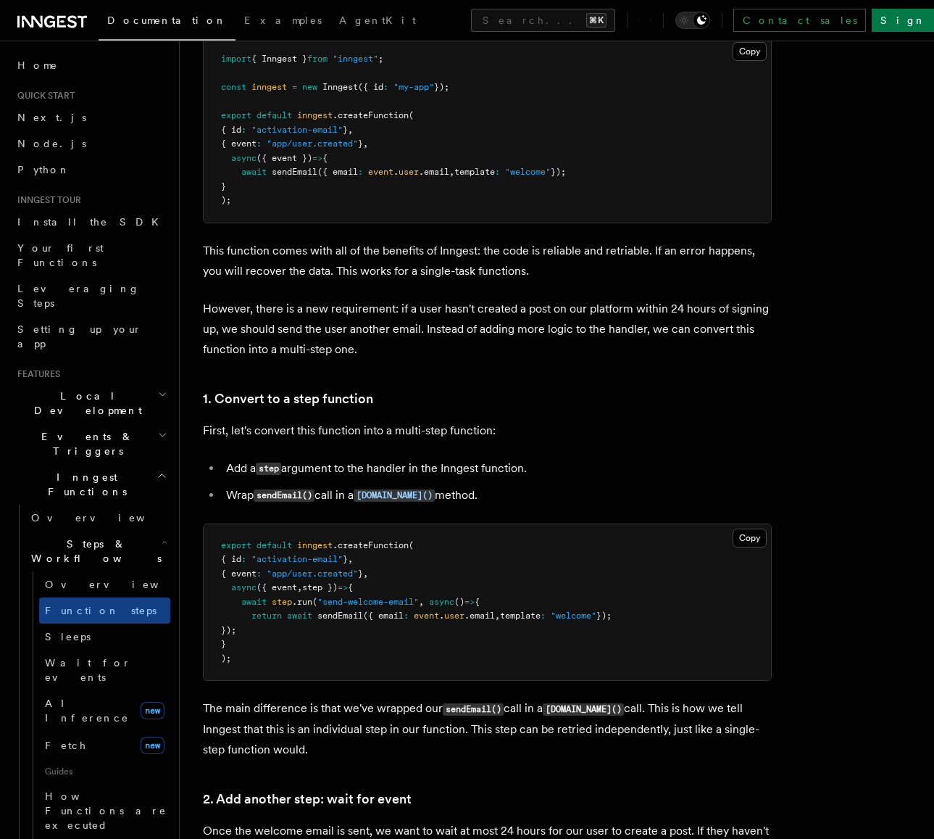
click at [638, 258] on p "This function comes with all of the benefits of Inngest: the code is reliable a…" at bounding box center [487, 261] width 569 height 41
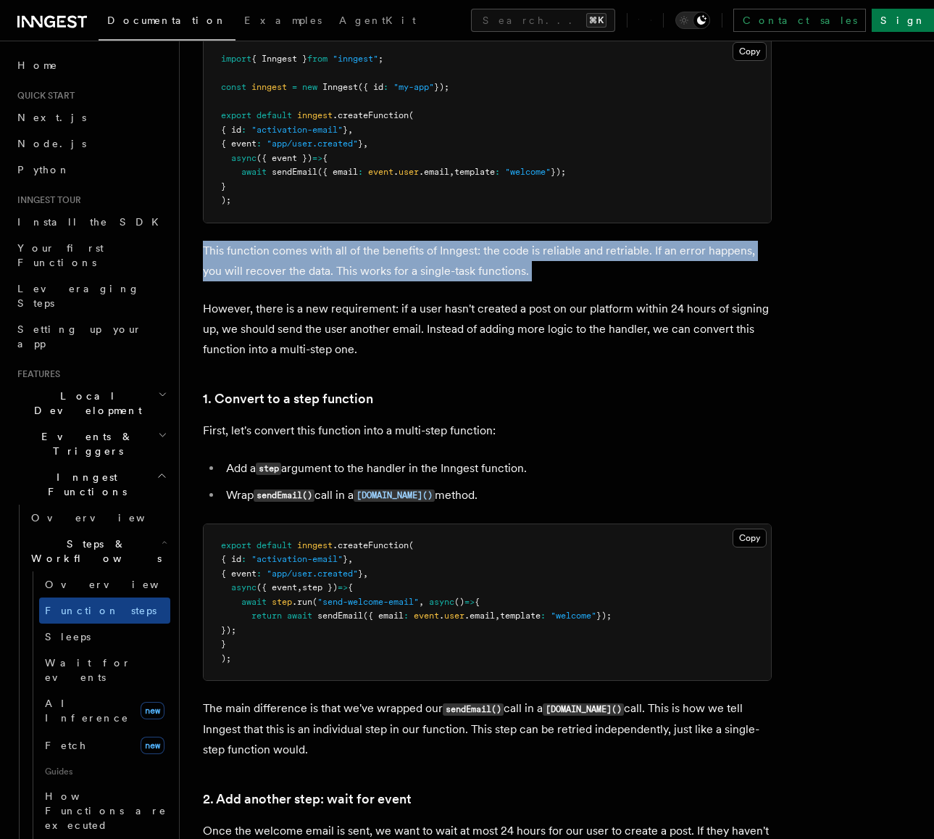
click at [638, 258] on p "This function comes with all of the benefits of Inngest: the code is reliable a…" at bounding box center [487, 261] width 569 height 41
click at [636, 254] on p "This function comes with all of the benefits of Inngest: the code is reliable a…" at bounding box center [487, 261] width 569 height 41
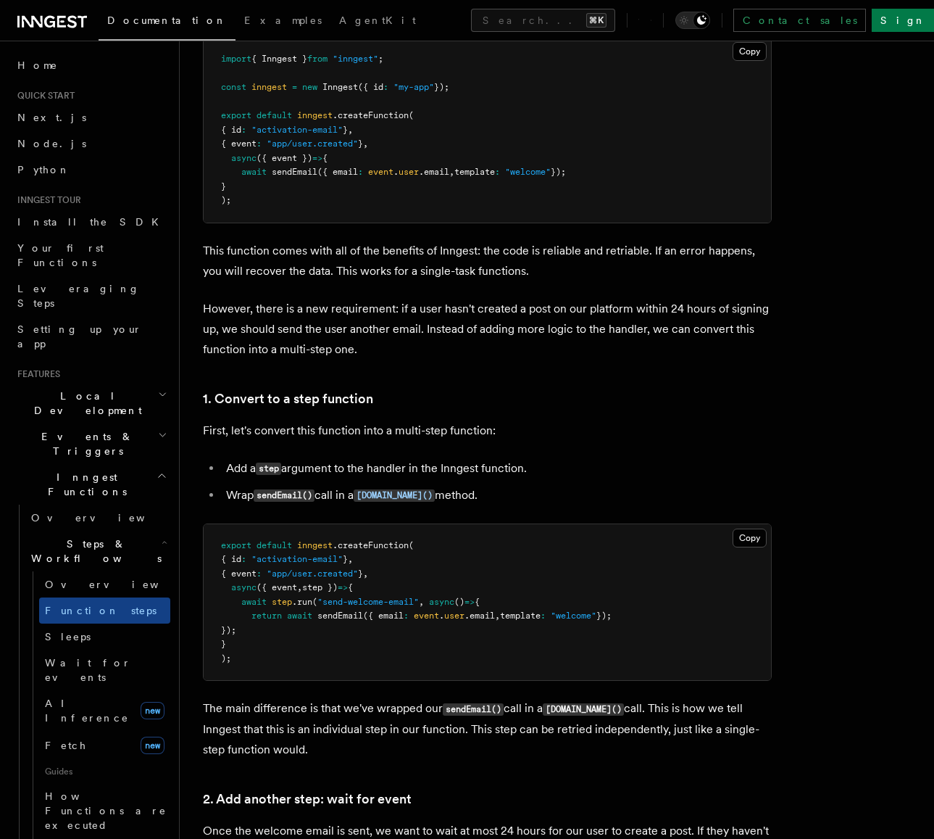
click at [636, 254] on p "This function comes with all of the benefits of Inngest: the code is reliable a…" at bounding box center [487, 261] width 569 height 41
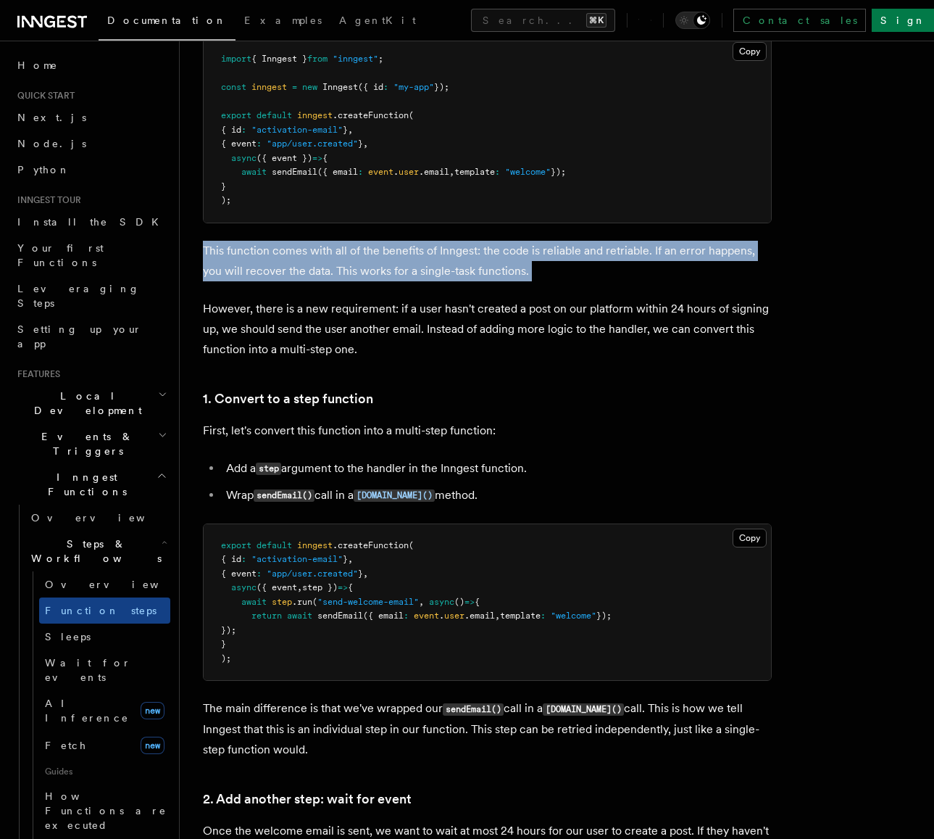
click at [636, 254] on p "This function comes with all of the benefits of Inngest: the code is reliable a…" at bounding box center [487, 261] width 569 height 41
click at [634, 257] on p "This function comes with all of the benefits of Inngest: the code is reliable a…" at bounding box center [487, 261] width 569 height 41
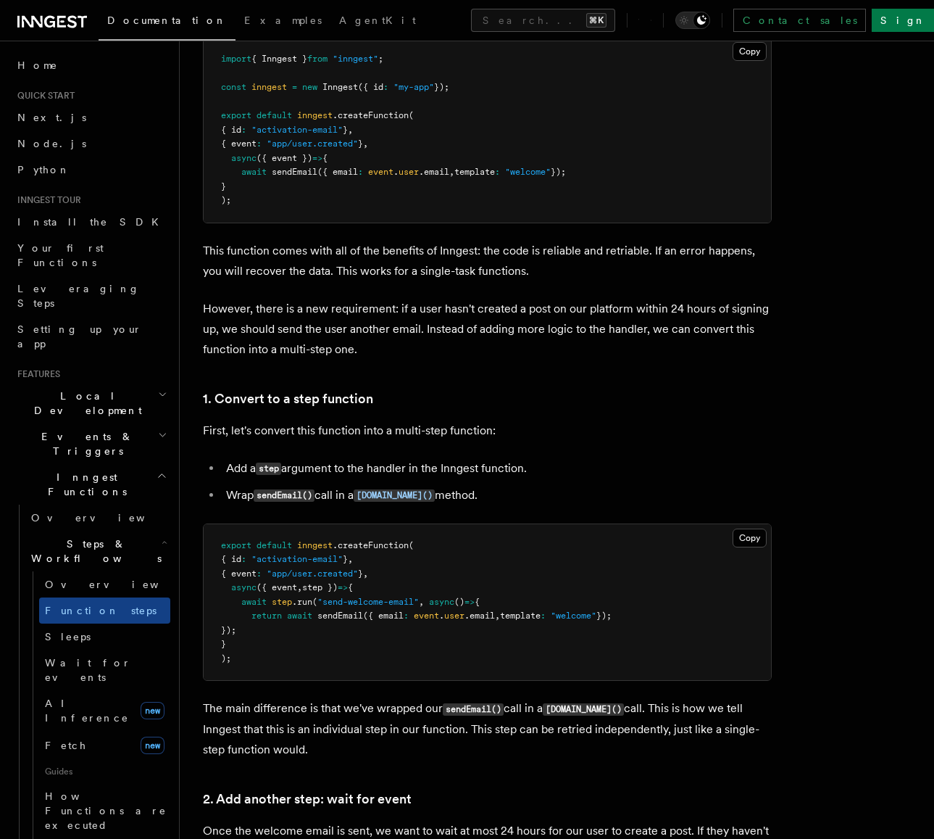
click at [634, 257] on p "This function comes with all of the benefits of Inngest: the code is reliable a…" at bounding box center [487, 261] width 569 height 41
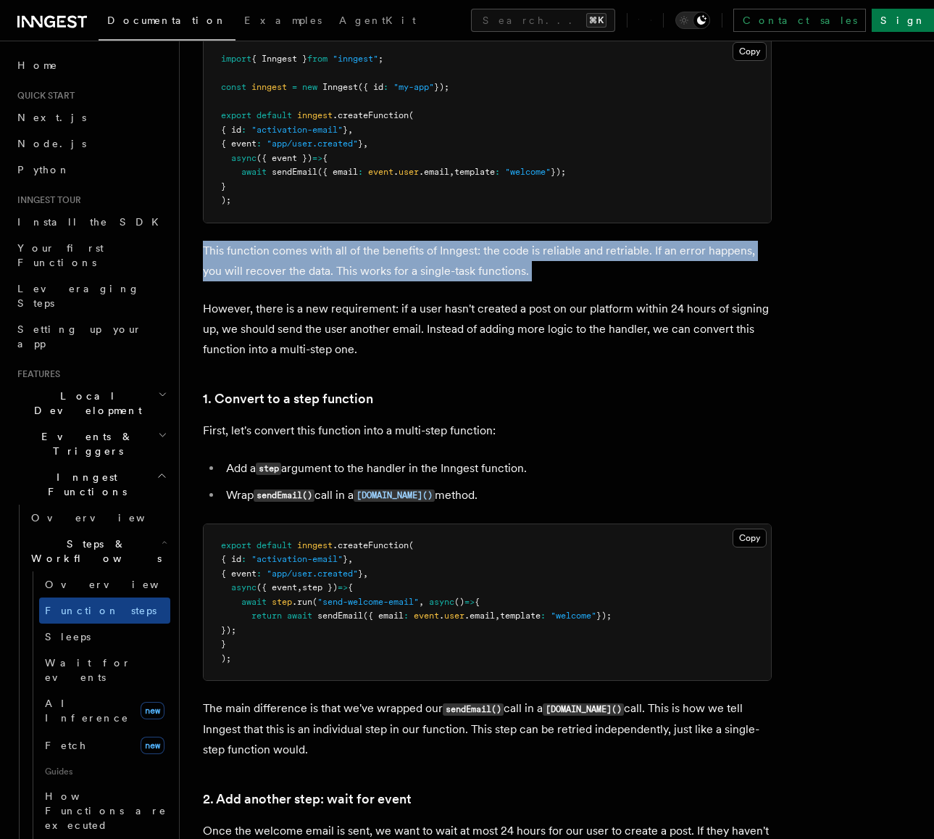
click at [633, 254] on p "This function comes with all of the benefits of Inngest: the code is reliable a…" at bounding box center [487, 261] width 569 height 41
click at [632, 252] on p "This function comes with all of the benefits of Inngest: the code is reliable a…" at bounding box center [487, 261] width 569 height 41
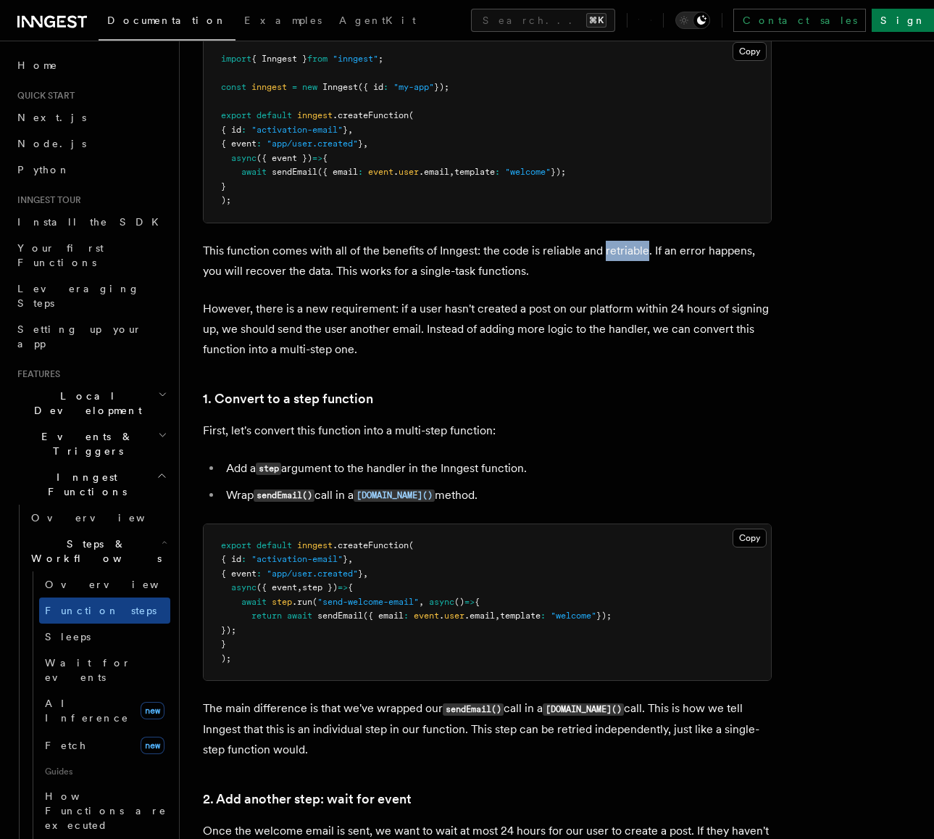
click at [632, 252] on p "This function comes with all of the benefits of Inngest: the code is reliable a…" at bounding box center [487, 261] width 569 height 41
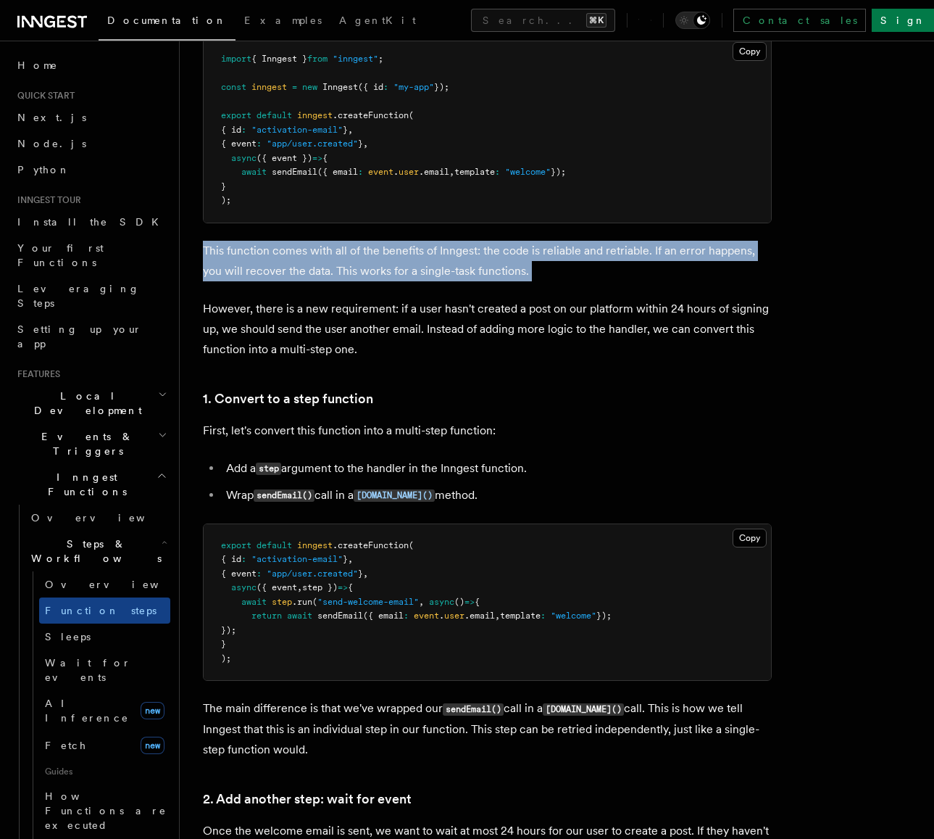
click at [632, 252] on p "This function comes with all of the benefits of Inngest: the code is reliable a…" at bounding box center [487, 261] width 569 height 41
click at [629, 257] on p "This function comes with all of the benefits of Inngest: the code is reliable a…" at bounding box center [487, 261] width 569 height 41
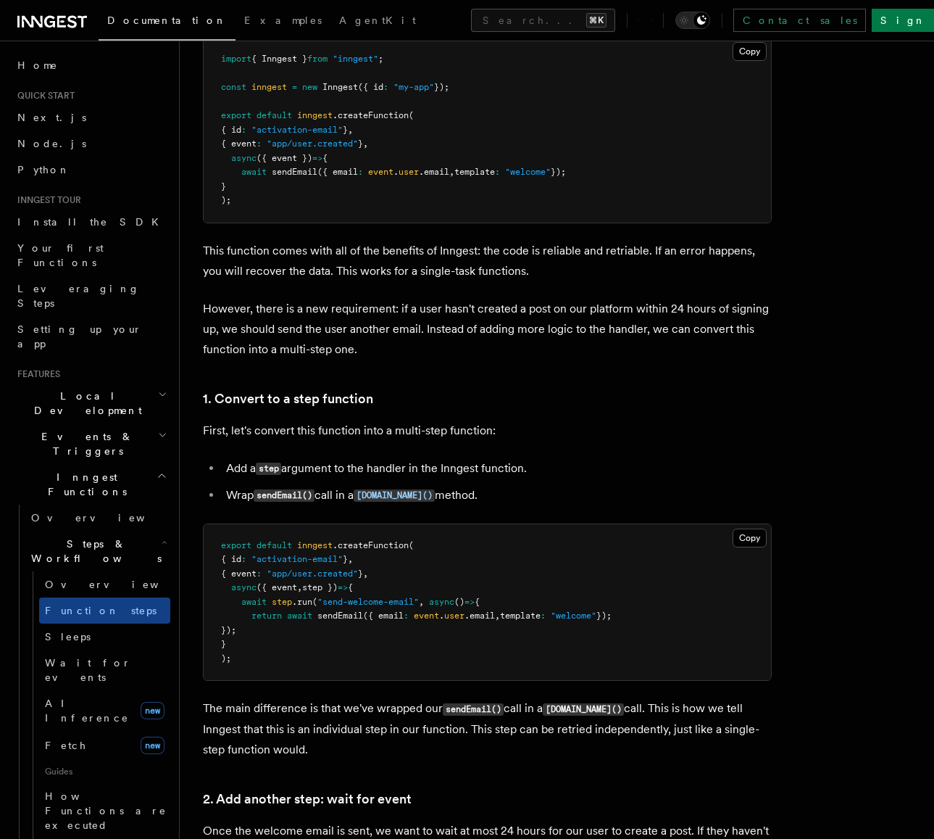
click at [499, 327] on p "However, there is a new requirement: if a user hasn't created a post on our pla…" at bounding box center [487, 329] width 569 height 61
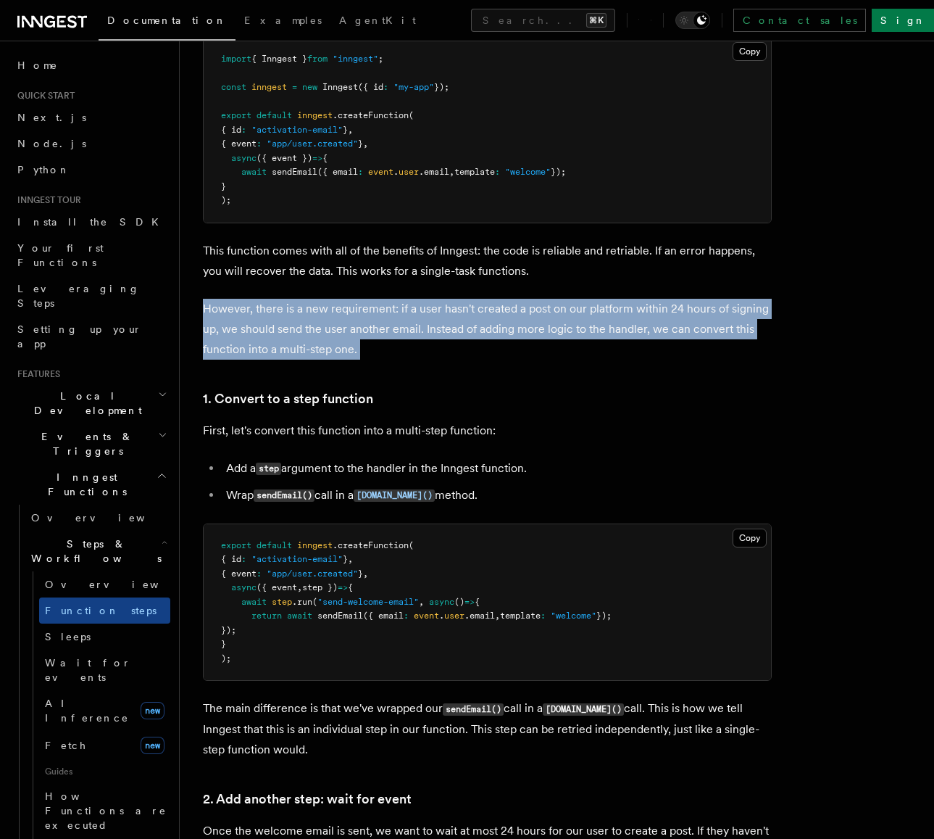
click at [499, 327] on p "However, there is a new requirement: if a user hasn't created a post on our pla…" at bounding box center [487, 329] width 569 height 61
click at [534, 329] on p "However, there is a new requirement: if a user hasn't created a post on our pla…" at bounding box center [487, 329] width 569 height 61
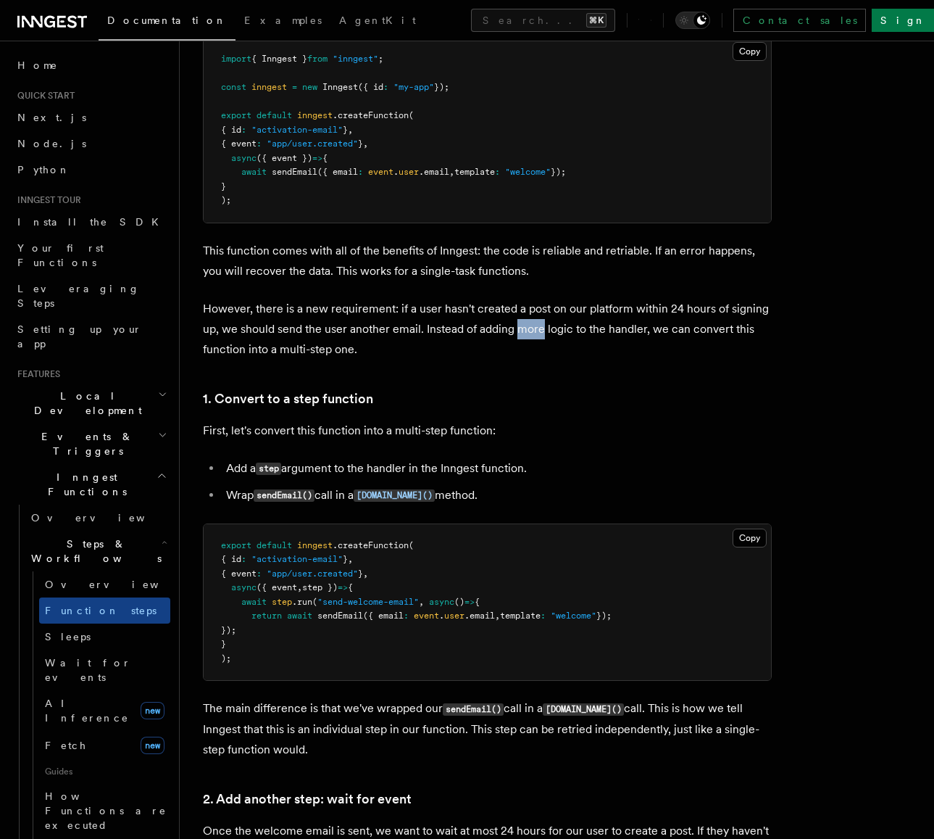
click at [534, 329] on p "However, there is a new requirement: if a user hasn't created a post on our pla…" at bounding box center [487, 329] width 569 height 61
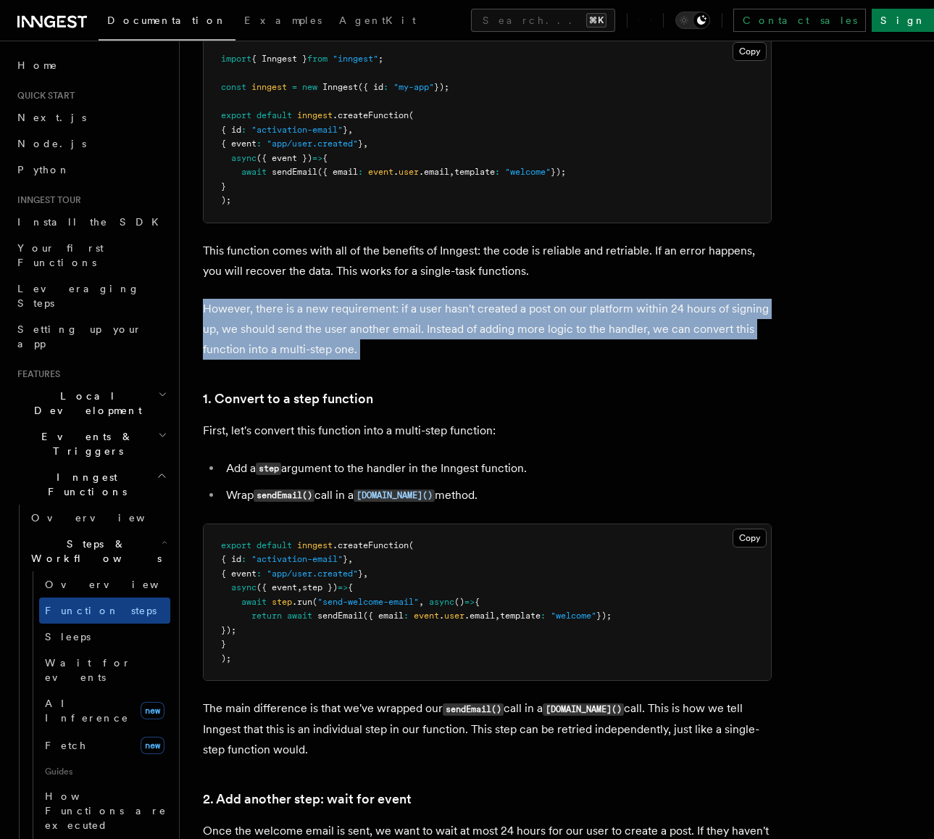
click at [534, 329] on p "However, there is a new requirement: if a user hasn't created a post on our pla…" at bounding box center [487, 329] width 569 height 61
click at [548, 328] on p "However, there is a new requirement: if a user hasn't created a post on our pla…" at bounding box center [487, 329] width 569 height 61
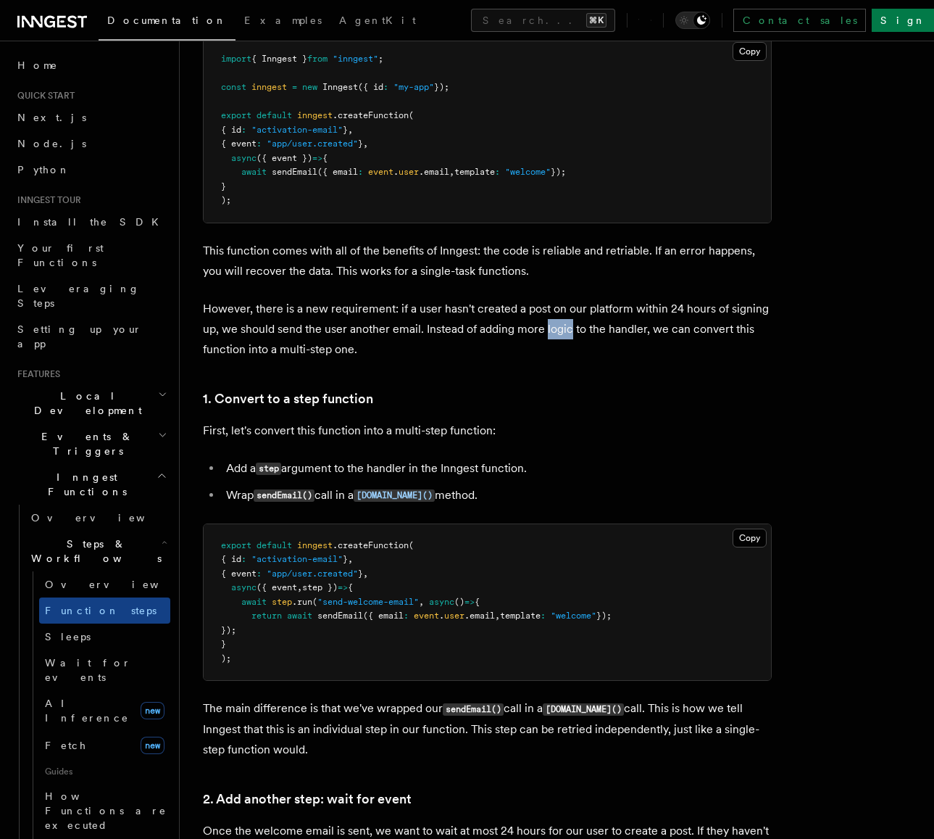
click at [548, 328] on p "However, there is a new requirement: if a user hasn't created a post on our pla…" at bounding box center [487, 329] width 569 height 61
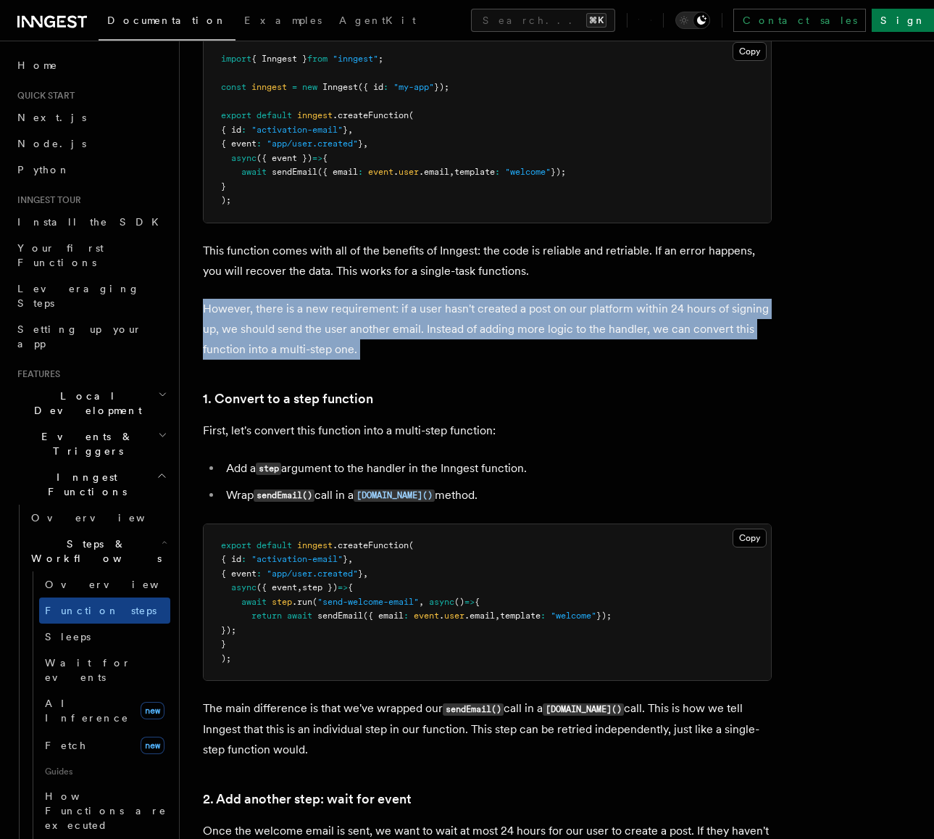
click at [548, 328] on p "However, there is a new requirement: if a user hasn't created a post on our pla…" at bounding box center [487, 329] width 569 height 61
click at [559, 328] on p "However, there is a new requirement: if a user hasn't created a post on our pla…" at bounding box center [487, 329] width 569 height 61
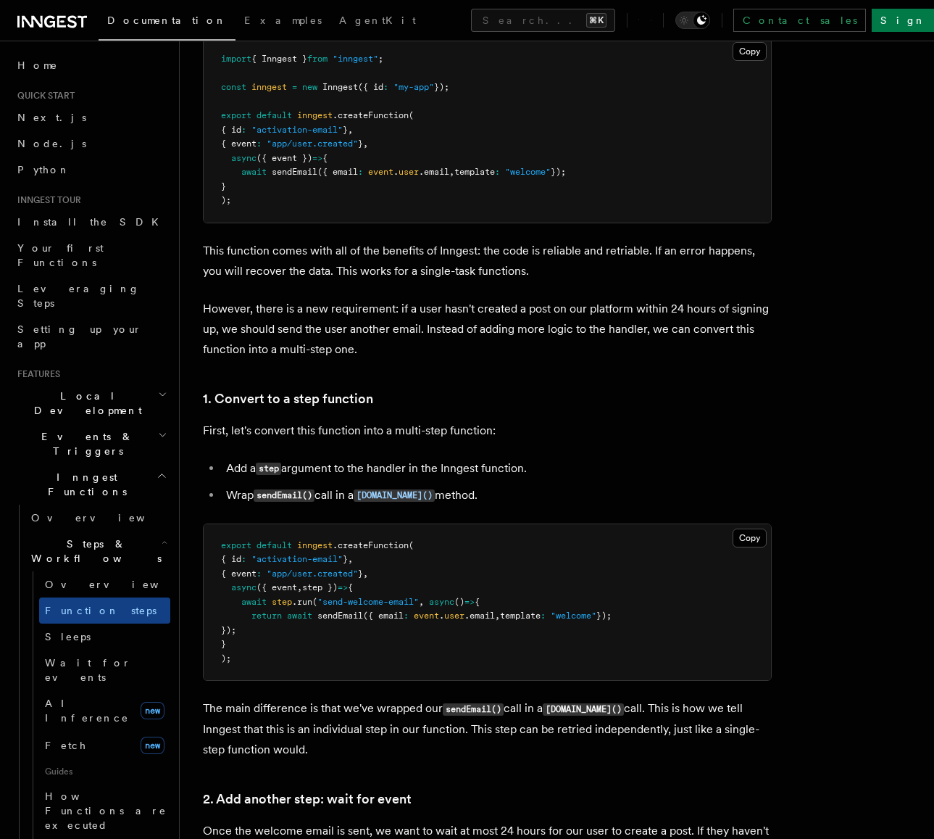
click at [559, 328] on p "However, there is a new requirement: if a user hasn't created a post on our pla…" at bounding box center [487, 329] width 569 height 61
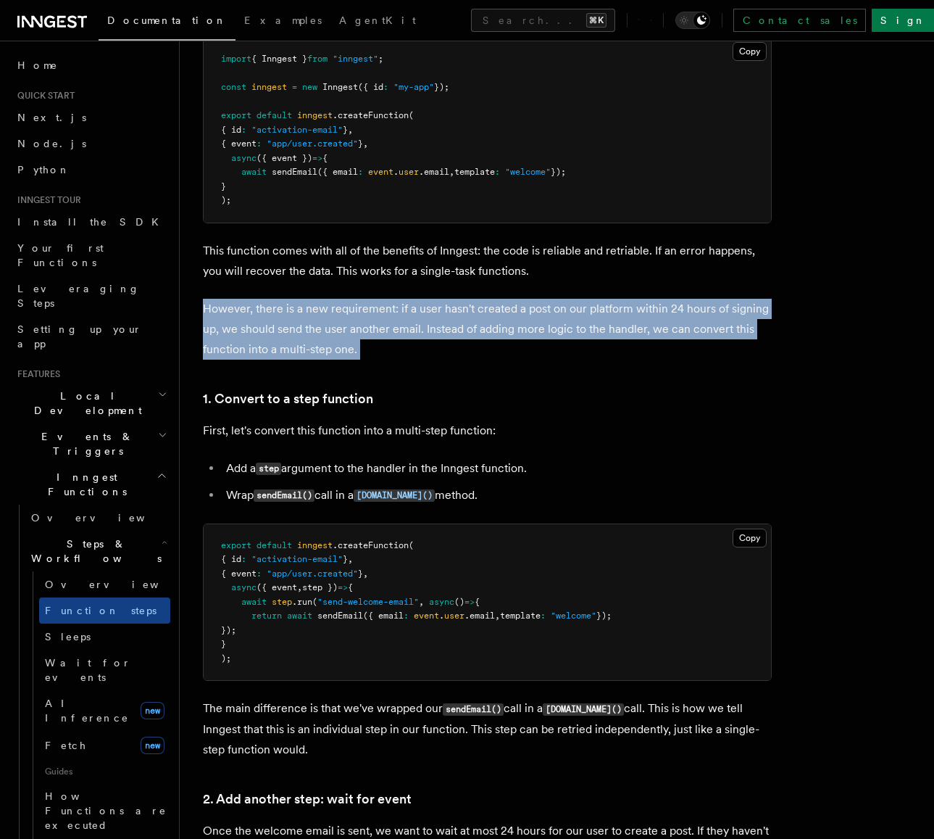
click at [559, 328] on p "However, there is a new requirement: if a user hasn't created a post on our pla…" at bounding box center [487, 329] width 569 height 61
click at [587, 329] on p "However, there is a new requirement: if a user hasn't created a post on our pla…" at bounding box center [487, 329] width 569 height 61
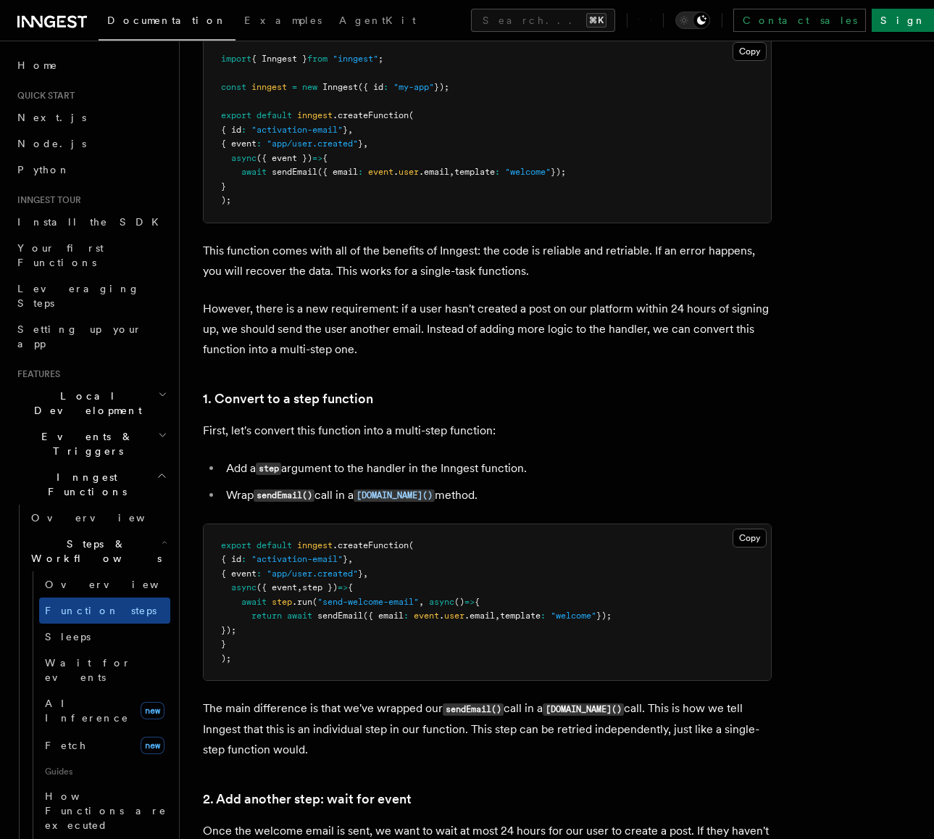
click at [590, 327] on p "However, there is a new requirement: if a user hasn't created a post on our pla…" at bounding box center [487, 329] width 569 height 61
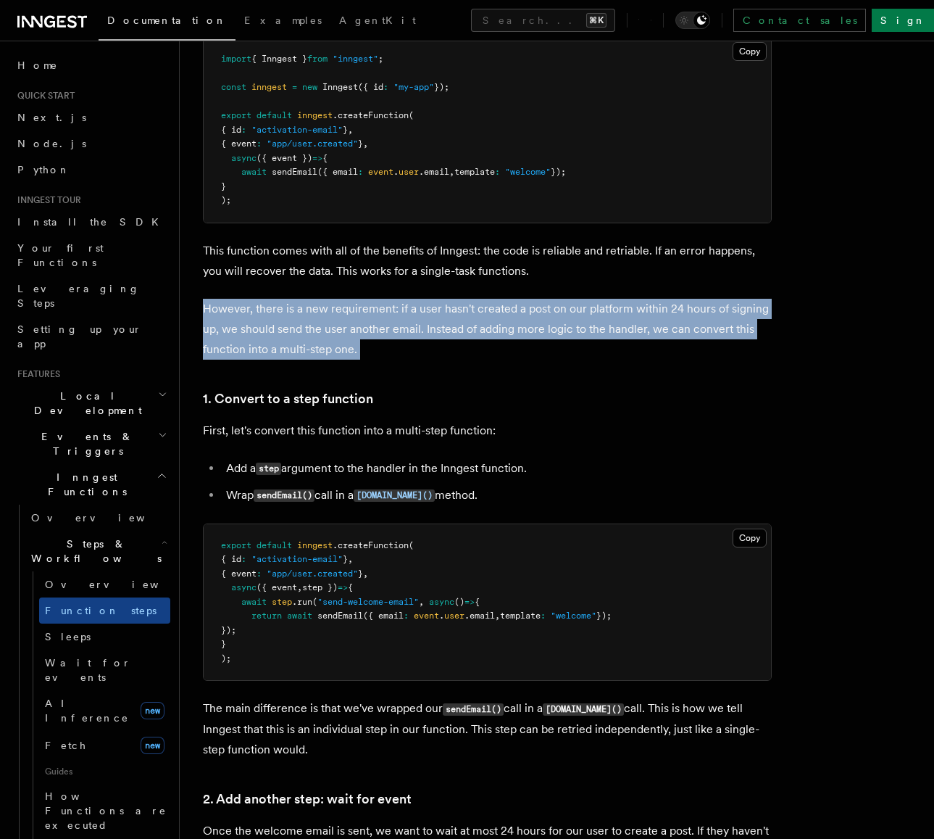
click at [590, 327] on p "However, there is a new requirement: if a user hasn't created a post on our pla…" at bounding box center [487, 329] width 569 height 61
click at [606, 329] on p "However, there is a new requirement: if a user hasn't created a post on our pla…" at bounding box center [487, 329] width 569 height 61
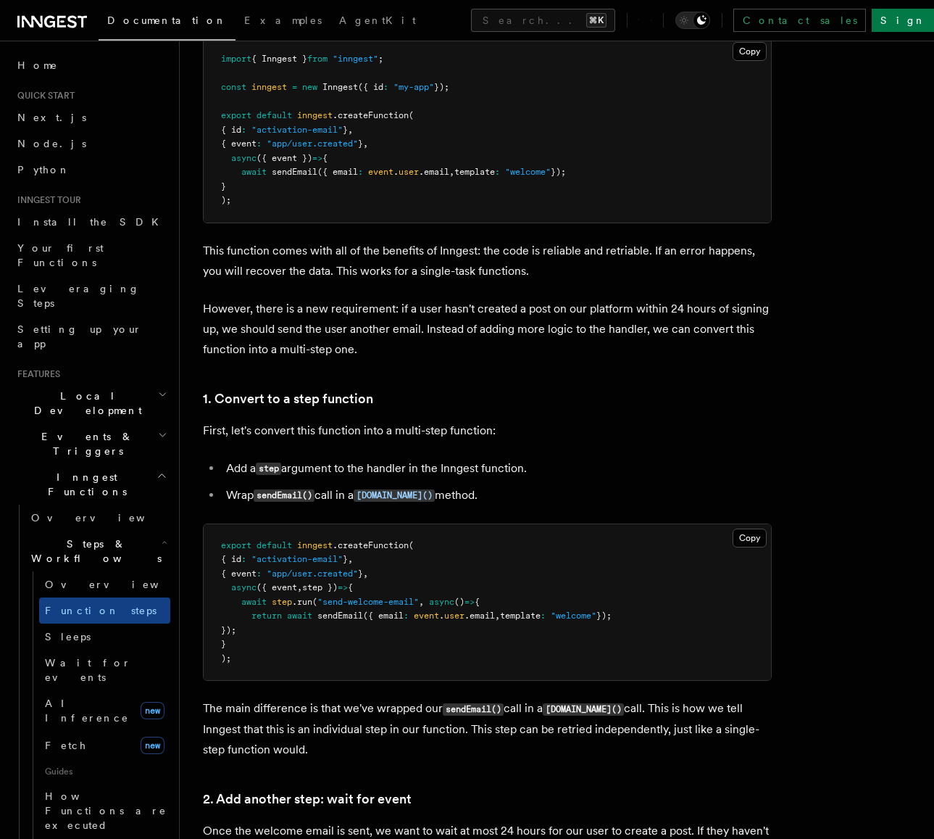
click at [605, 331] on p "However, there is a new requirement: if a user hasn't created a post on our pla…" at bounding box center [487, 329] width 569 height 61
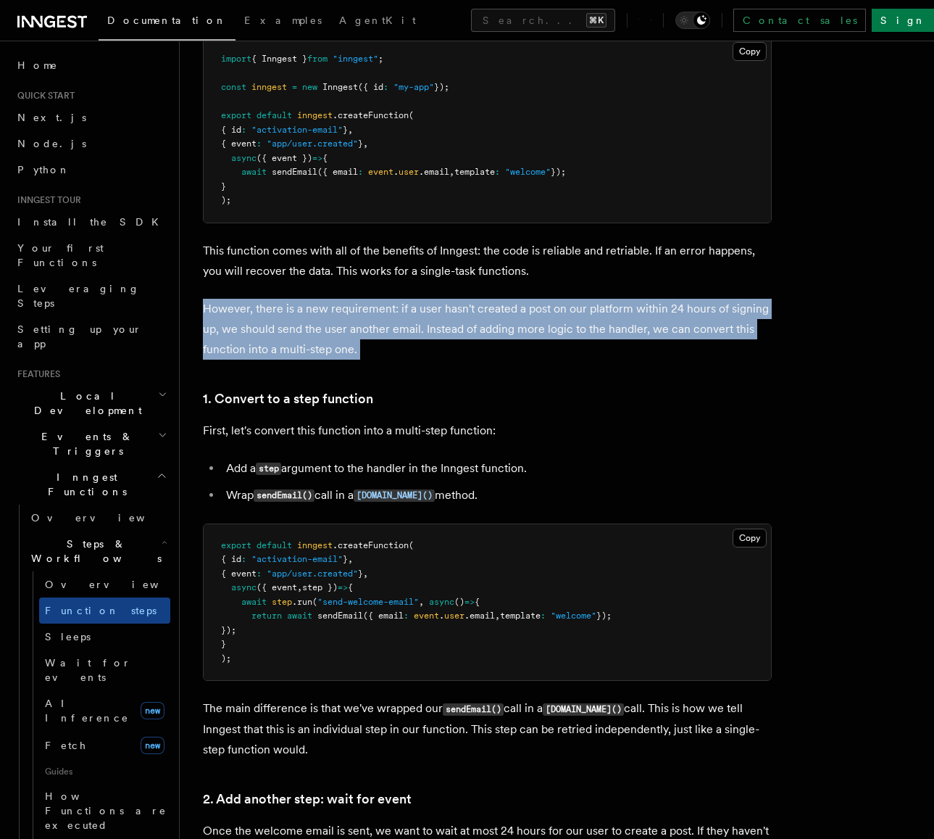
click at [605, 331] on p "However, there is a new requirement: if a user hasn't created a post on our pla…" at bounding box center [487, 329] width 569 height 61
click at [616, 332] on p "However, there is a new requirement: if a user hasn't created a post on our pla…" at bounding box center [487, 329] width 569 height 61
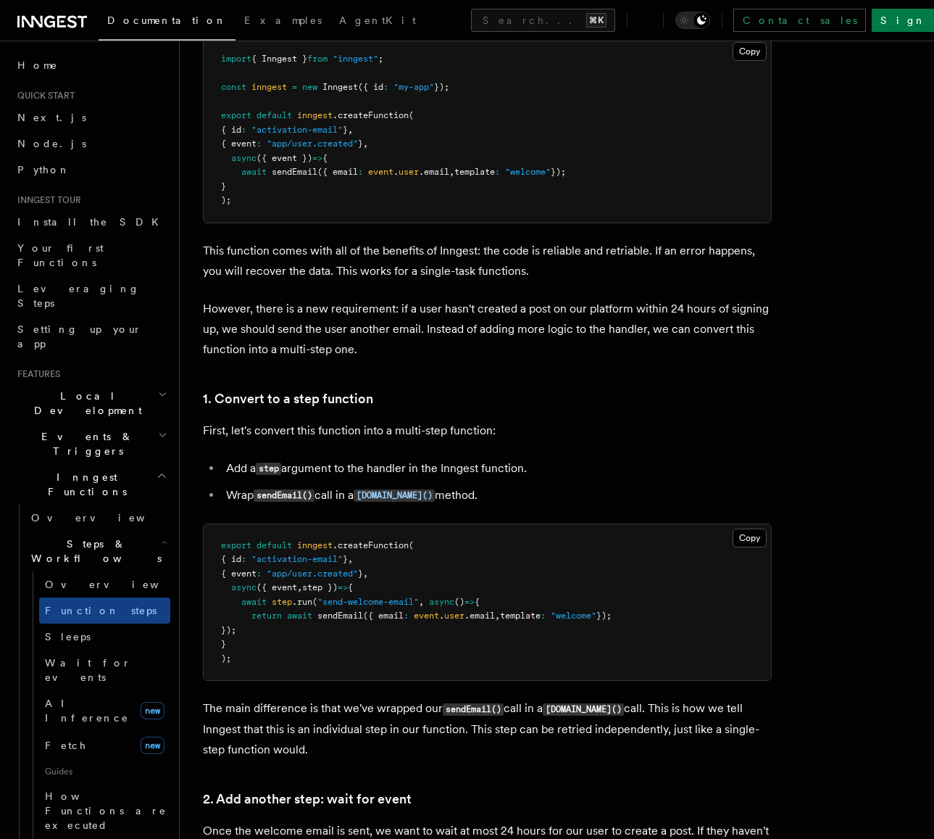
click at [616, 332] on p "However, there is a new requirement: if a user hasn't created a post on our pla…" at bounding box center [487, 329] width 569 height 61
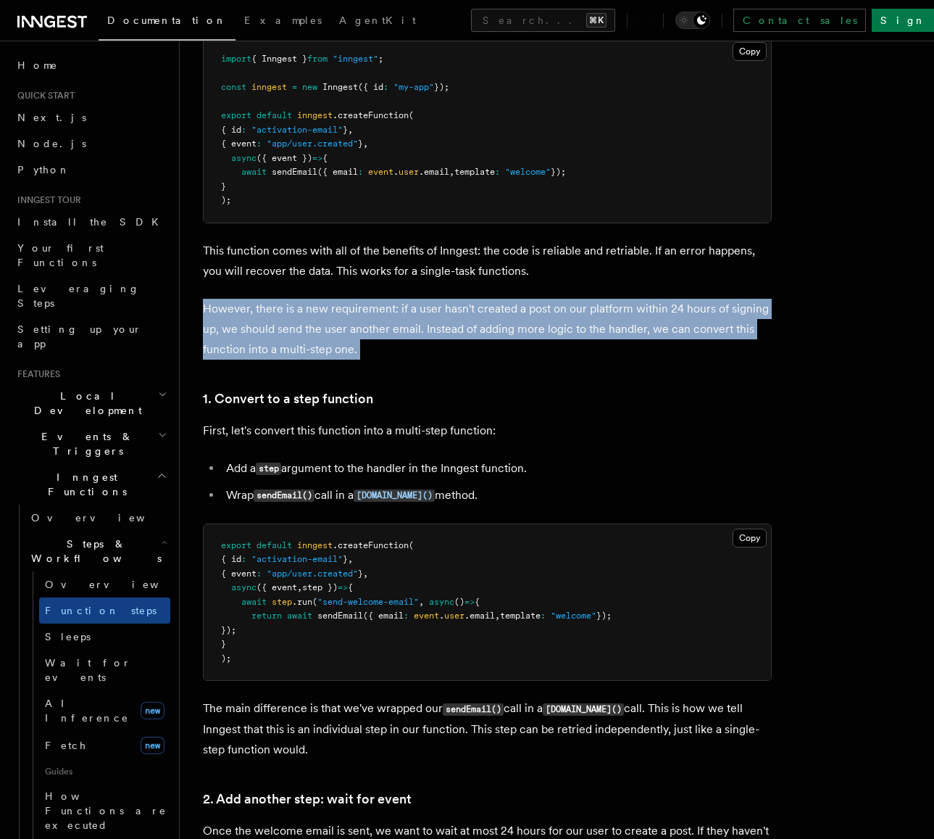
click at [616, 332] on p "However, there is a new requirement: if a user hasn't created a post on our pla…" at bounding box center [487, 329] width 569 height 61
click at [620, 331] on p "However, there is a new requirement: if a user hasn't created a post on our pla…" at bounding box center [487, 329] width 569 height 61
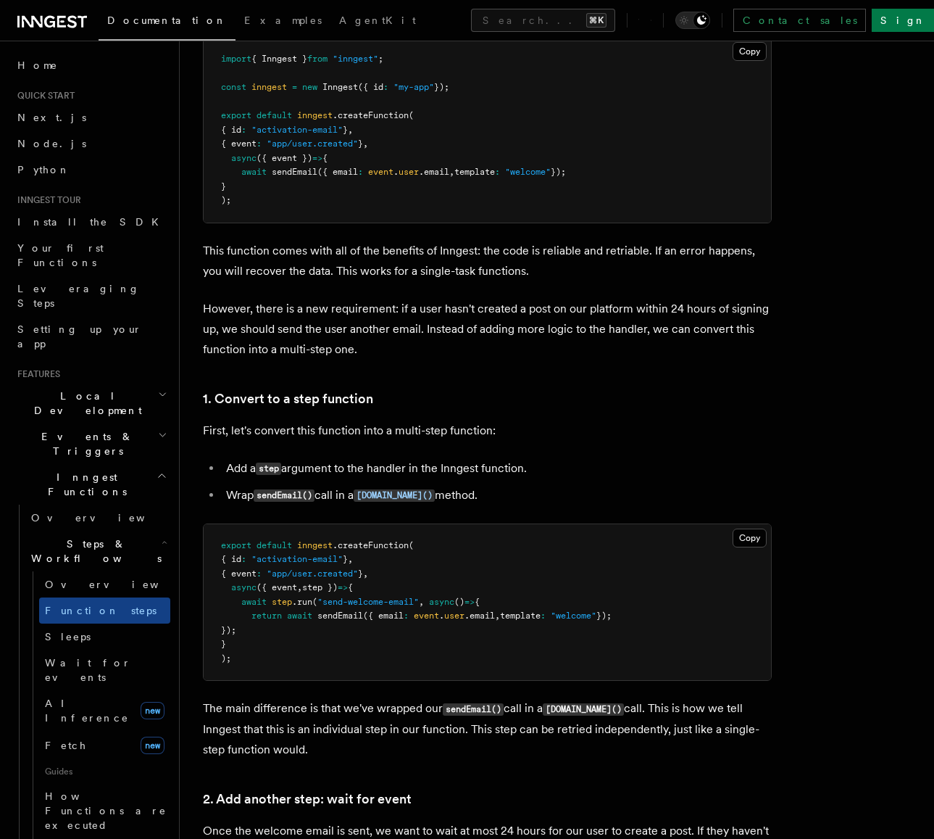
click at [620, 331] on p "However, there is a new requirement: if a user hasn't created a post on our pla…" at bounding box center [487, 329] width 569 height 61
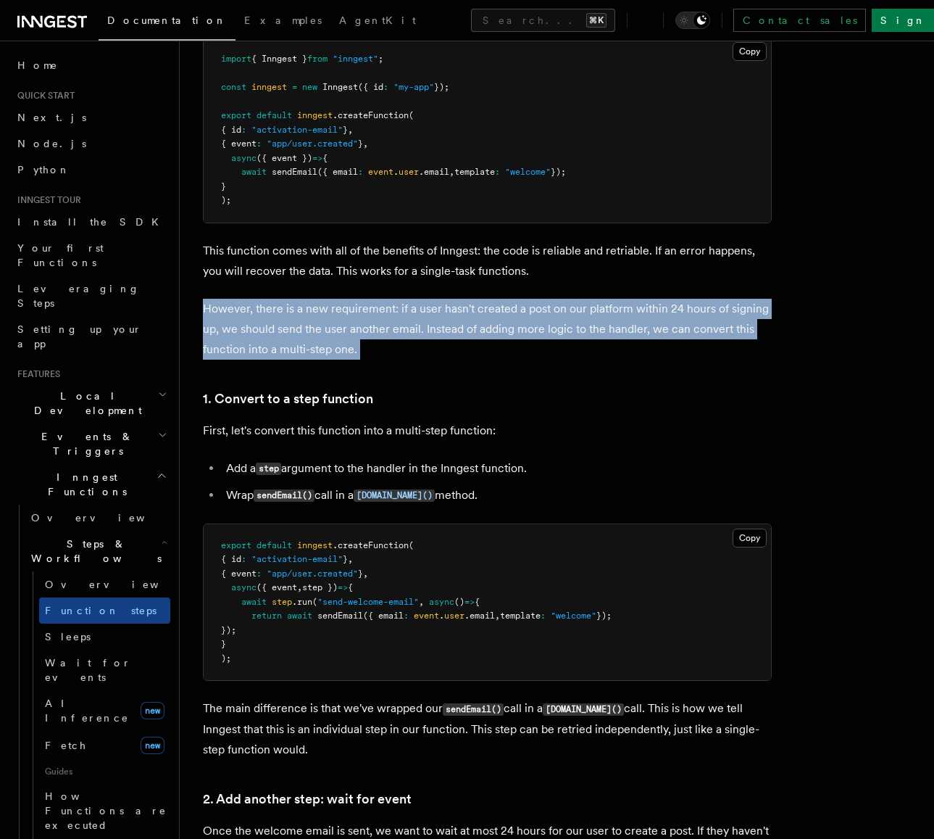
click at [620, 331] on p "However, there is a new requirement: if a user hasn't created a post on our pla…" at bounding box center [487, 329] width 569 height 61
click at [642, 331] on p "However, there is a new requirement: if a user hasn't created a post on our pla…" at bounding box center [487, 329] width 569 height 61
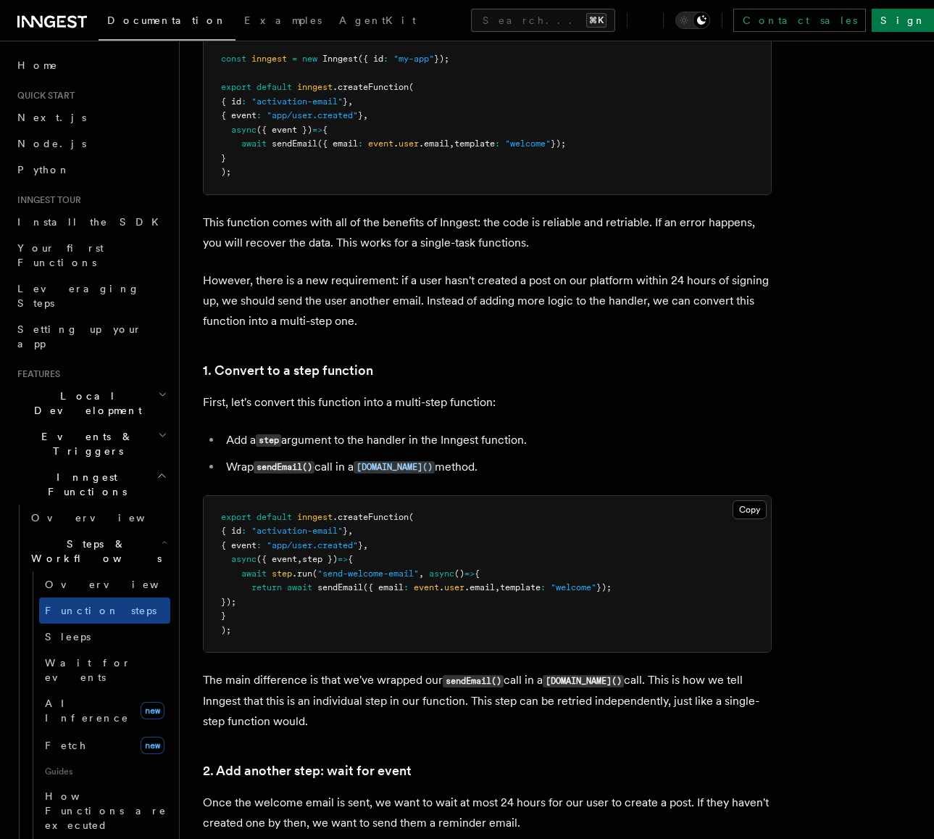
scroll to position [644, 0]
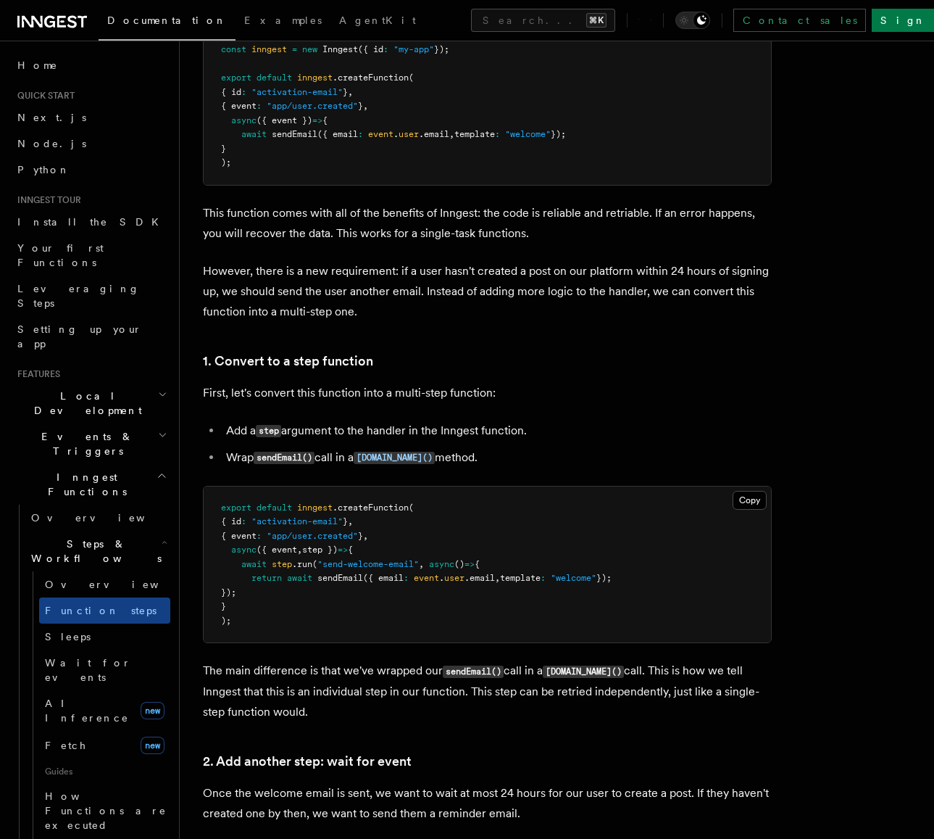
click at [625, 389] on p "First, let's convert this function into a multi-step function:" at bounding box center [487, 393] width 569 height 20
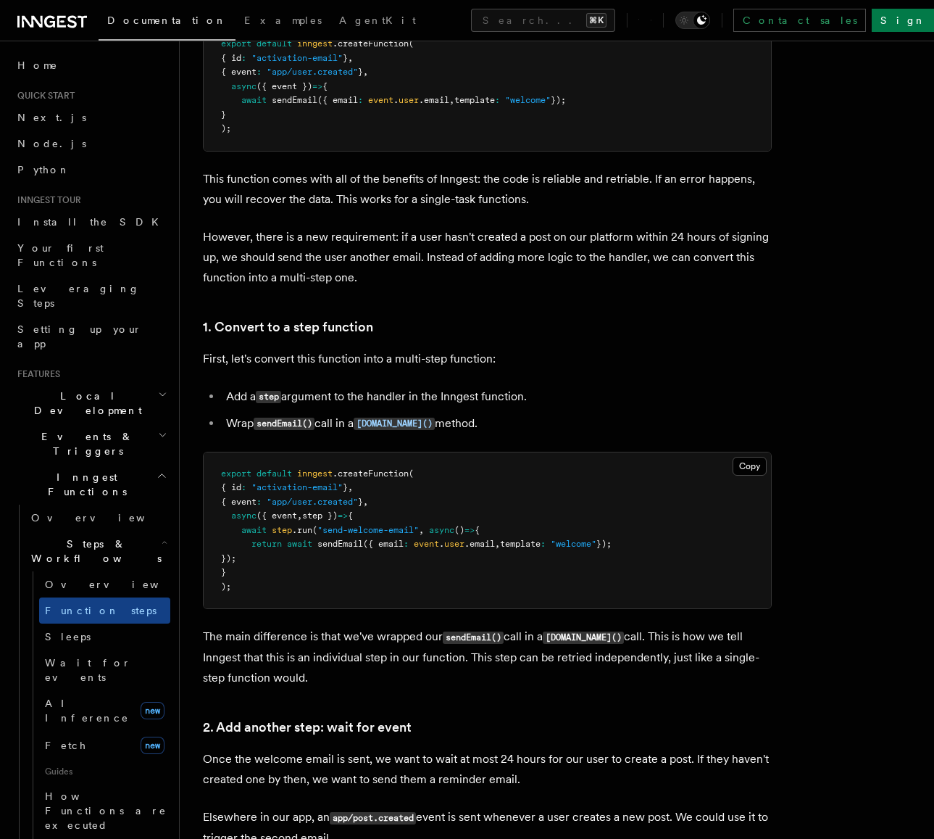
click at [578, 388] on li "Add a step argument to the handler in the Inngest function." at bounding box center [497, 396] width 550 height 21
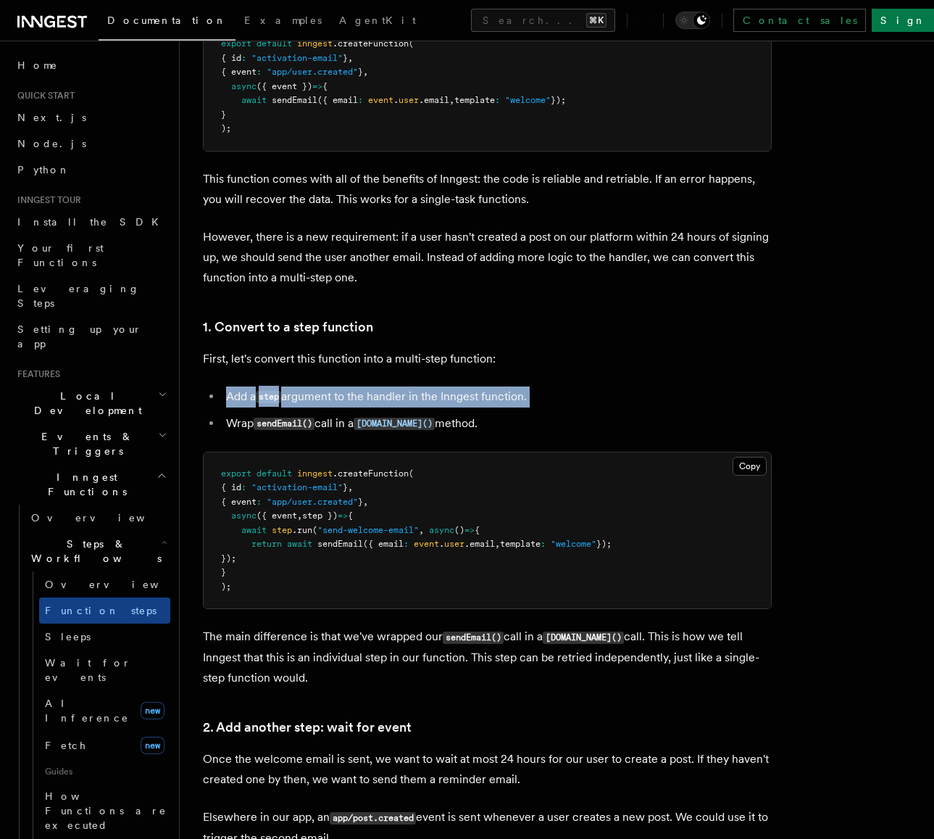
click at [578, 388] on li "Add a step argument to the handler in the Inngest function." at bounding box center [497, 396] width 550 height 21
click at [622, 387] on li "Add a step argument to the handler in the Inngest function." at bounding box center [497, 396] width 550 height 21
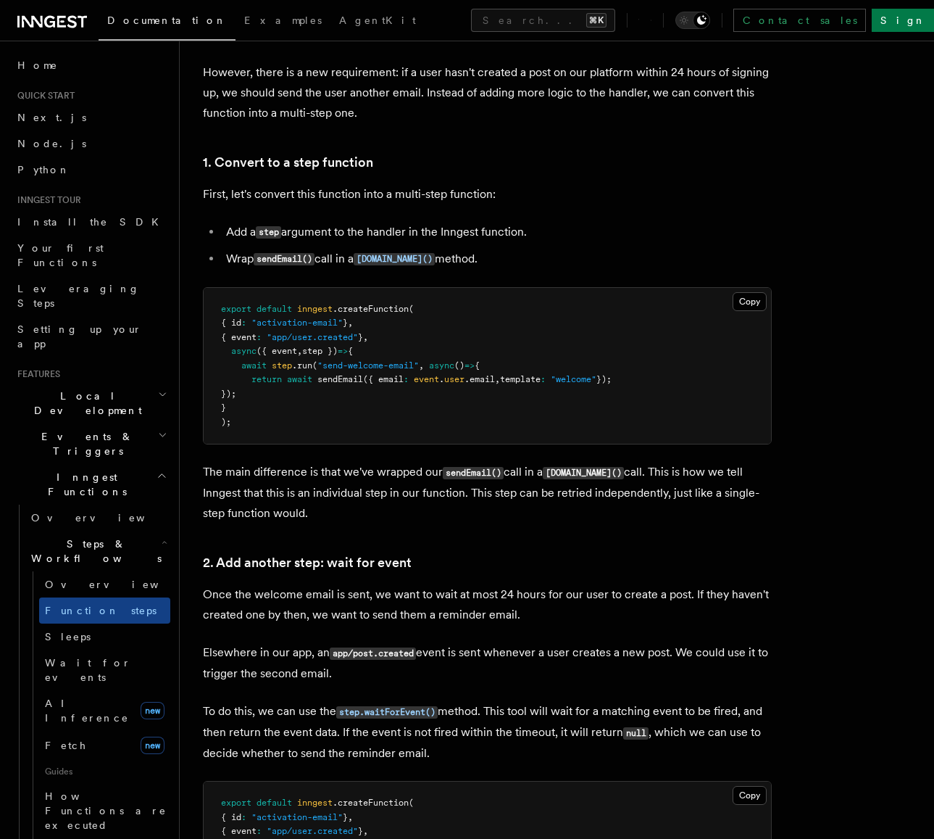
scroll to position [862, 0]
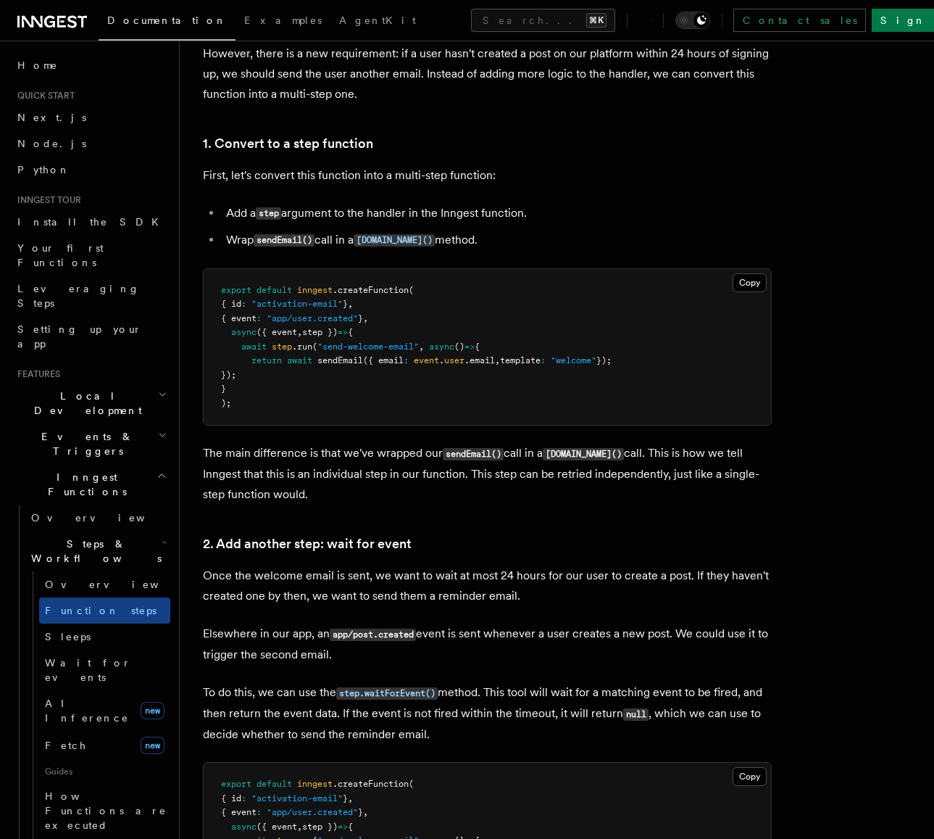
click at [589, 466] on p "The main difference is that we've wrapped our sendEmail() call in a [DOMAIN_NAM…" at bounding box center [487, 474] width 569 height 62
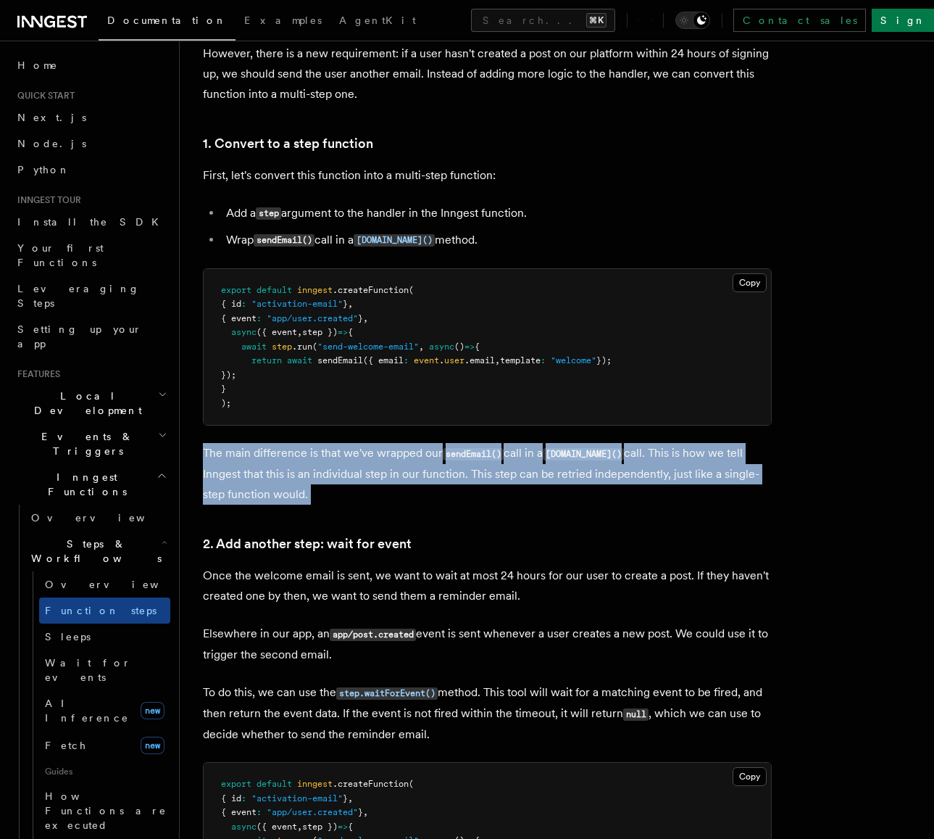
click at [589, 466] on p "The main difference is that we've wrapped our sendEmail() call in a [DOMAIN_NAM…" at bounding box center [487, 474] width 569 height 62
click at [610, 465] on p "The main difference is that we've wrapped our sendEmail() call in a [DOMAIN_NAM…" at bounding box center [487, 474] width 569 height 62
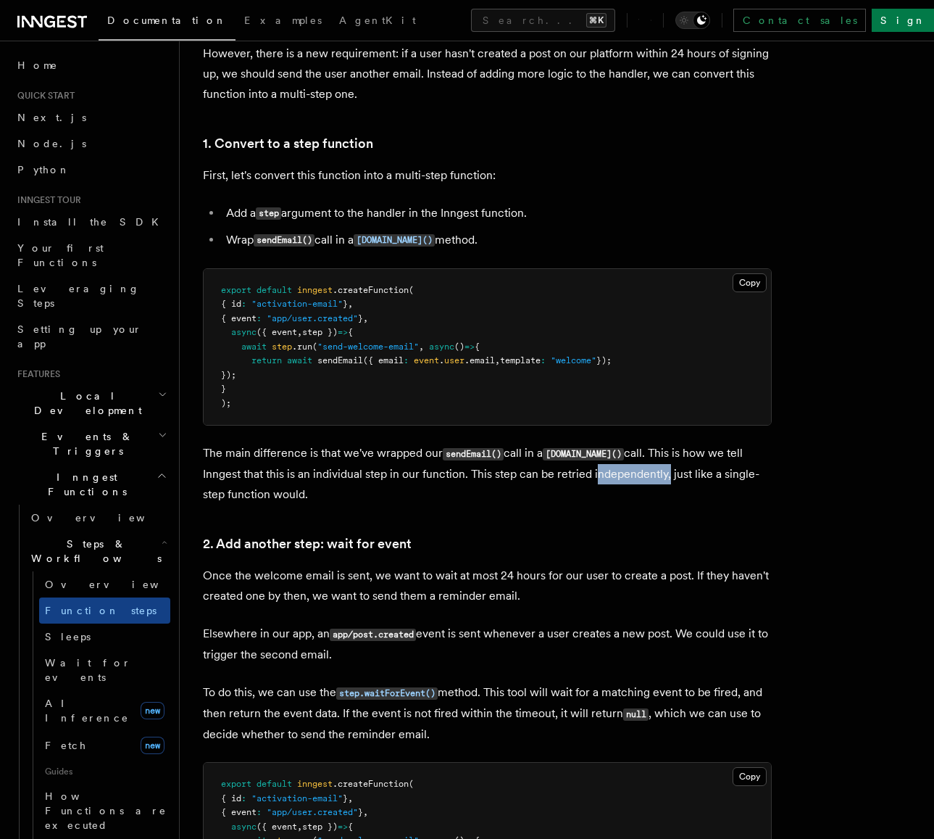
click at [610, 465] on p "The main difference is that we've wrapped our sendEmail() call in a [DOMAIN_NAM…" at bounding box center [487, 474] width 569 height 62
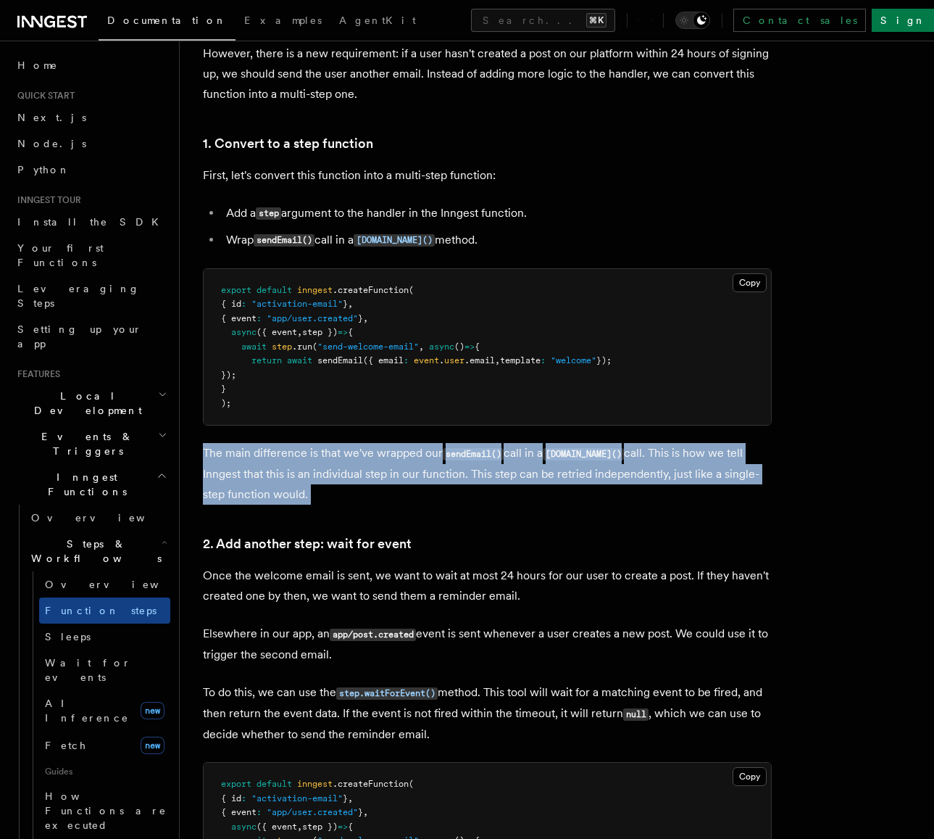
click at [610, 465] on p "The main difference is that we've wrapped our sendEmail() call in a [DOMAIN_NAM…" at bounding box center [487, 474] width 569 height 62
click at [616, 465] on p "The main difference is that we've wrapped our sendEmail() call in a [DOMAIN_NAM…" at bounding box center [487, 474] width 569 height 62
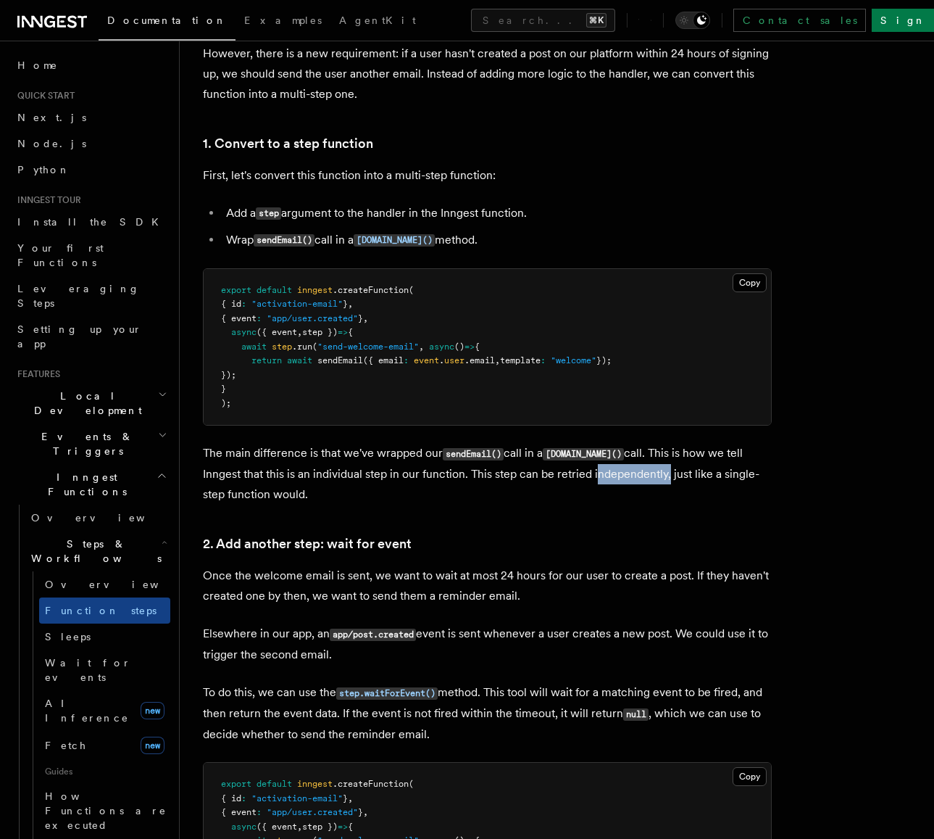
click at [616, 465] on p "The main difference is that we've wrapped our sendEmail() call in a [DOMAIN_NAM…" at bounding box center [487, 474] width 569 height 62
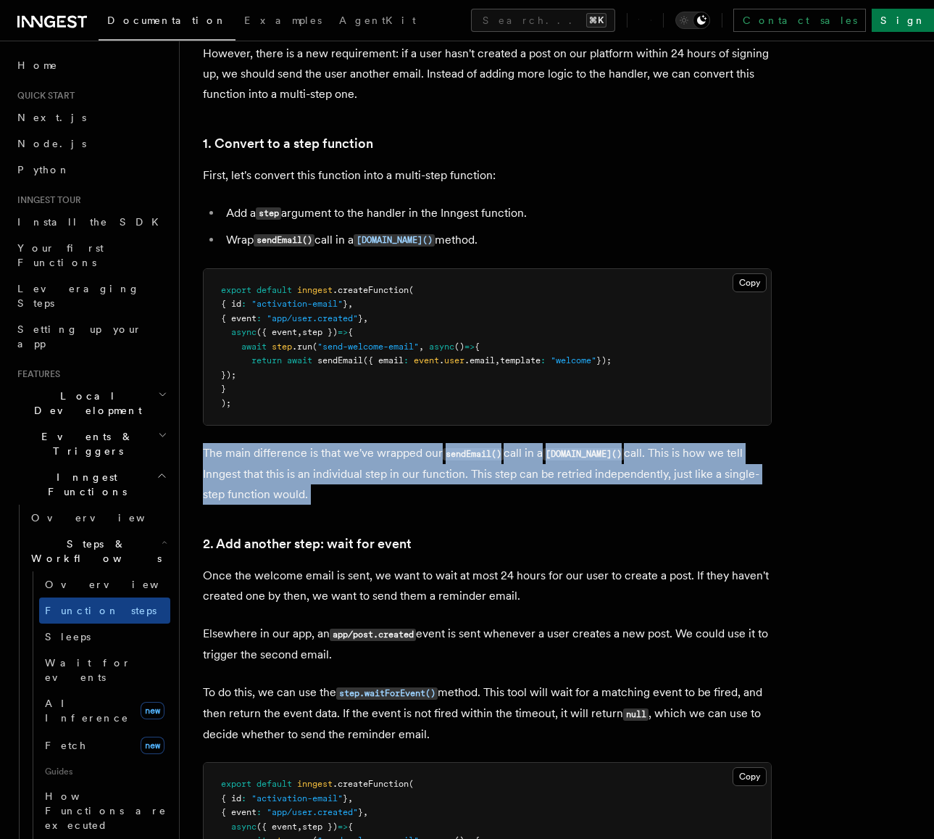
click at [616, 465] on p "The main difference is that we've wrapped our sendEmail() call in a [DOMAIN_NAM…" at bounding box center [487, 474] width 569 height 62
click at [628, 463] on p "The main difference is that we've wrapped our sendEmail() call in a [DOMAIN_NAM…" at bounding box center [487, 474] width 569 height 62
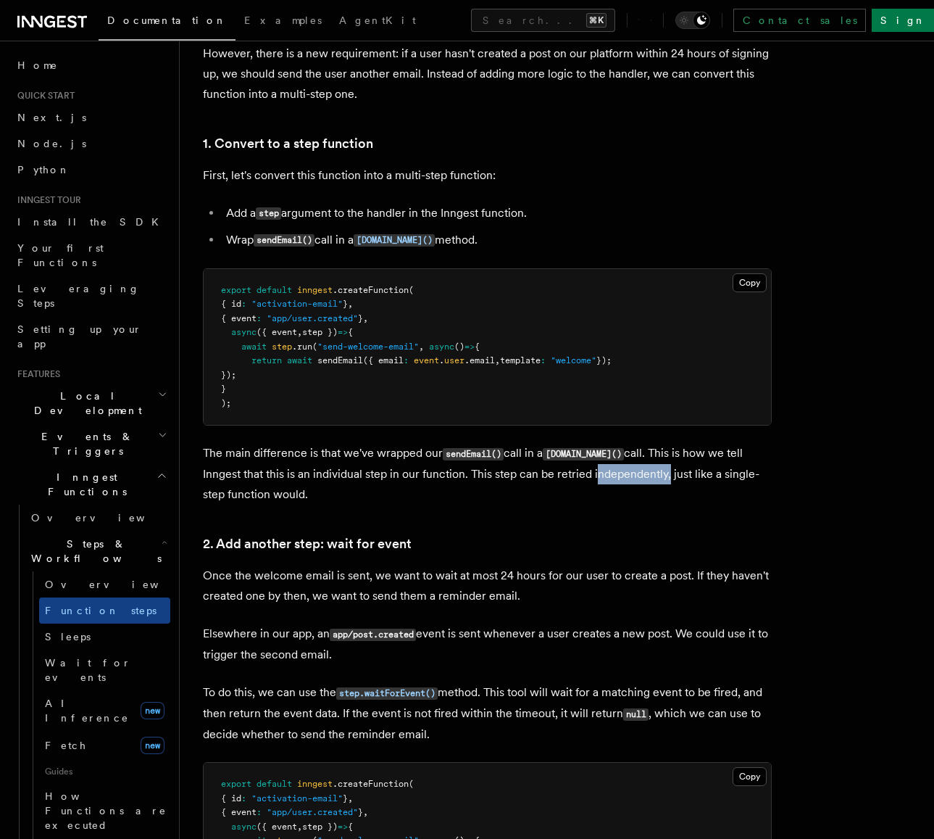
click at [628, 463] on p "The main difference is that we've wrapped our sendEmail() call in a [DOMAIN_NAM…" at bounding box center [487, 474] width 569 height 62
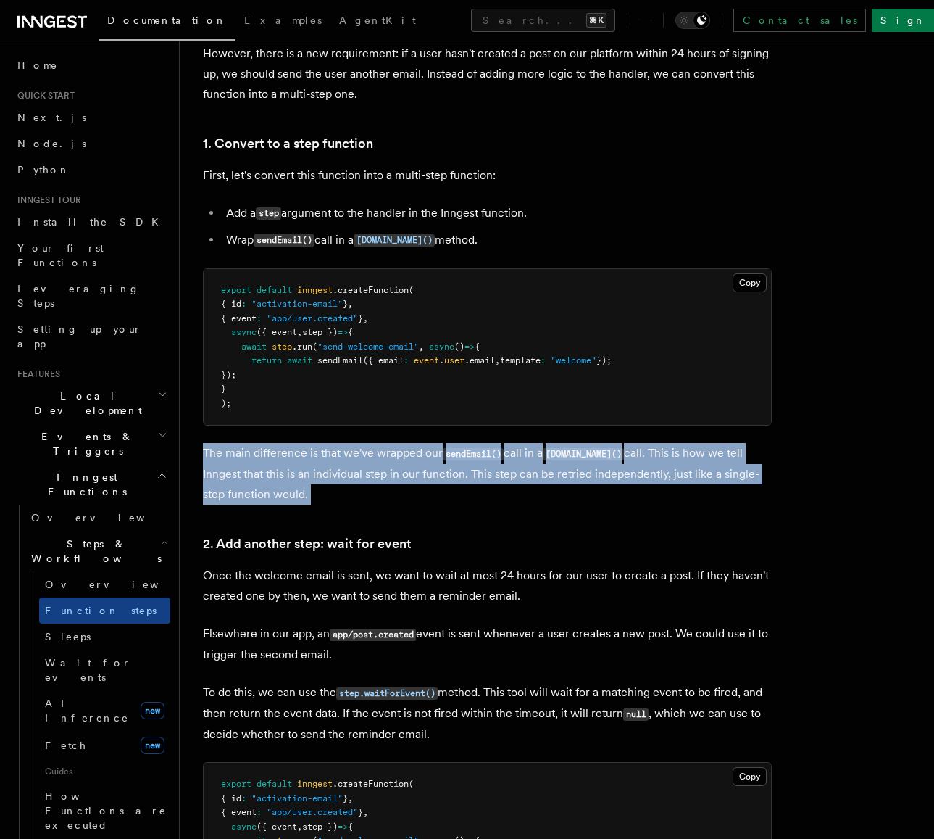
click at [628, 463] on p "The main difference is that we've wrapped our sendEmail() call in a [DOMAIN_NAM…" at bounding box center [487, 474] width 569 height 62
click at [641, 463] on p "The main difference is that we've wrapped our sendEmail() call in a [DOMAIN_NAM…" at bounding box center [487, 474] width 569 height 62
click at [659, 465] on p "The main difference is that we've wrapped our sendEmail() call in a [DOMAIN_NAM…" at bounding box center [487, 474] width 569 height 62
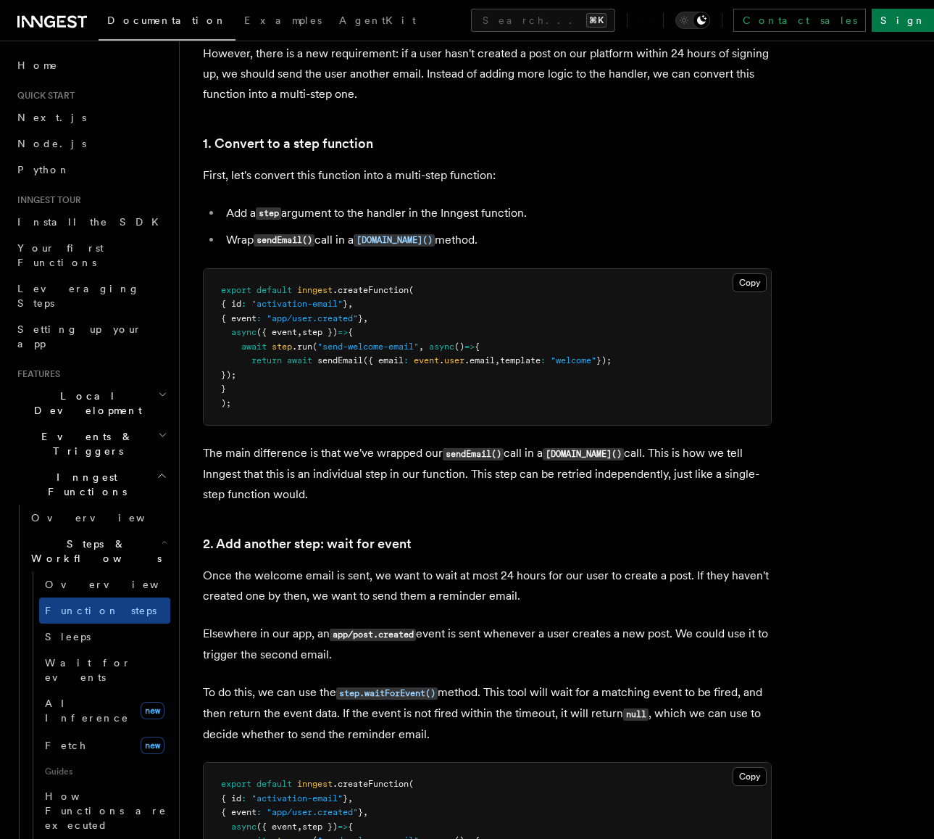
click at [658, 468] on p "The main difference is that we've wrapped our sendEmail() call in a [DOMAIN_NAM…" at bounding box center [487, 474] width 569 height 62
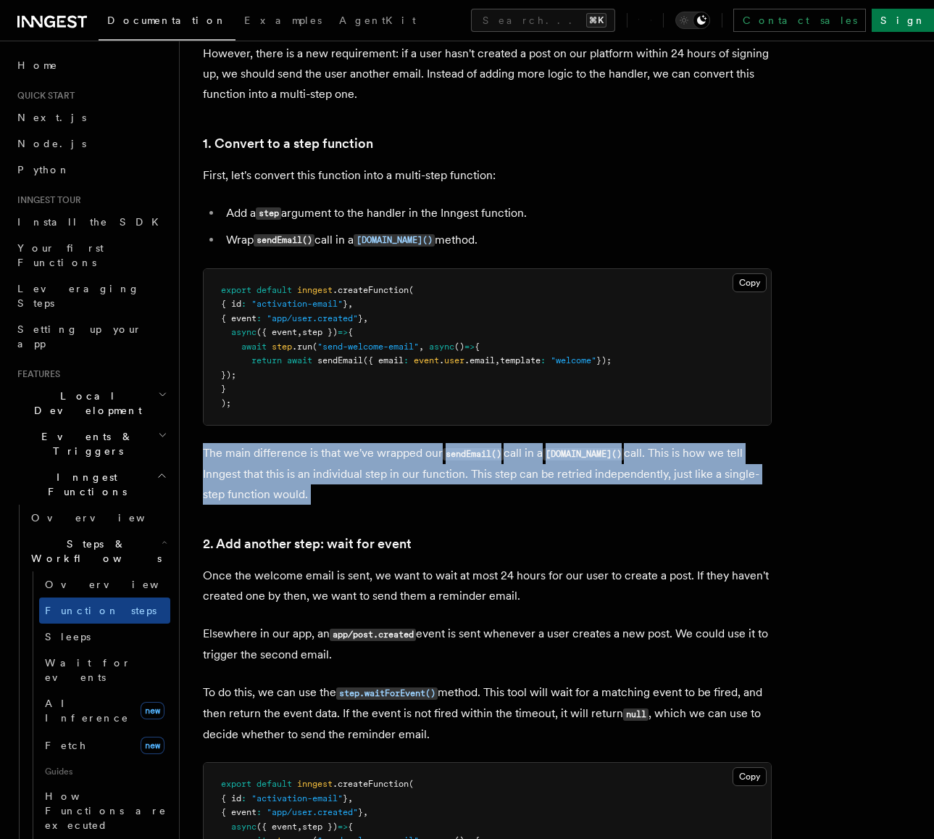
click at [658, 468] on p "The main difference is that we've wrapped our sendEmail() call in a [DOMAIN_NAM…" at bounding box center [487, 474] width 569 height 62
click at [679, 470] on p "The main difference is that we've wrapped our sendEmail() call in a [DOMAIN_NAM…" at bounding box center [487, 474] width 569 height 62
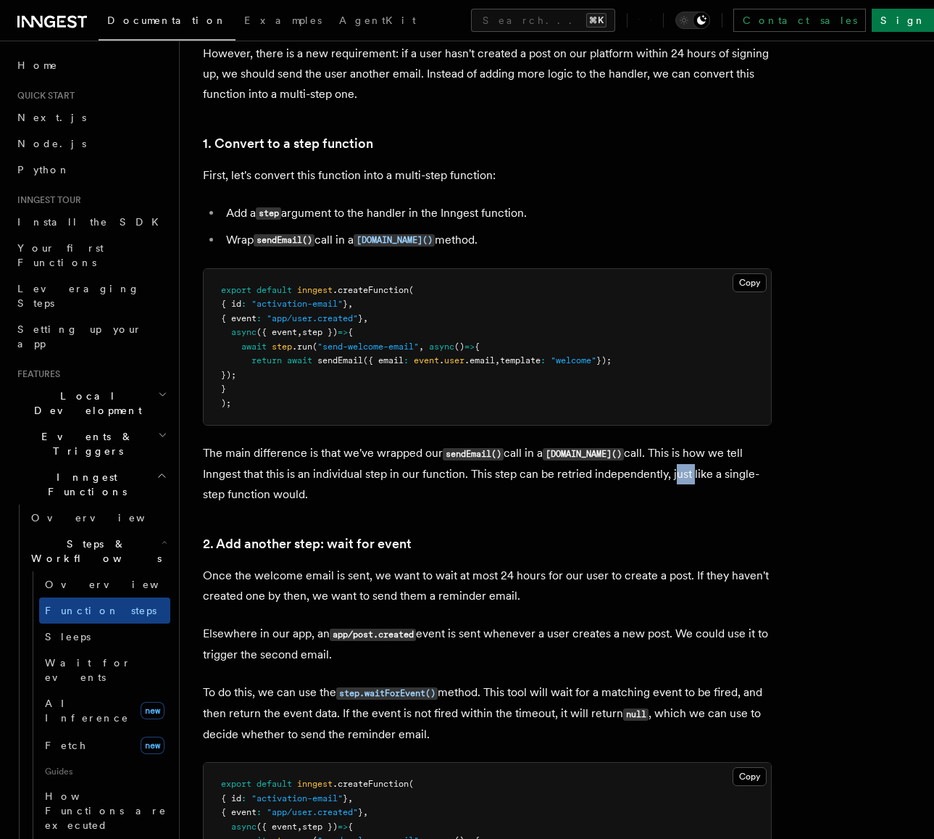
click at [678, 470] on p "The main difference is that we've wrapped our sendEmail() call in a [DOMAIN_NAM…" at bounding box center [487, 474] width 569 height 62
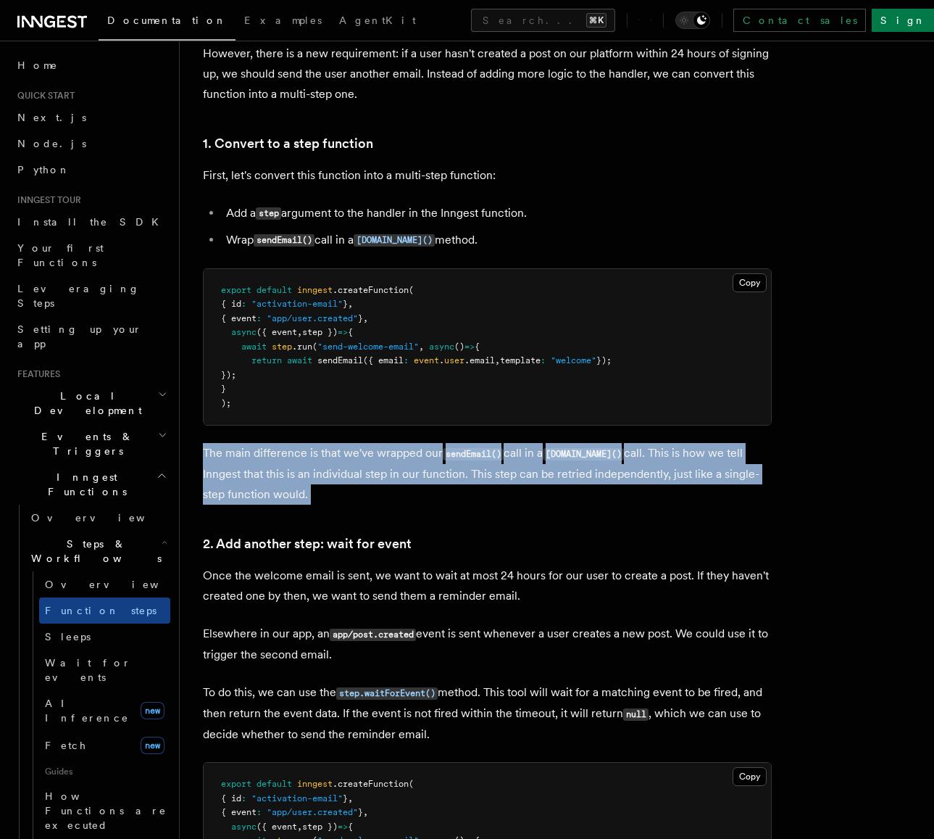
click at [678, 470] on p "The main difference is that we've wrapped our sendEmail() call in a [DOMAIN_NAM…" at bounding box center [487, 474] width 569 height 62
click at [695, 470] on p "The main difference is that we've wrapped our sendEmail() call in a [DOMAIN_NAM…" at bounding box center [487, 474] width 569 height 62
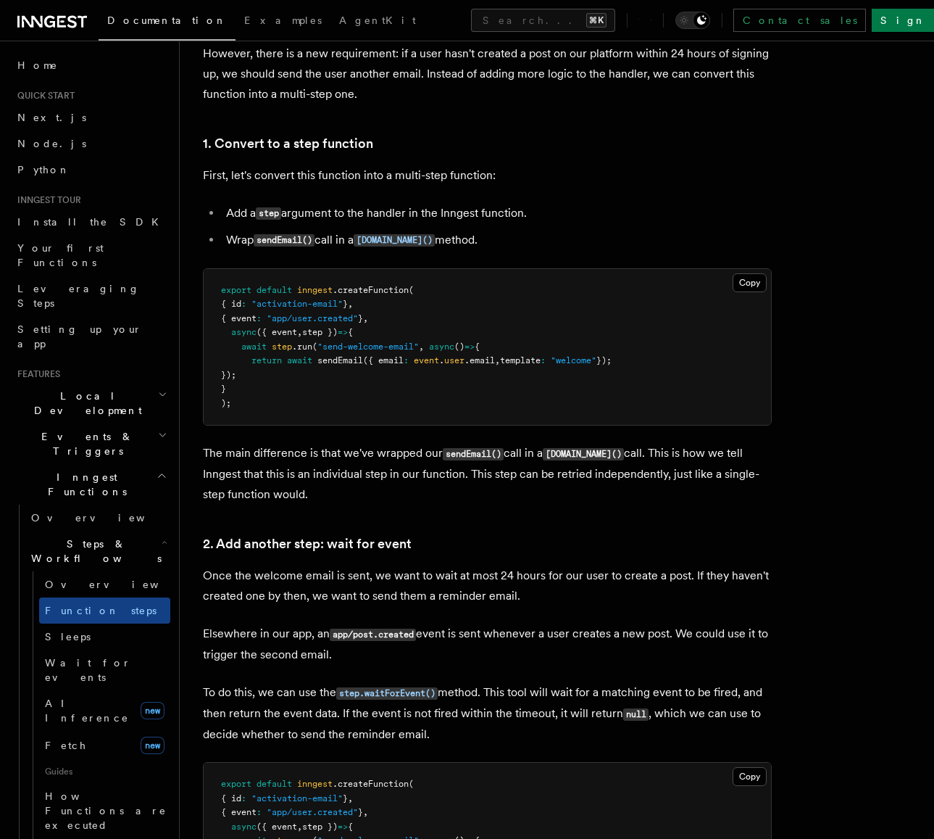
scroll to position [881, 0]
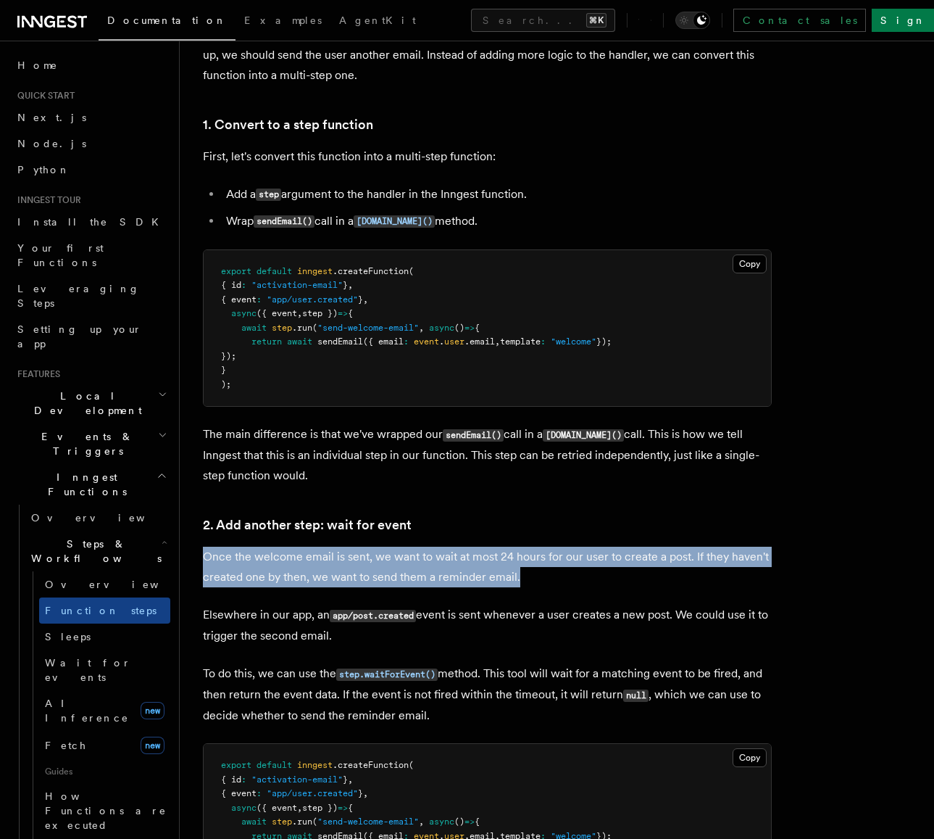
drag, startPoint x: 662, startPoint y: 507, endPoint x: 678, endPoint y: 579, distance: 73.5
click at [678, 579] on p "Once the welcome email is sent, we want to wait at most 24 hours for our user t…" at bounding box center [487, 567] width 569 height 41
drag, startPoint x: 677, startPoint y: 574, endPoint x: 675, endPoint y: 519, distance: 55.1
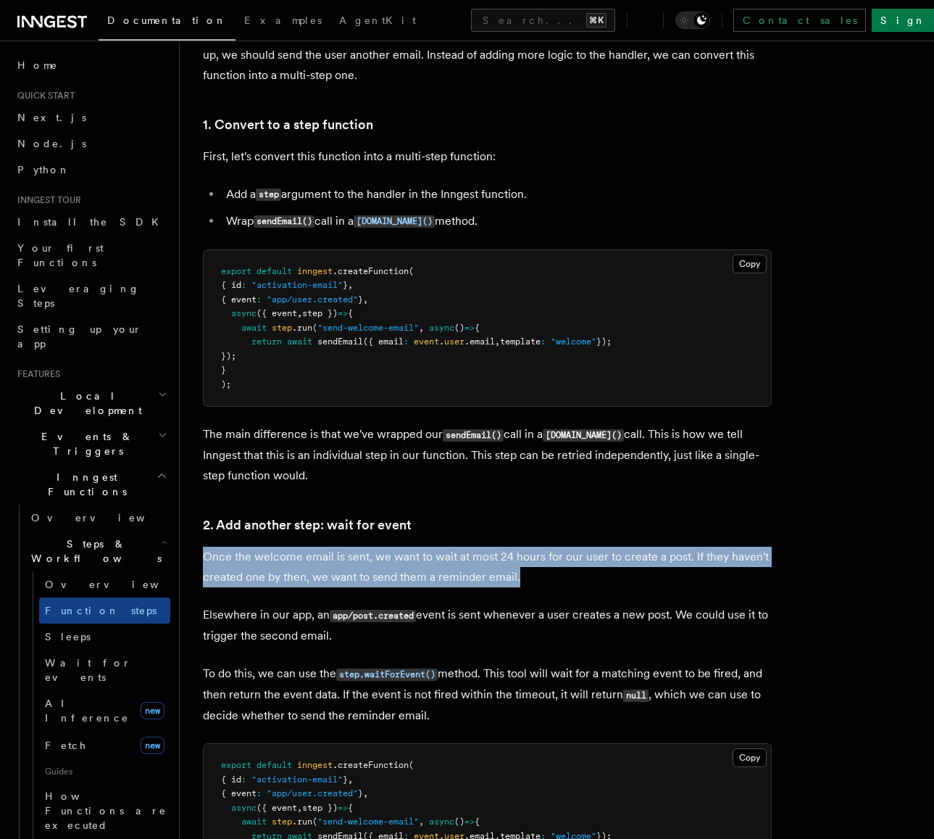
click at [675, 519] on h3 "2. Add another step: wait for event" at bounding box center [487, 525] width 569 height 20
drag, startPoint x: 680, startPoint y: 550, endPoint x: 686, endPoint y: 571, distance: 21.8
click at [686, 571] on p "Once the welcome email is sent, we want to wait at most 24 hours for our user t…" at bounding box center [487, 567] width 569 height 41
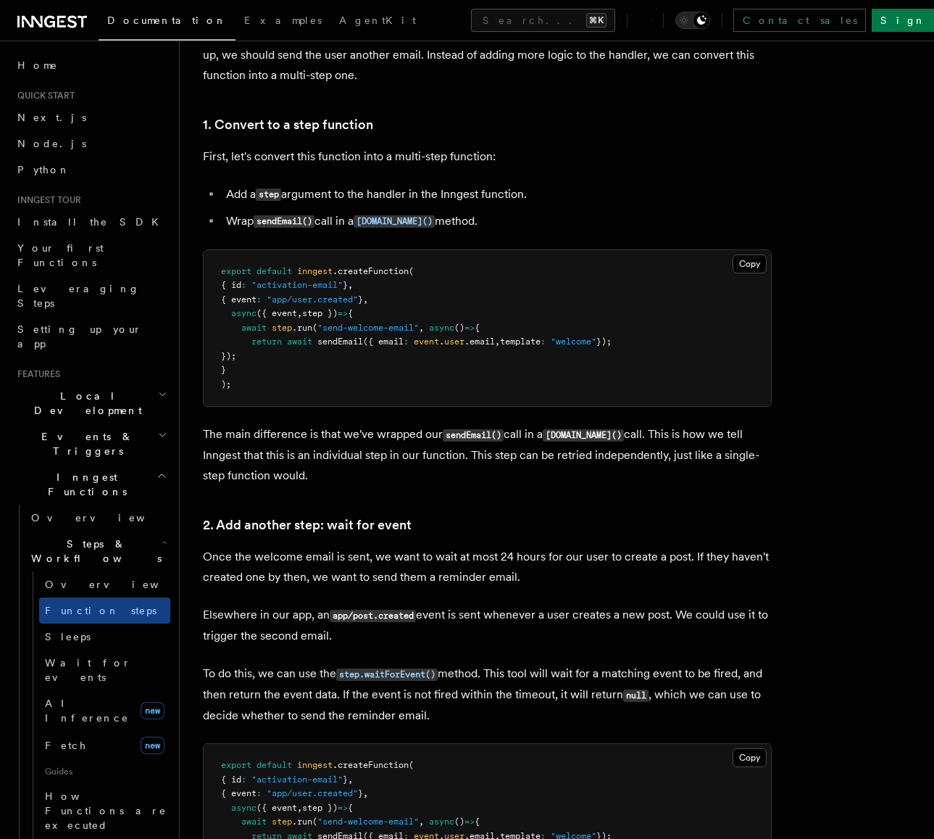
drag, startPoint x: 686, startPoint y: 573, endPoint x: 684, endPoint y: 538, distance: 34.8
click at [687, 549] on p "Once the welcome email is sent, we want to wait at most 24 hours for our user t…" at bounding box center [487, 567] width 569 height 41
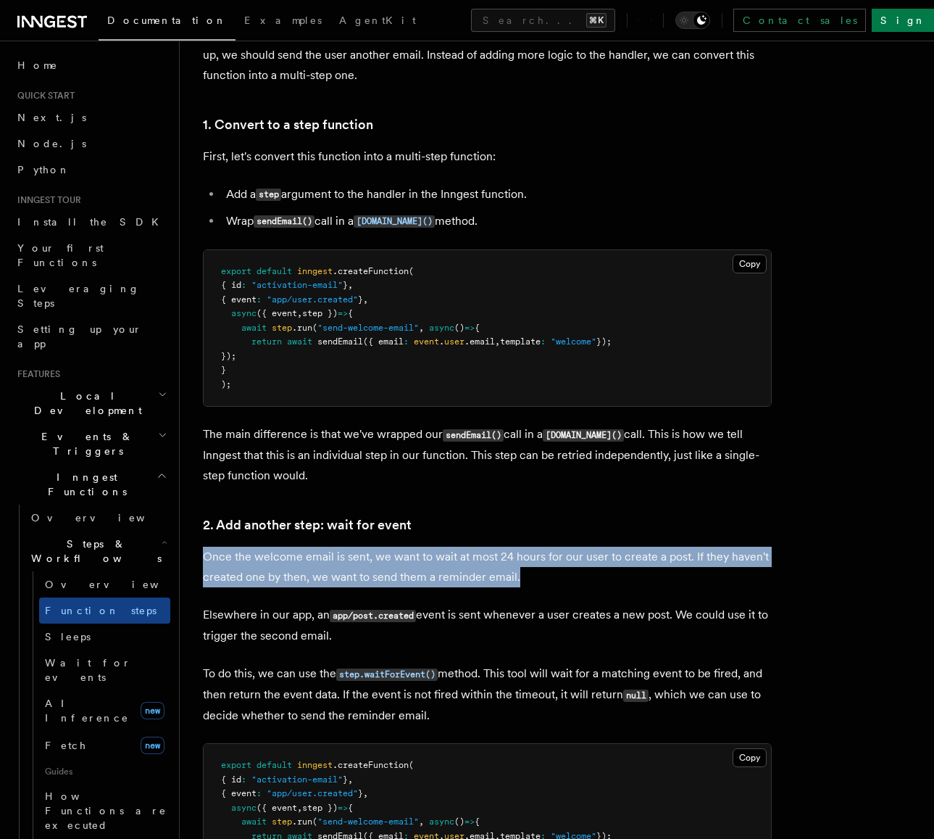
drag, startPoint x: 685, startPoint y: 532, endPoint x: 688, endPoint y: 573, distance: 41.4
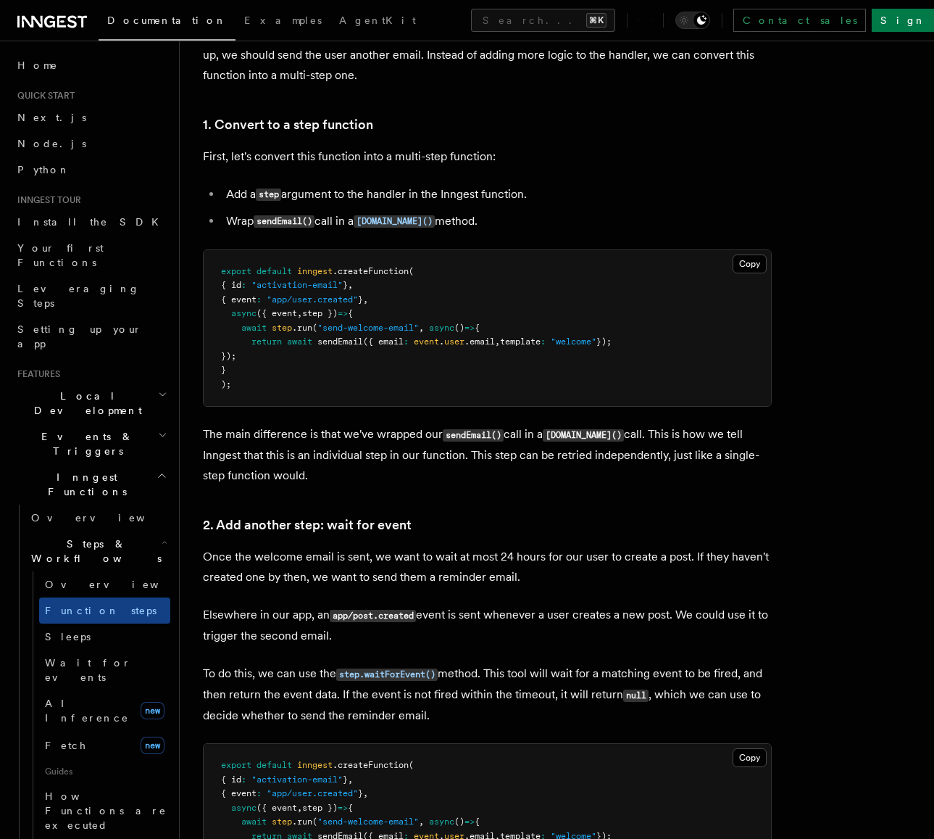
click at [688, 573] on p "Once the welcome email is sent, we want to wait at most 24 hours for our user t…" at bounding box center [487, 567] width 569 height 41
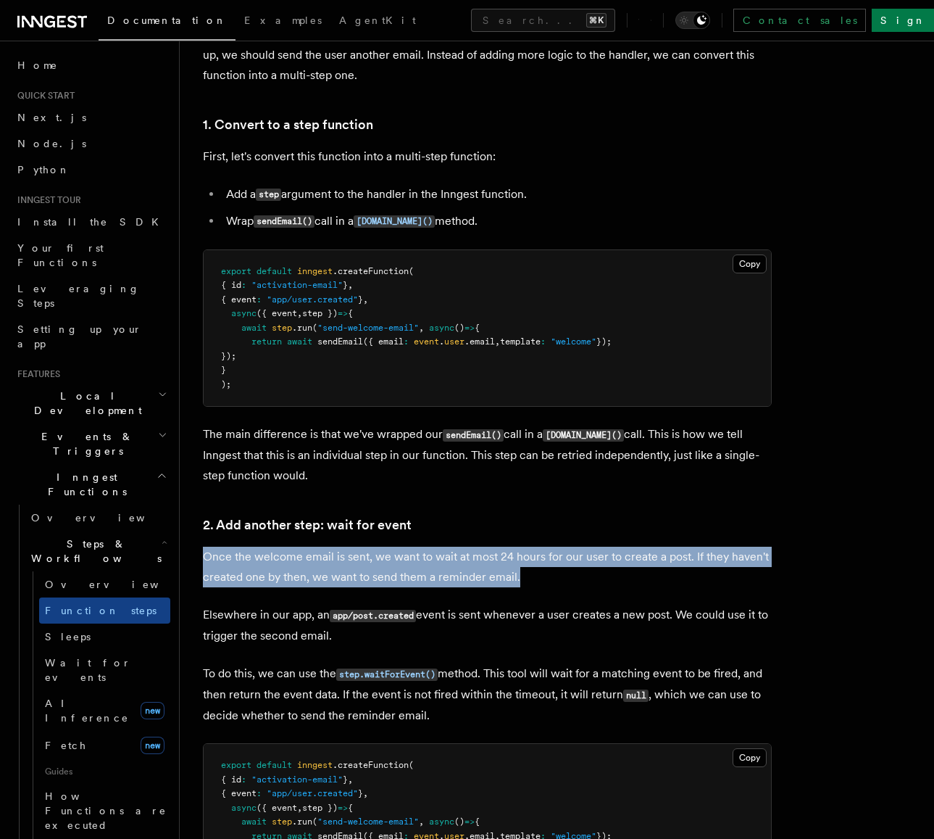
drag, startPoint x: 688, startPoint y: 573, endPoint x: 691, endPoint y: 519, distance: 54.4
click at [691, 519] on h3 "2. Add another step: wait for event" at bounding box center [487, 525] width 569 height 20
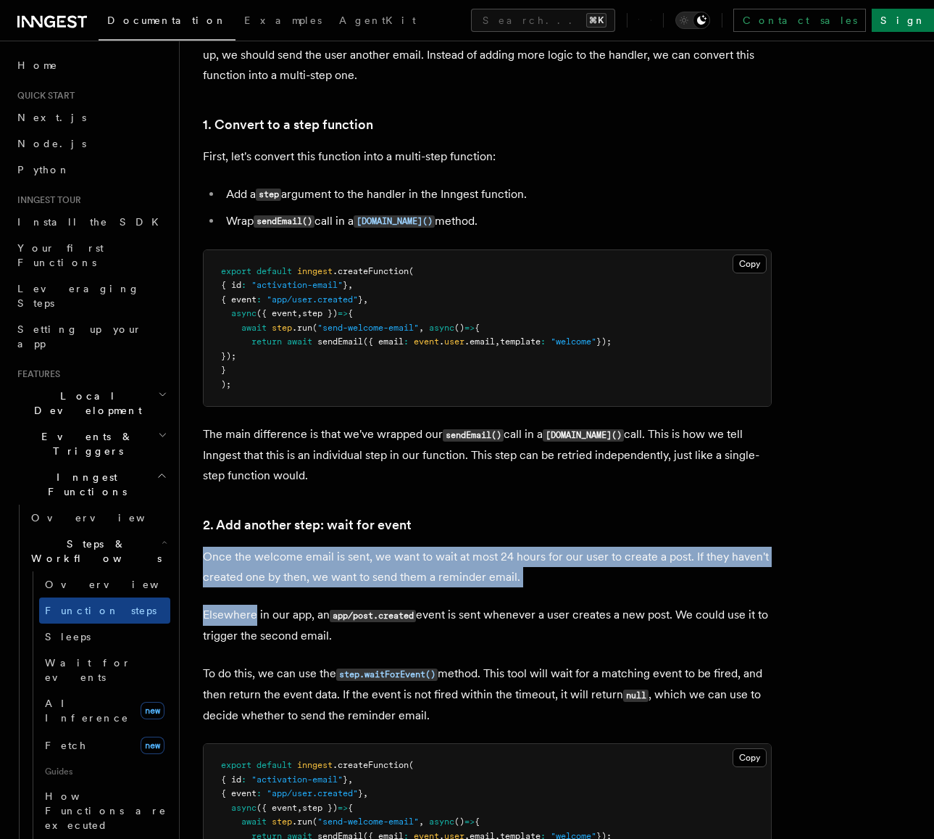
drag, startPoint x: 696, startPoint y: 580, endPoint x: 698, endPoint y: 524, distance: 55.9
click at [698, 521] on h3 "2. Add another step: wait for event" at bounding box center [487, 525] width 569 height 20
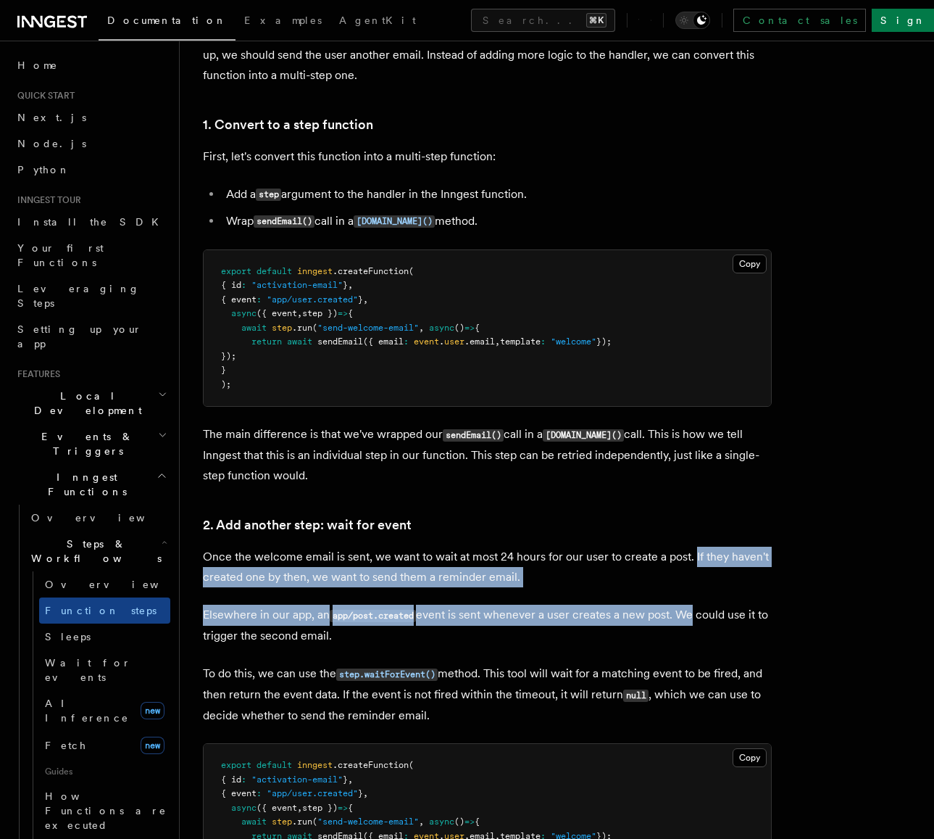
drag, startPoint x: 694, startPoint y: 545, endPoint x: 695, endPoint y: 600, distance: 55.1
click at [695, 605] on p "Elsewhere in our app, an app/post.created event is sent whenever a user creates…" at bounding box center [487, 625] width 569 height 41
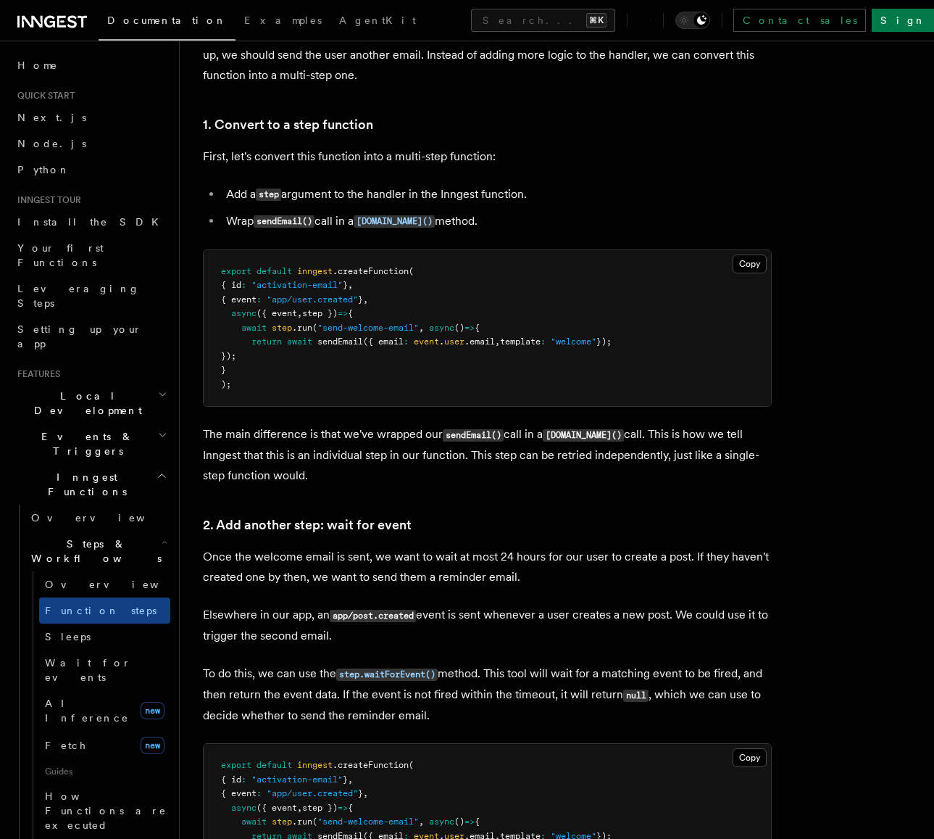
click at [695, 560] on p "Once the welcome email is sent, we want to wait at most 24 hours for our user t…" at bounding box center [487, 567] width 569 height 41
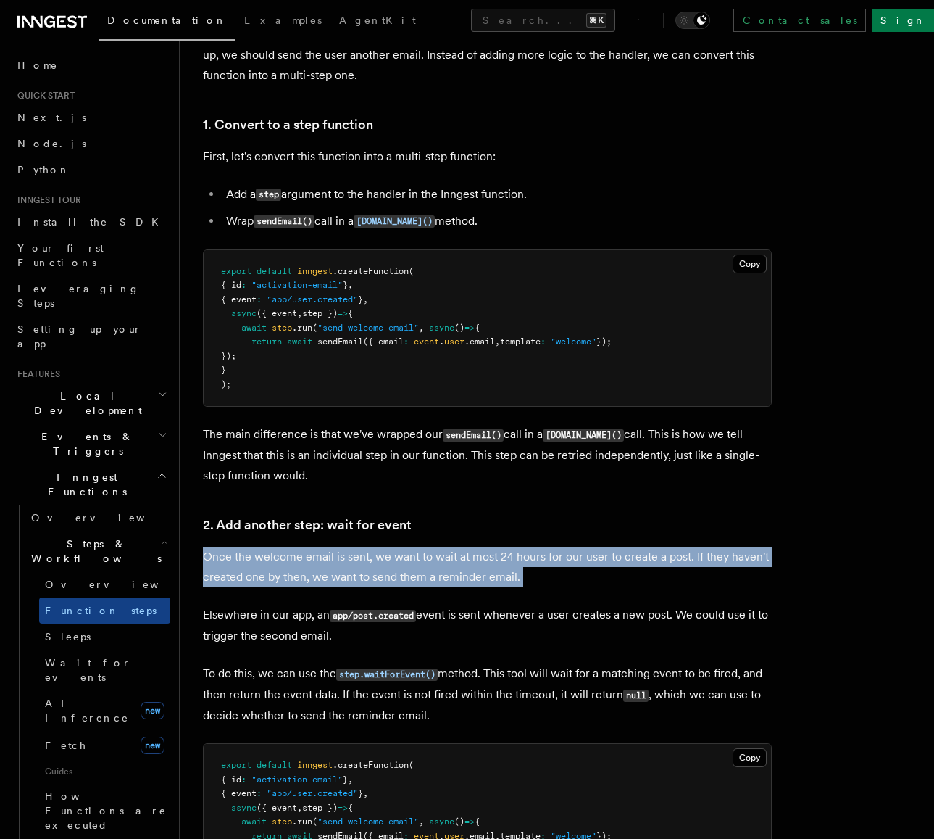
click at [695, 560] on p "Once the welcome email is sent, we want to wait at most 24 hours for our user t…" at bounding box center [487, 567] width 569 height 41
click at [705, 563] on p "Once the welcome email is sent, we want to wait at most 24 hours for our user t…" at bounding box center [487, 567] width 569 height 41
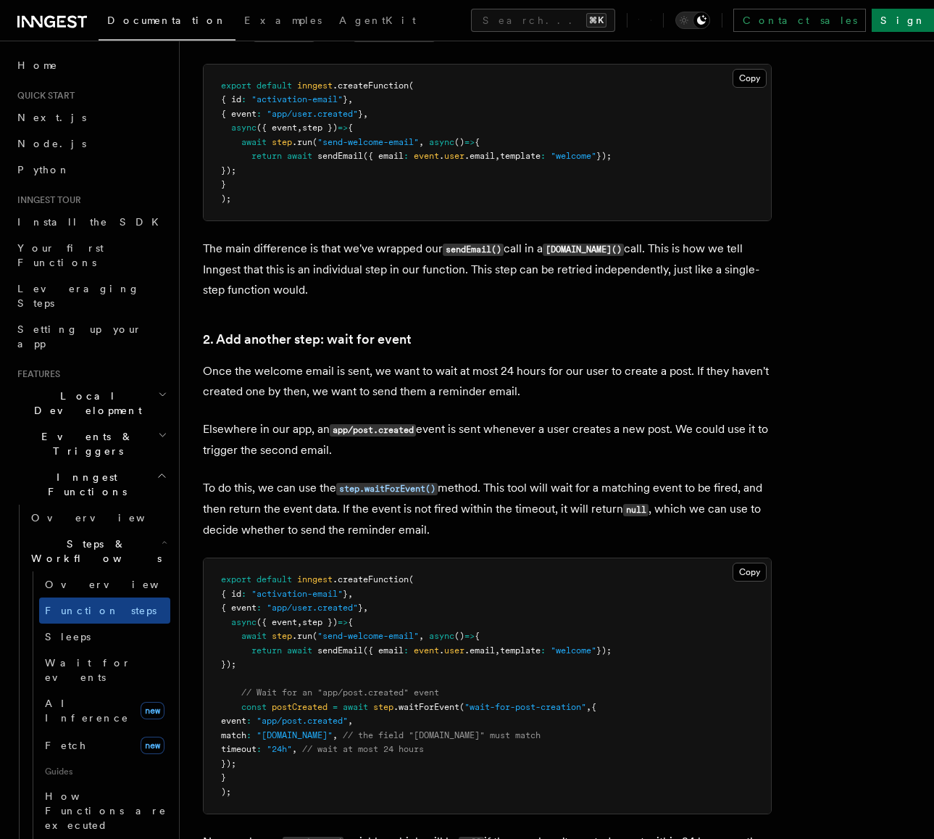
scroll to position [1141, 0]
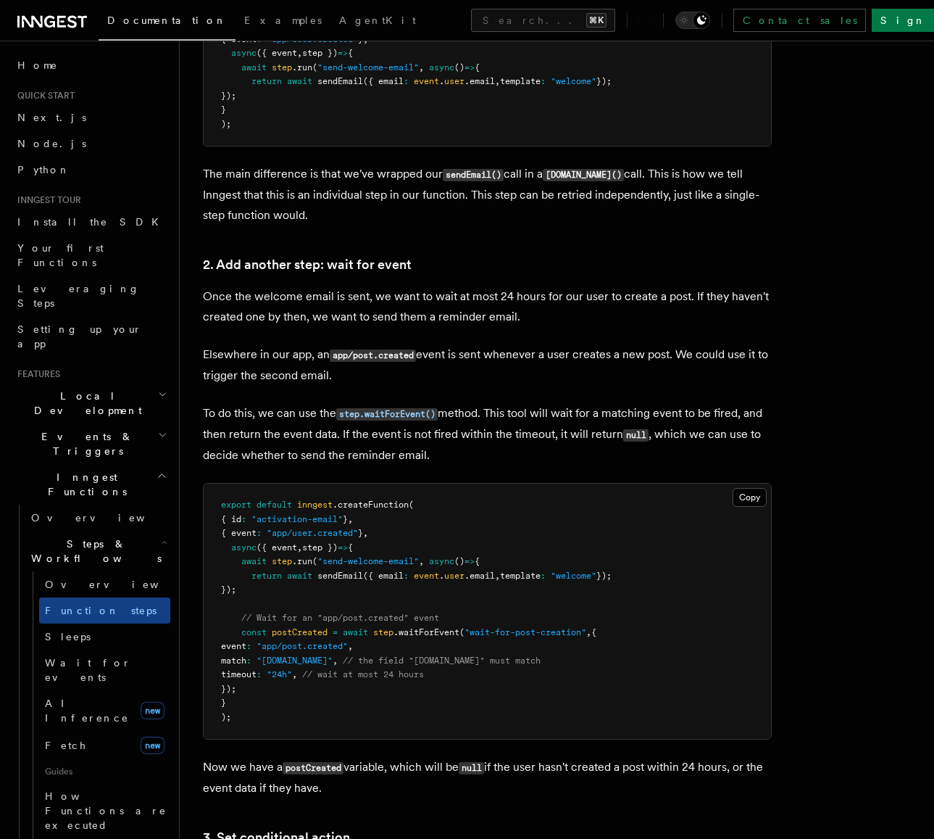
click at [556, 312] on p "Once the welcome email is sent, we want to wait at most 24 hours for our user t…" at bounding box center [487, 306] width 569 height 41
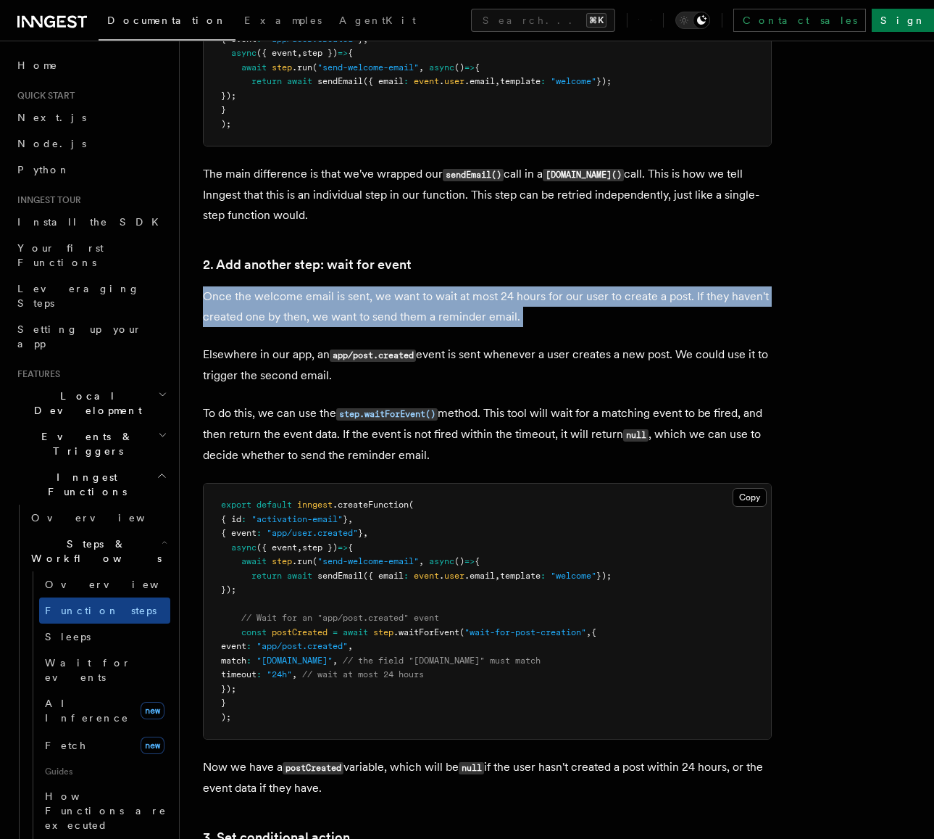
click at [556, 312] on p "Once the welcome email is sent, we want to wait at most 24 hours for our user t…" at bounding box center [487, 306] width 569 height 41
click at [621, 310] on p "Once the welcome email is sent, we want to wait at most 24 hours for our user t…" at bounding box center [487, 306] width 569 height 41
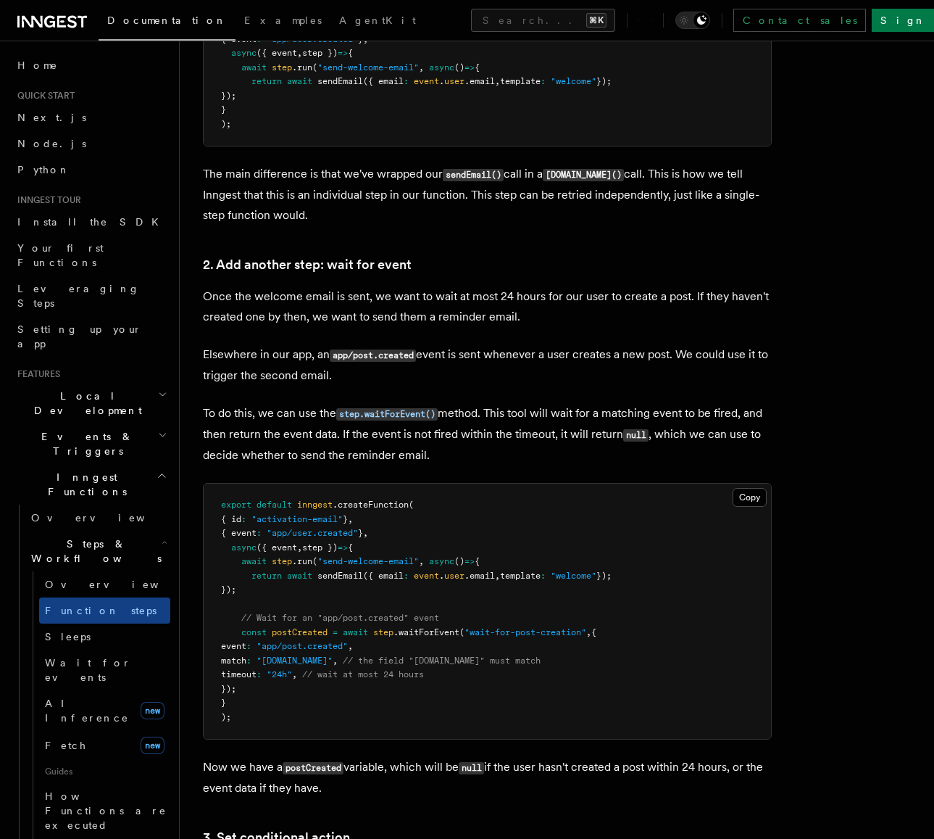
click at [621, 310] on p "Once the welcome email is sent, we want to wait at most 24 hours for our user t…" at bounding box center [487, 306] width 569 height 41
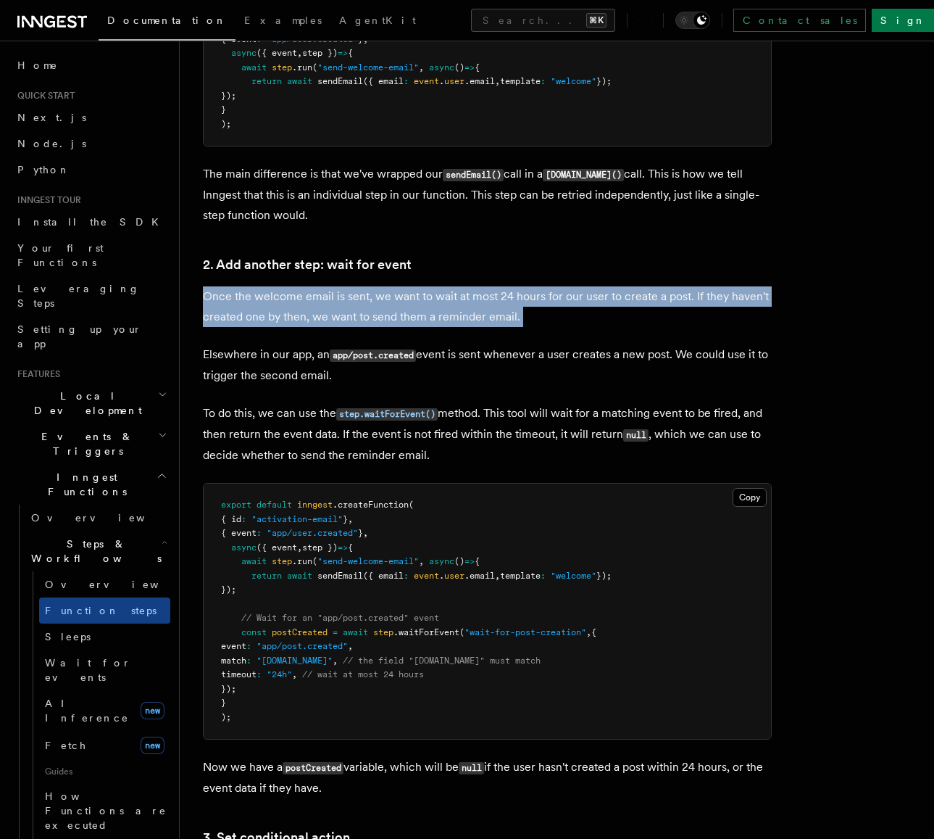
click at [621, 310] on p "Once the welcome email is sent, we want to wait at most 24 hours for our user t…" at bounding box center [487, 306] width 569 height 41
click at [649, 309] on p "Once the welcome email is sent, we want to wait at most 24 hours for our user t…" at bounding box center [487, 306] width 569 height 41
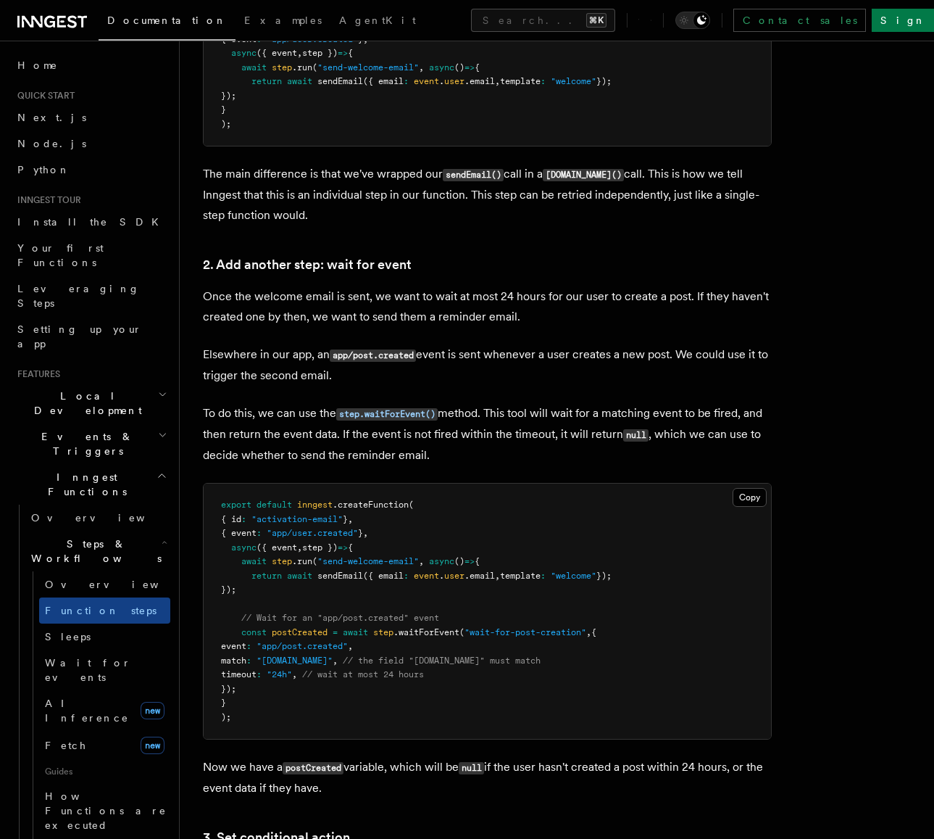
click at [649, 309] on p "Once the welcome email is sent, we want to wait at most 24 hours for our user t…" at bounding box center [487, 306] width 569 height 41
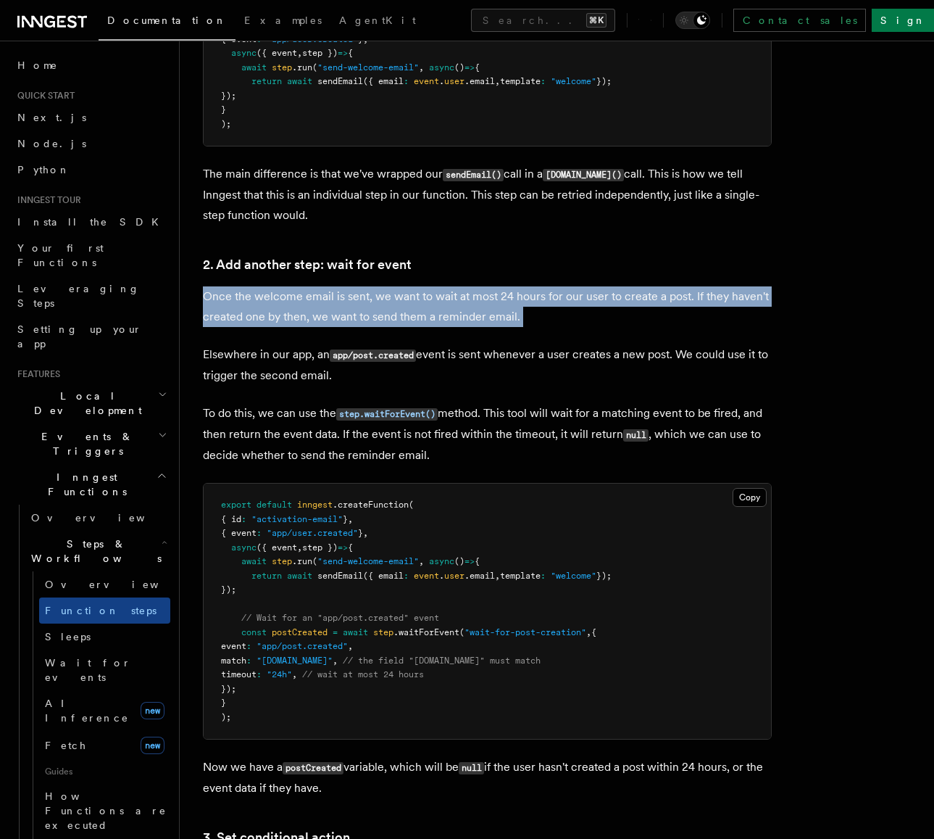
click at [649, 309] on p "Once the welcome email is sent, we want to wait at most 24 hours for our user t…" at bounding box center [487, 306] width 569 height 41
click at [659, 307] on p "Once the welcome email is sent, we want to wait at most 24 hours for our user t…" at bounding box center [487, 306] width 569 height 41
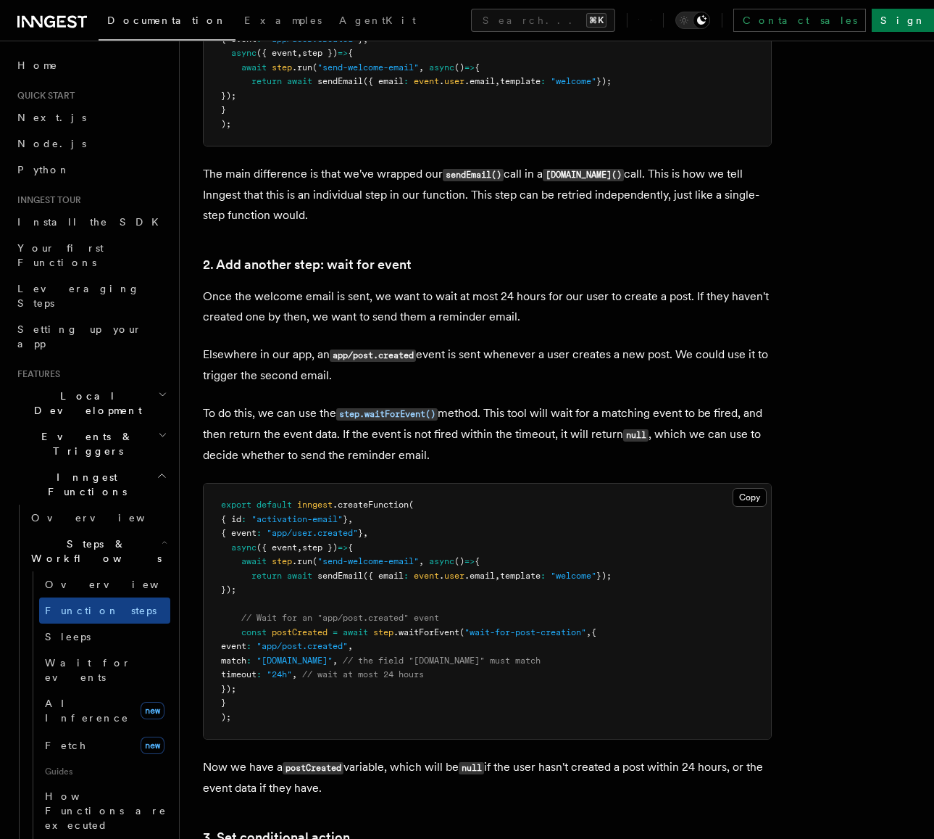
click at [659, 307] on p "Once the welcome email is sent, we want to wait at most 24 hours for our user t…" at bounding box center [487, 306] width 569 height 41
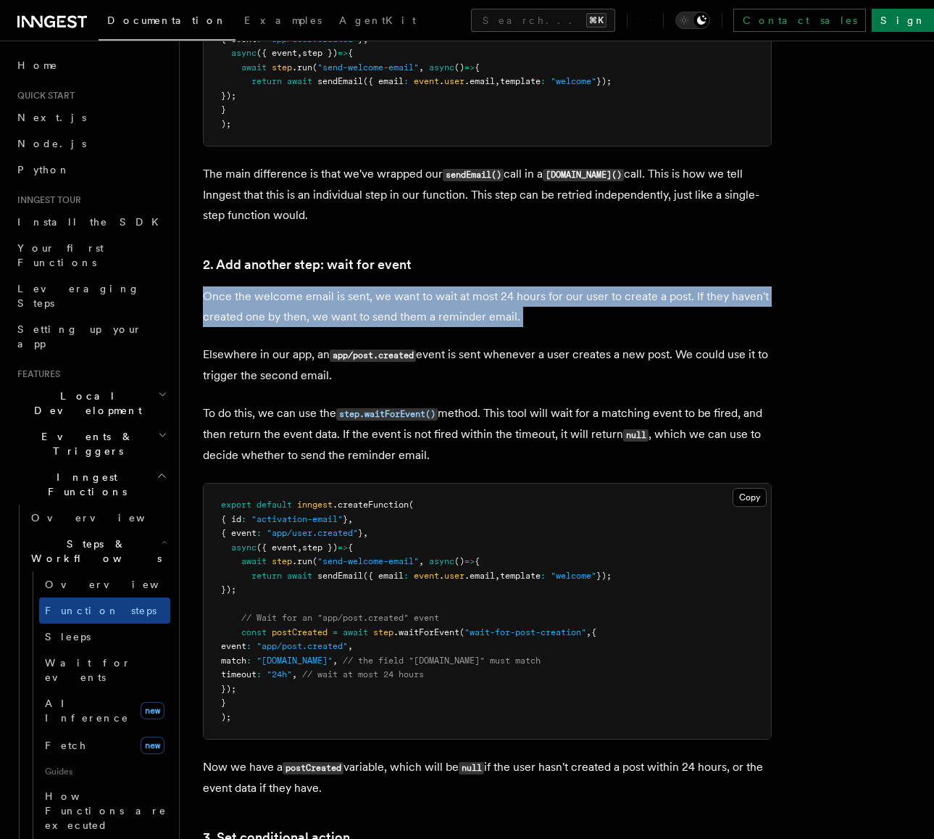
click at [659, 307] on p "Once the welcome email is sent, we want to wait at most 24 hours for our user t…" at bounding box center [487, 306] width 569 height 41
click at [682, 306] on p "Once the welcome email is sent, we want to wait at most 24 hours for our user t…" at bounding box center [487, 306] width 569 height 41
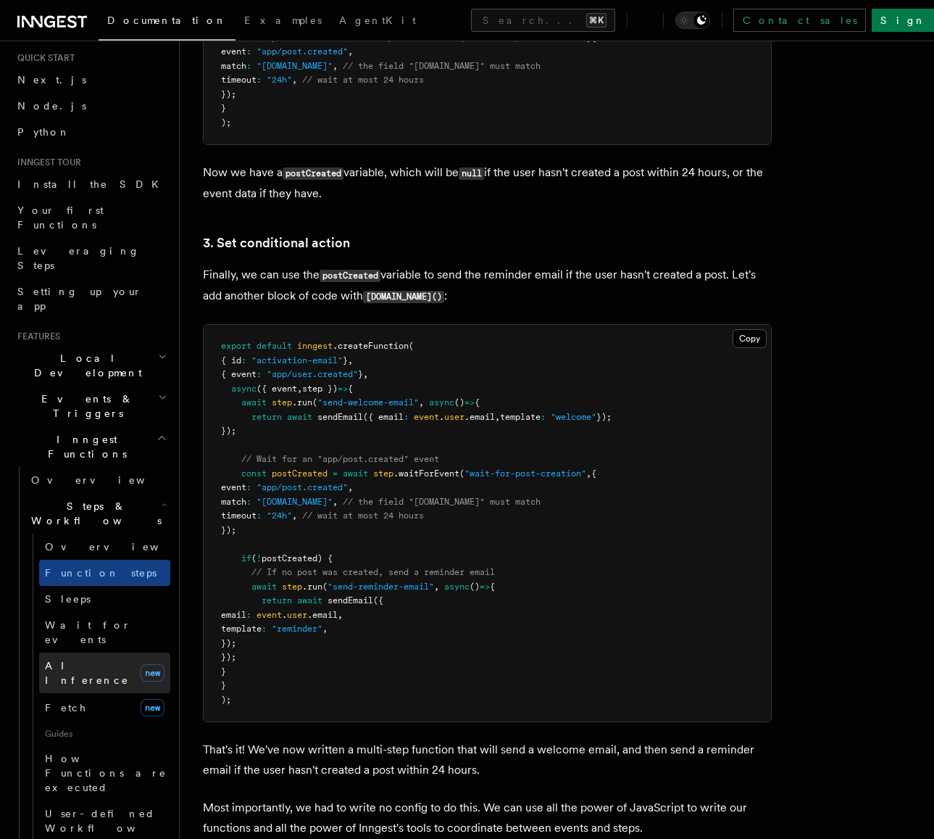
scroll to position [59, 0]
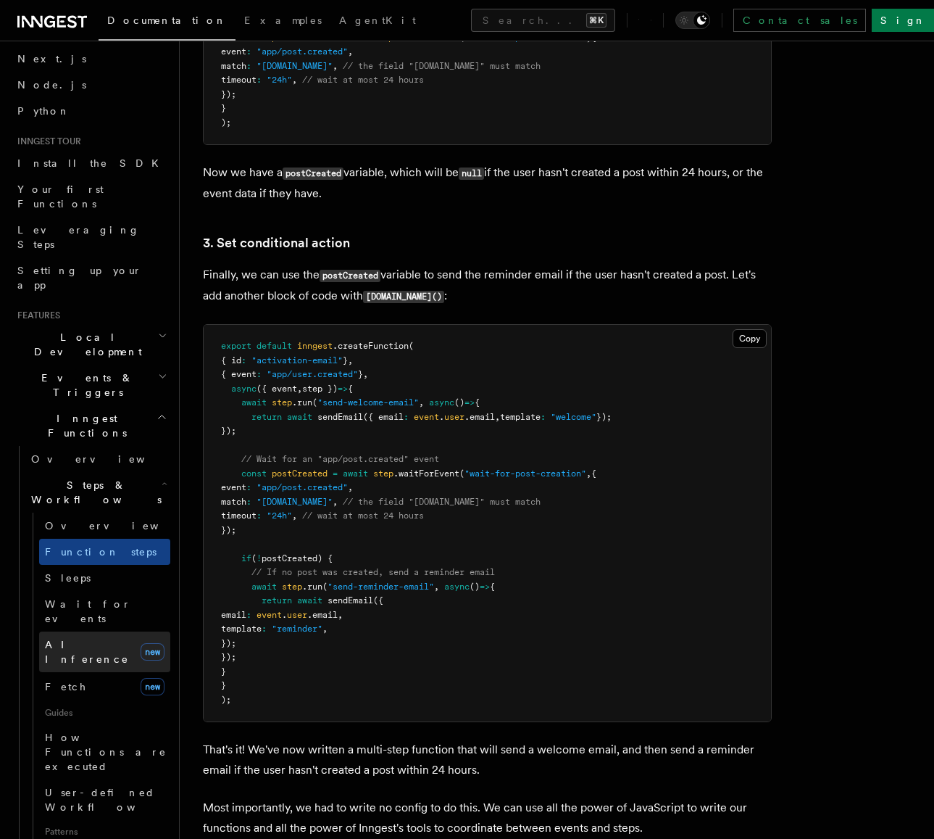
click at [100, 639] on span "AI Inference" at bounding box center [87, 652] width 84 height 26
click at [605, 172] on p "Now we have a postCreated variable, which will be null if the user hasn't creat…" at bounding box center [487, 182] width 569 height 41
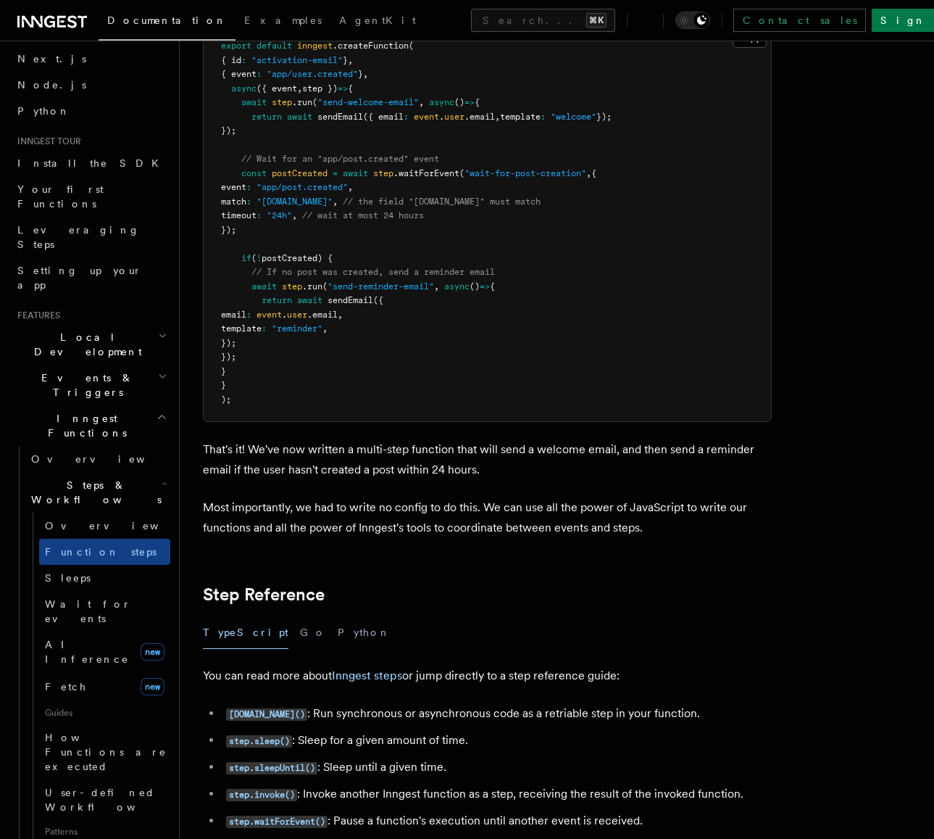
scroll to position [2027, 0]
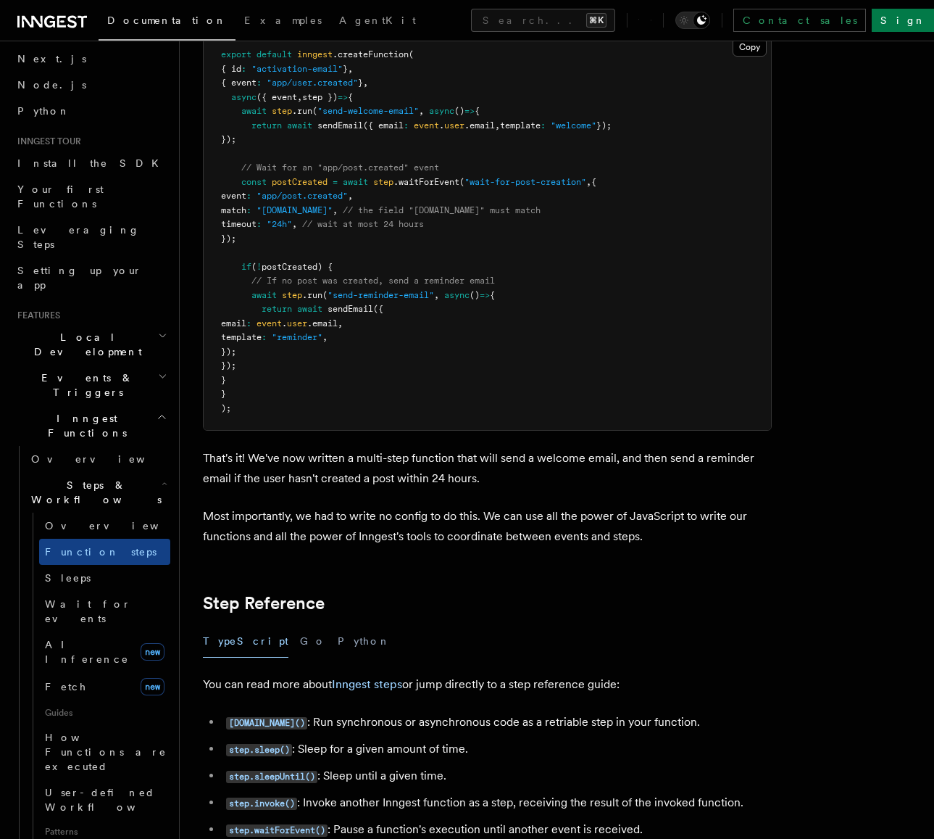
click at [571, 448] on p "That's it! We've now written a multi-step function that will send a welcome ema…" at bounding box center [487, 468] width 569 height 41
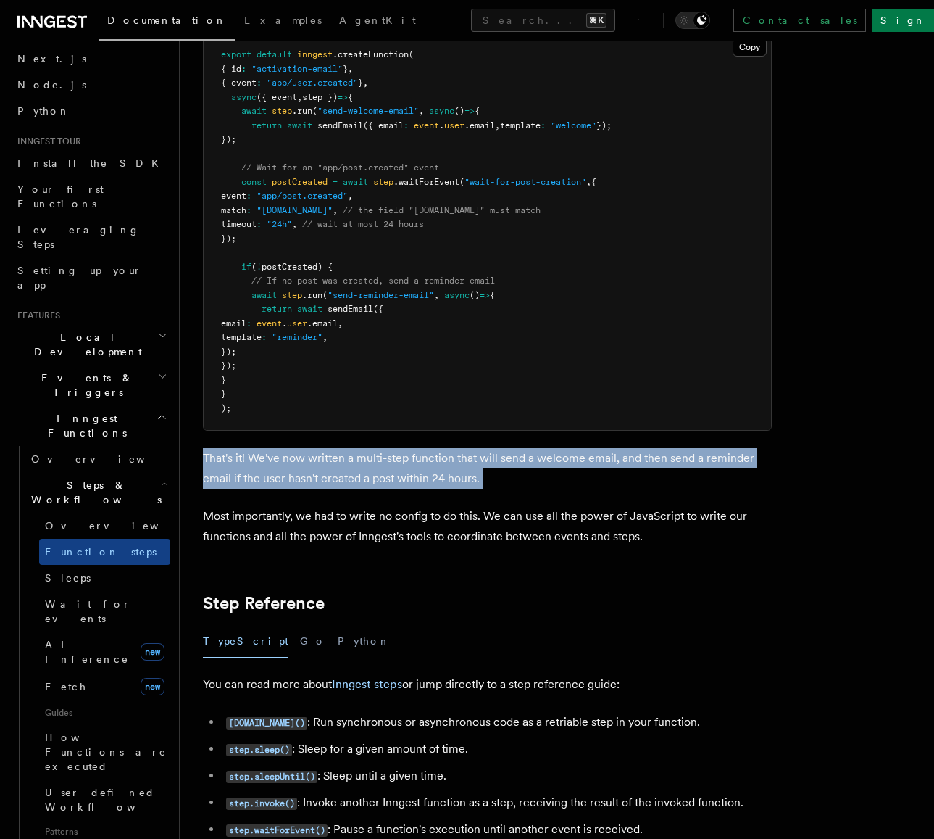
click at [571, 448] on p "That's it! We've now written a multi-step function that will send a welcome ema…" at bounding box center [487, 468] width 569 height 41
click at [573, 448] on p "That's it! We've now written a multi-step function that will send a welcome ema…" at bounding box center [487, 468] width 569 height 41
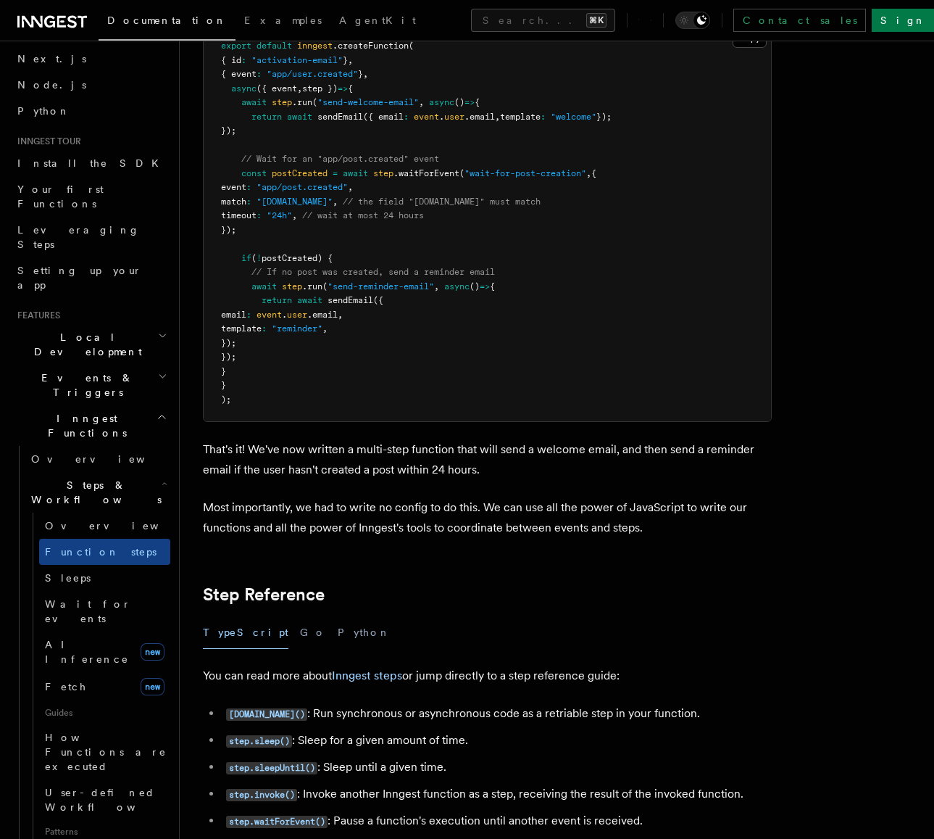
scroll to position [2259, 0]
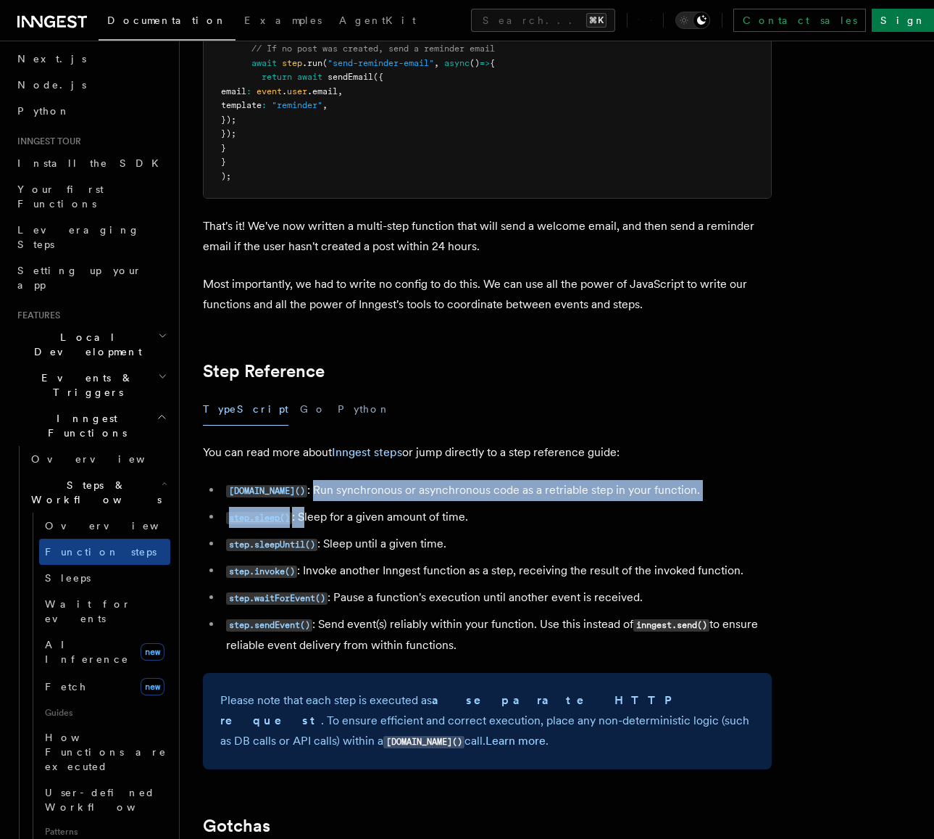
drag, startPoint x: 295, startPoint y: 457, endPoint x: 316, endPoint y: 510, distance: 56.9
click at [315, 510] on ul "[DOMAIN_NAME]() : Run synchronous or asynchronous code as a retriable step in y…" at bounding box center [487, 567] width 569 height 175
click at [318, 510] on ul "[DOMAIN_NAME]() : Run synchronous or asynchronous code as a retriable step in y…" at bounding box center [487, 567] width 569 height 175
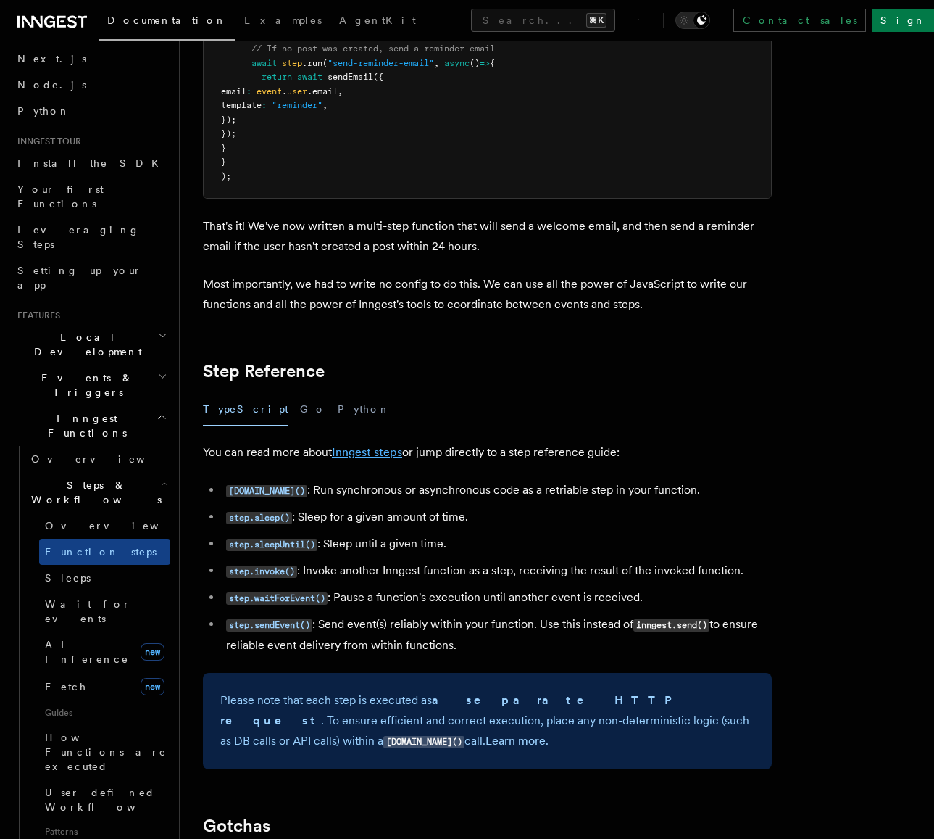
click at [381, 445] on link "Inngest steps" at bounding box center [367, 452] width 70 height 14
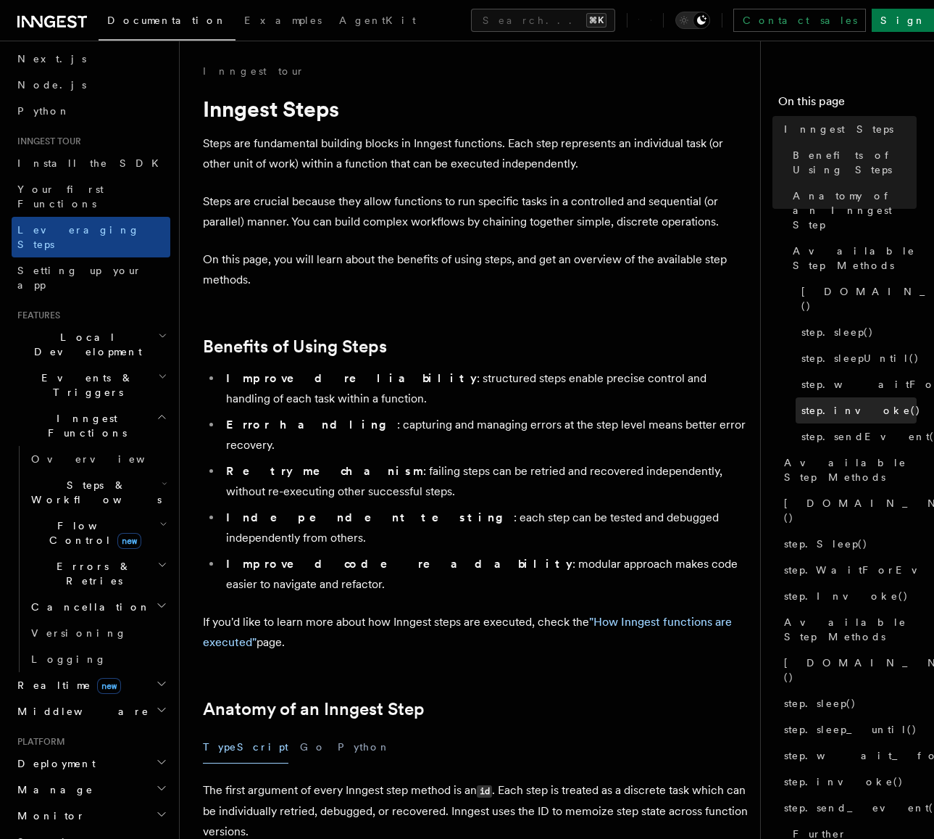
click at [812, 397] on link "step.invoke()" at bounding box center [856, 410] width 121 height 26
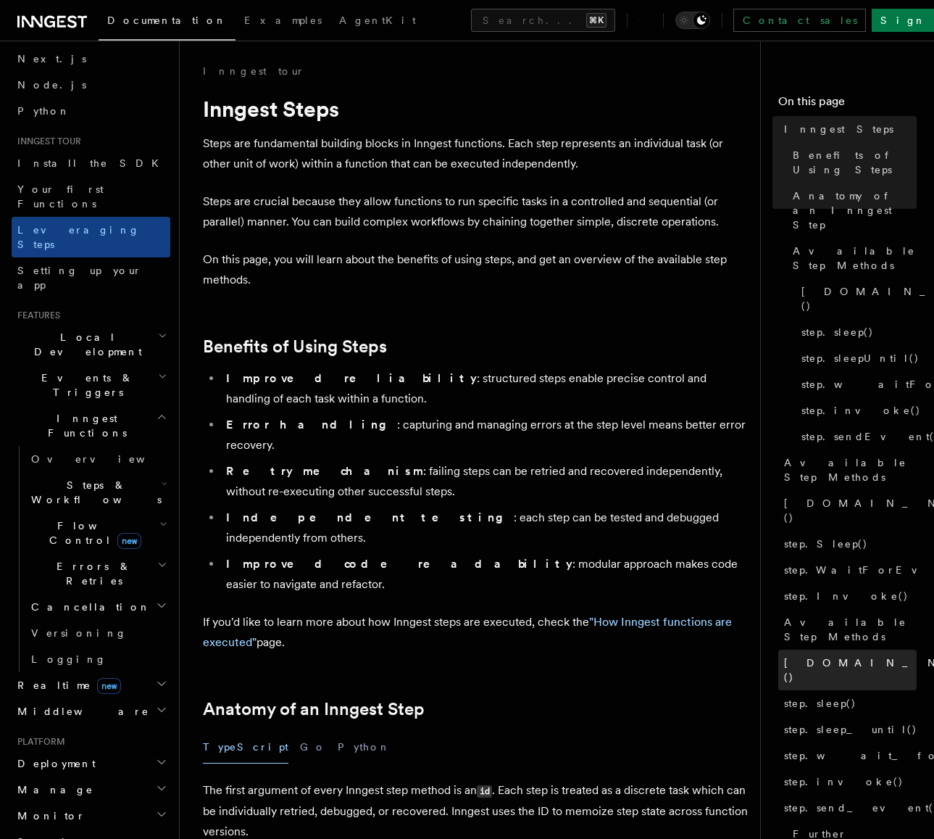
click at [812, 650] on link "[DOMAIN_NAME]()" at bounding box center [848, 670] width 138 height 41
click at [597, 507] on li "Independent testing : each step can be tested and debugged independently from o…" at bounding box center [485, 527] width 527 height 41
click at [101, 478] on span "Steps & Workflows" at bounding box center [93, 492] width 136 height 29
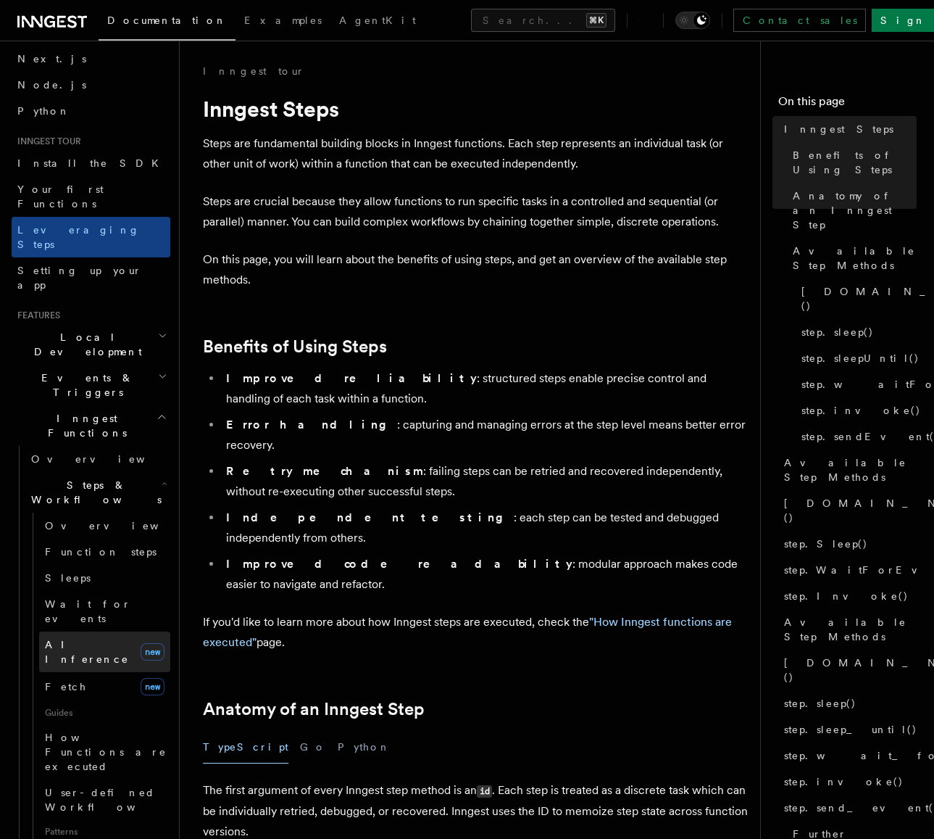
click at [97, 639] on span "AI Inference" at bounding box center [87, 652] width 84 height 26
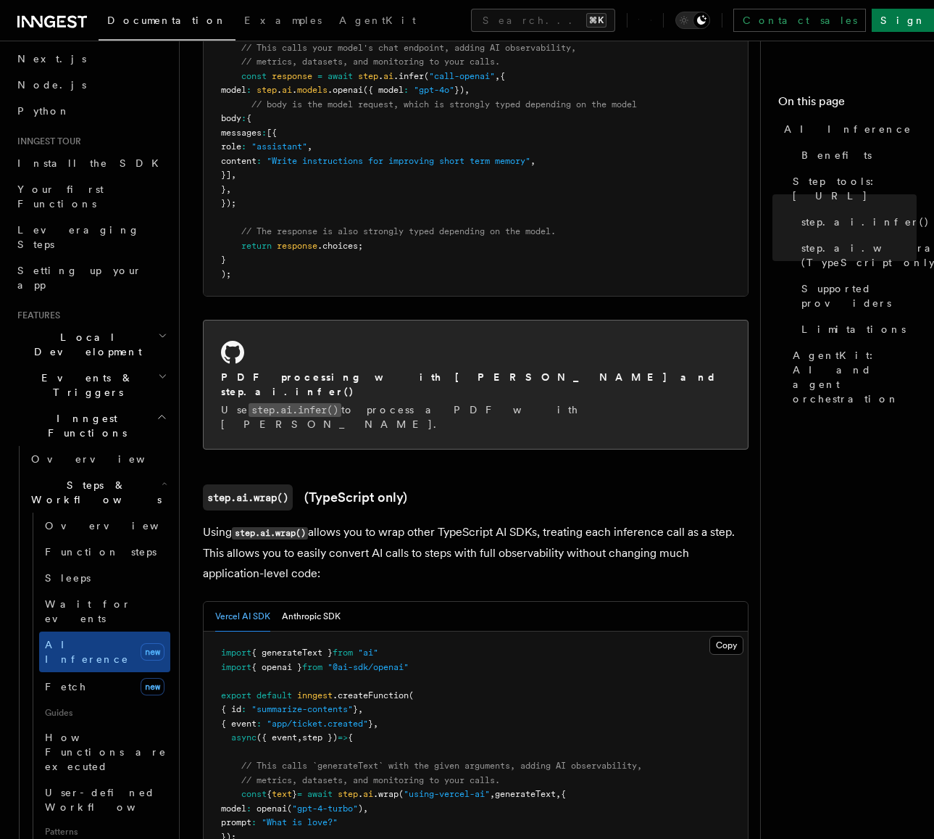
scroll to position [779, 0]
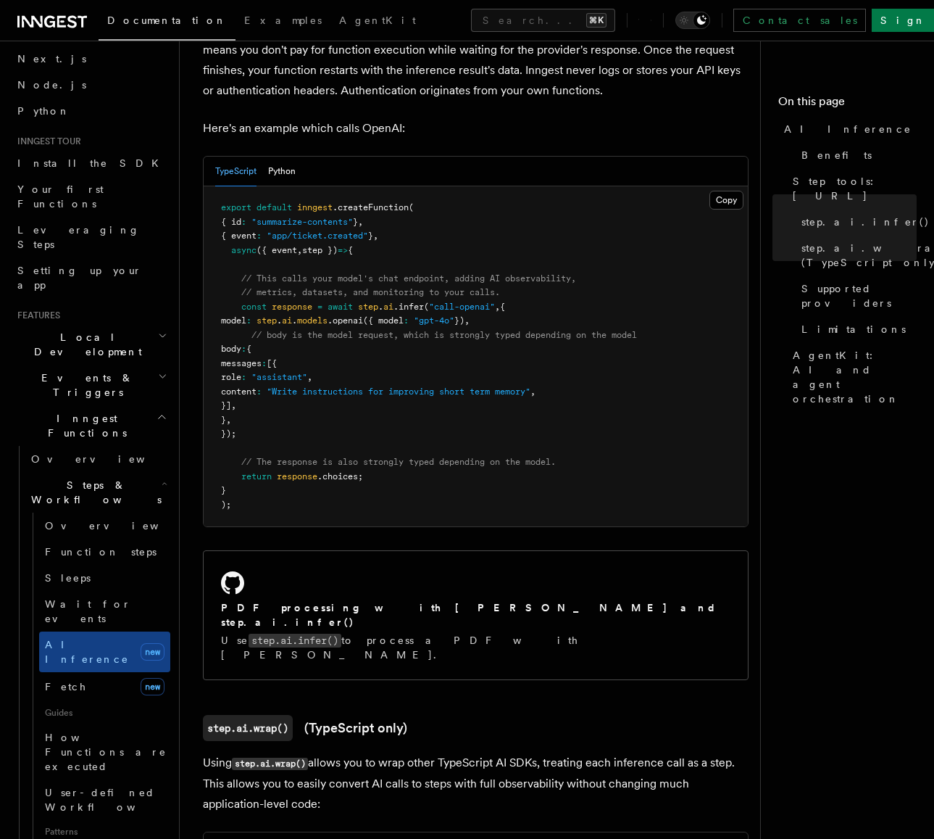
click at [394, 306] on span "ai" at bounding box center [388, 307] width 10 height 10
copy code "const response = await step . ai .infer ( "call-openai" , {"
